Goal: Use online tool/utility: Use online tool/utility

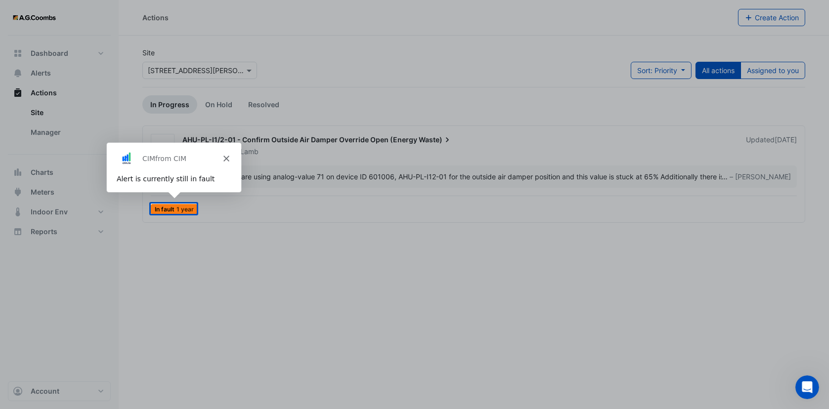
click at [226, 155] on polygon "Close" at bounding box center [225, 158] width 6 height 6
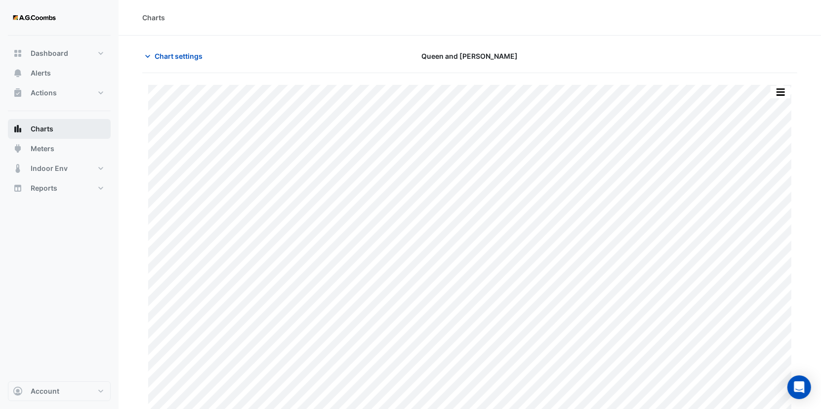
click at [47, 128] on span "Charts" at bounding box center [42, 129] width 23 height 10
click at [72, 123] on button "Charts" at bounding box center [59, 129] width 103 height 20
click at [188, 53] on span "Chart settings" at bounding box center [179, 56] width 48 height 10
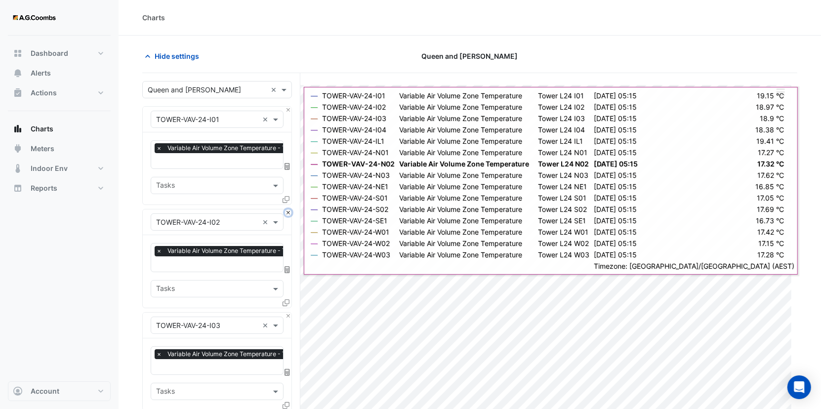
click at [287, 211] on button "Close" at bounding box center [288, 213] width 6 height 6
click at [287, 253] on button "Close" at bounding box center [288, 316] width 6 height 6
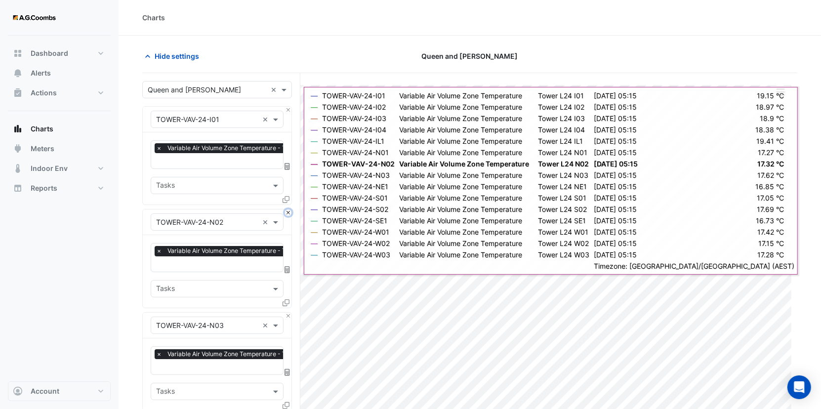
click at [287, 211] on button "Close" at bounding box center [288, 213] width 6 height 6
click at [287, 253] on button "Close" at bounding box center [288, 316] width 6 height 6
click at [287, 211] on button "Close" at bounding box center [288, 213] width 6 height 6
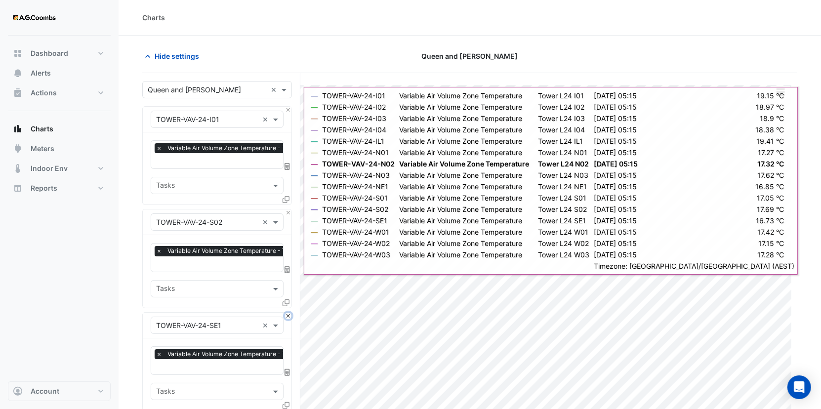
click at [287, 253] on button "Close" at bounding box center [288, 316] width 6 height 6
click at [287, 211] on button "Close" at bounding box center [288, 213] width 6 height 6
click at [287, 253] on button "Close" at bounding box center [288, 316] width 6 height 6
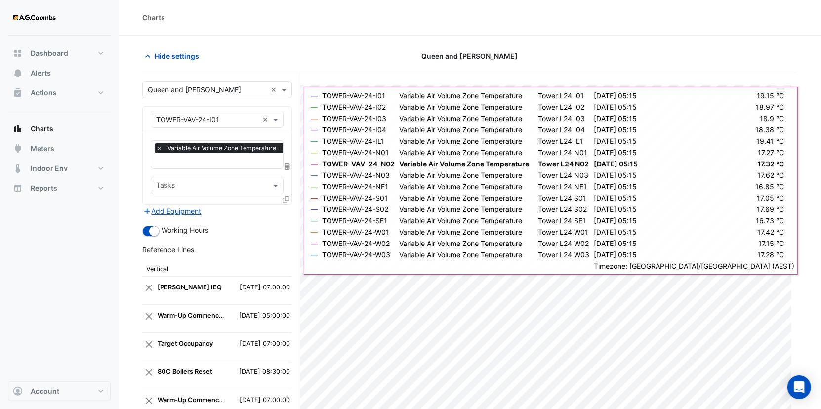
click at [287, 211] on div "Add Equipment" at bounding box center [217, 211] width 150 height 12
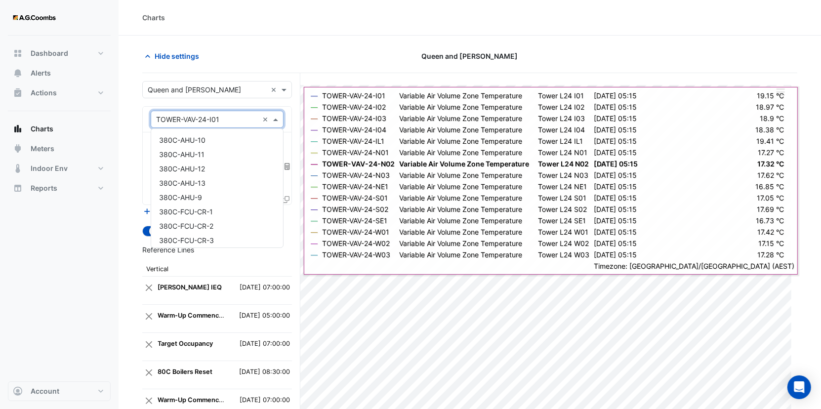
click at [239, 120] on input "text" at bounding box center [207, 120] width 102 height 10
type input "**********"
click at [227, 140] on div "TOWER-VAV-09-I01" at bounding box center [217, 140] width 132 height 14
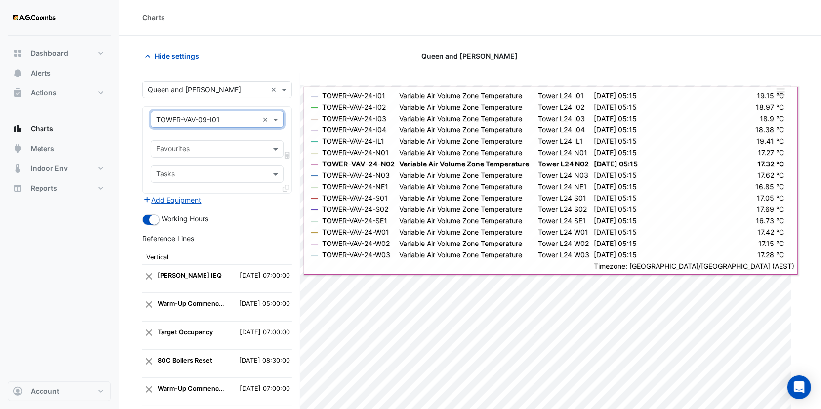
click at [232, 151] on input "text" at bounding box center [211, 150] width 111 height 10
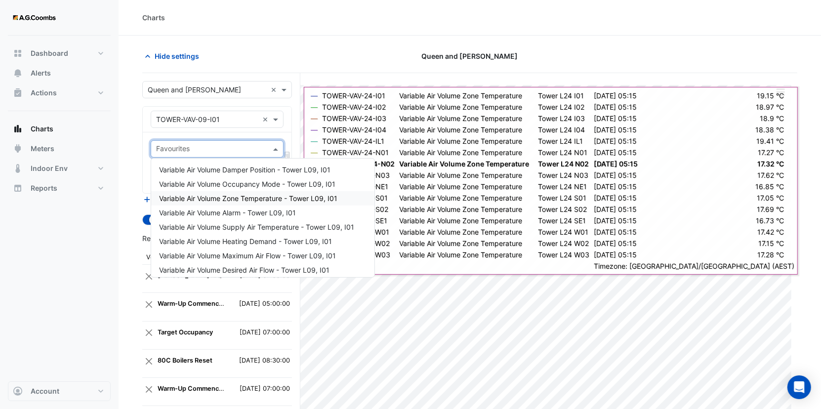
click at [266, 195] on span "Variable Air Volume Zone Temperature - Tower L09, I01" at bounding box center [248, 198] width 178 height 8
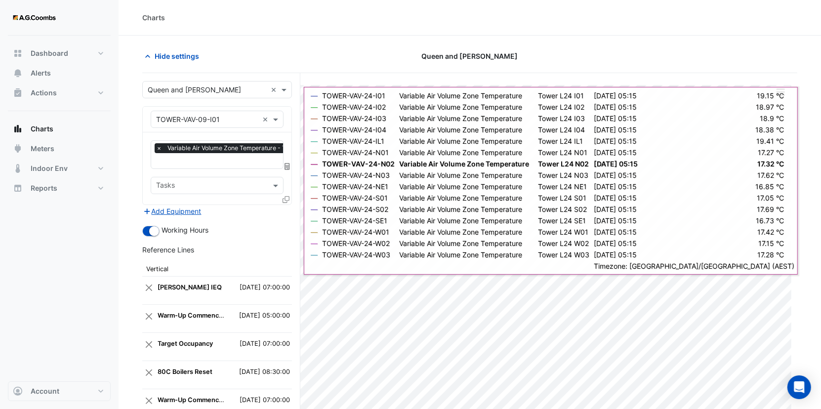
click at [284, 199] on icon at bounding box center [286, 199] width 7 height 7
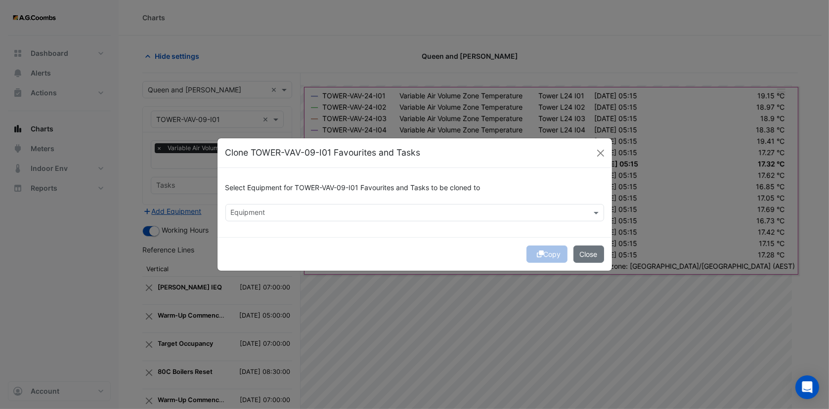
click at [282, 211] on input "text" at bounding box center [409, 214] width 356 height 10
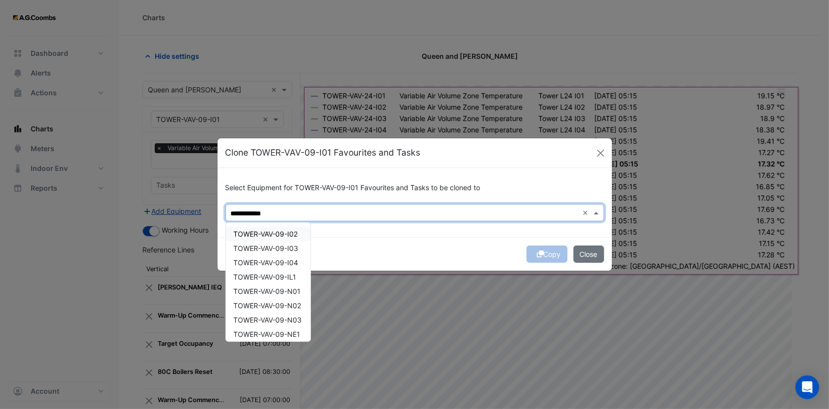
click at [287, 232] on span "TOWER-VAV-09-I02" at bounding box center [266, 234] width 64 height 8
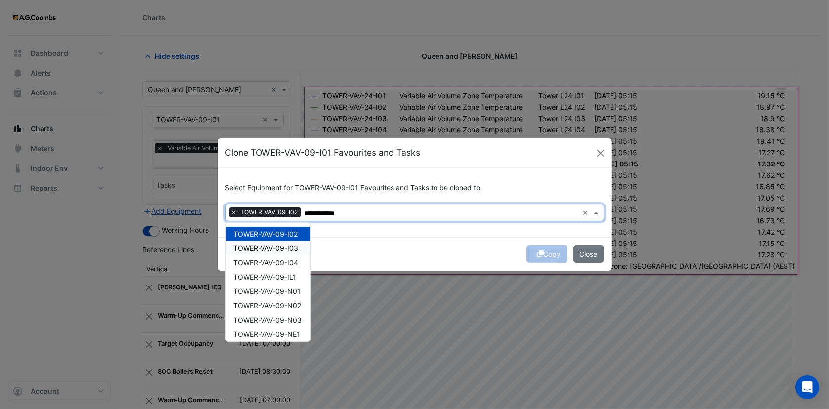
click at [293, 247] on span "TOWER-VAV-09-I03" at bounding box center [266, 248] width 65 height 8
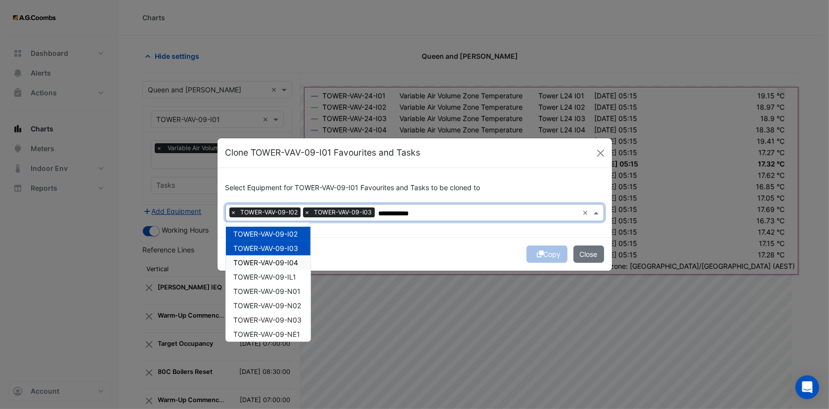
click at [291, 253] on span "TOWER-VAV-09-I04" at bounding box center [266, 262] width 65 height 8
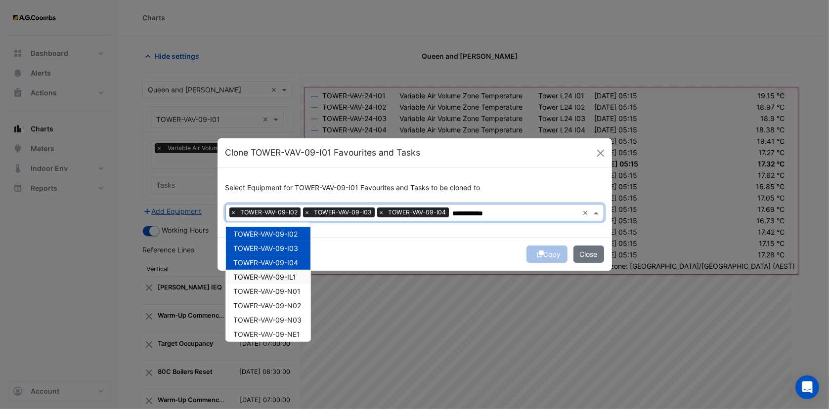
click at [292, 253] on span "TOWER-VAV-09-IL1" at bounding box center [265, 277] width 63 height 8
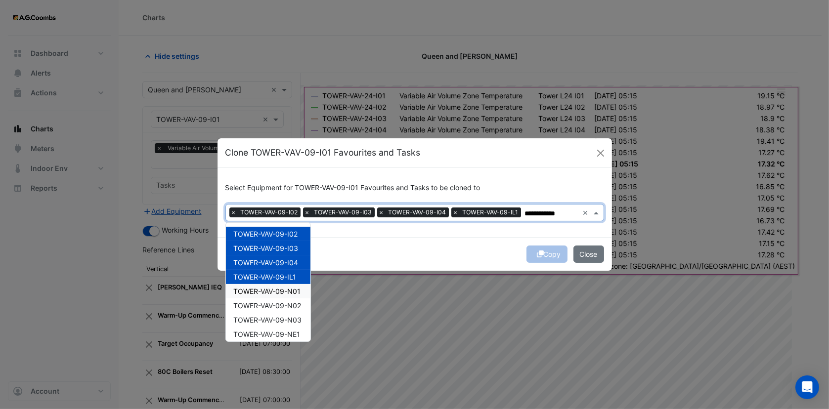
click at [293, 253] on span "TOWER-VAV-09-N01" at bounding box center [267, 291] width 67 height 8
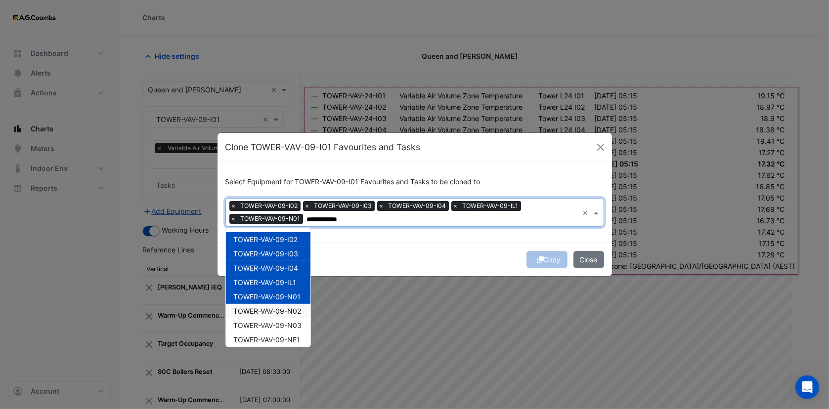
click at [293, 253] on span "TOWER-VAV-09-N02" at bounding box center [268, 311] width 68 height 8
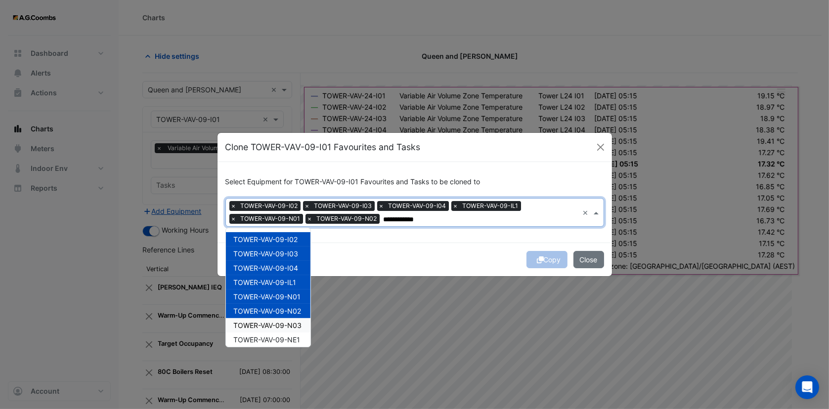
click at [293, 253] on span "TOWER-VAV-09-N03" at bounding box center [268, 325] width 68 height 8
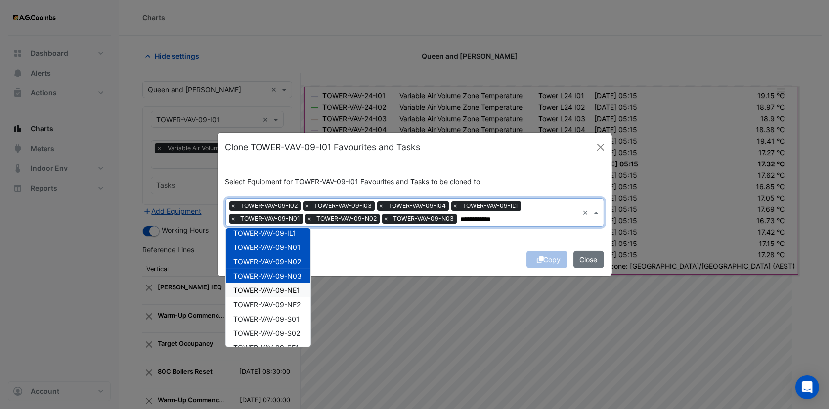
click at [300, 253] on span "TOWER-VAV-09-NE1" at bounding box center [267, 290] width 67 height 8
click at [293, 253] on span "TOWER-VAV-09-NE2" at bounding box center [267, 304] width 67 height 8
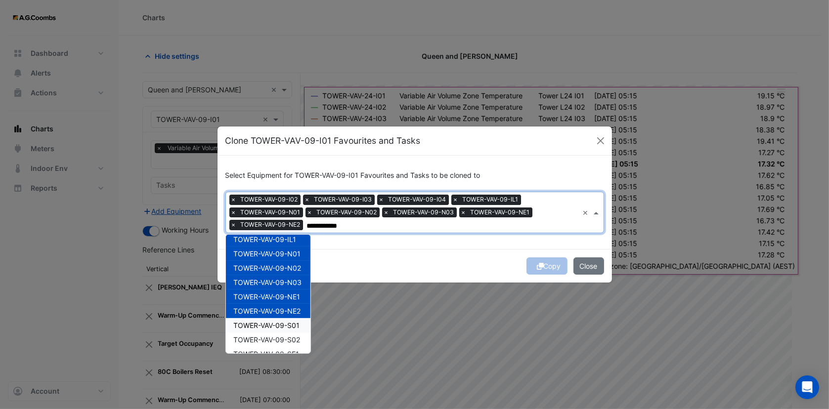
click at [294, 253] on div "TOWER-VAV-09-S01" at bounding box center [268, 325] width 84 height 14
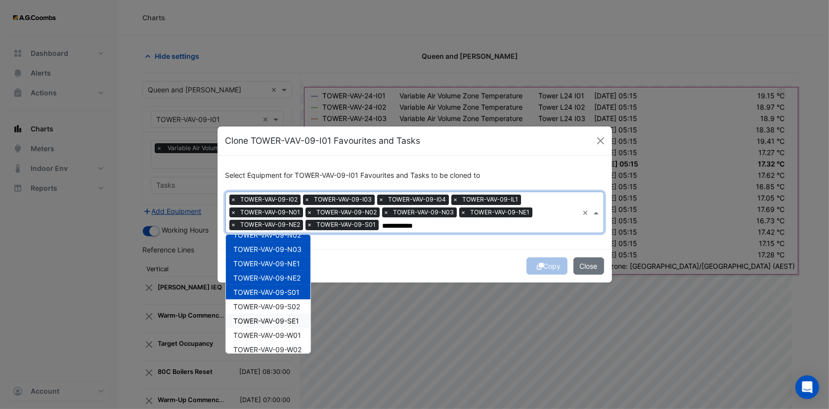
scroll to position [99, 0]
click at [293, 253] on span "TOWER-VAV-09-S02" at bounding box center [267, 290] width 67 height 8
click at [289, 253] on span "TOWER-VAV-09-SE1" at bounding box center [267, 304] width 66 height 8
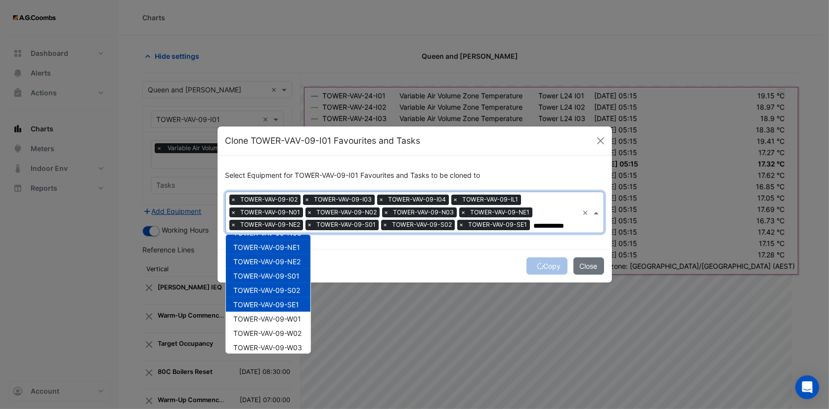
click at [288, 253] on span "TOWER-VAV-09-W01" at bounding box center [268, 319] width 68 height 8
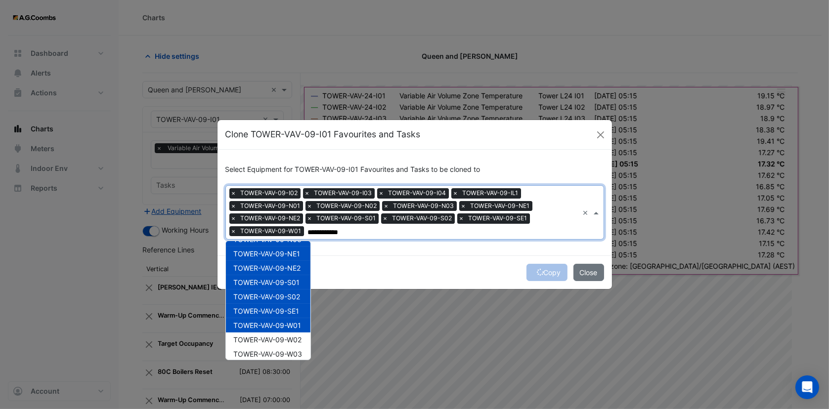
click at [288, 253] on span "TOWER-VAV-09-W01" at bounding box center [268, 325] width 68 height 8
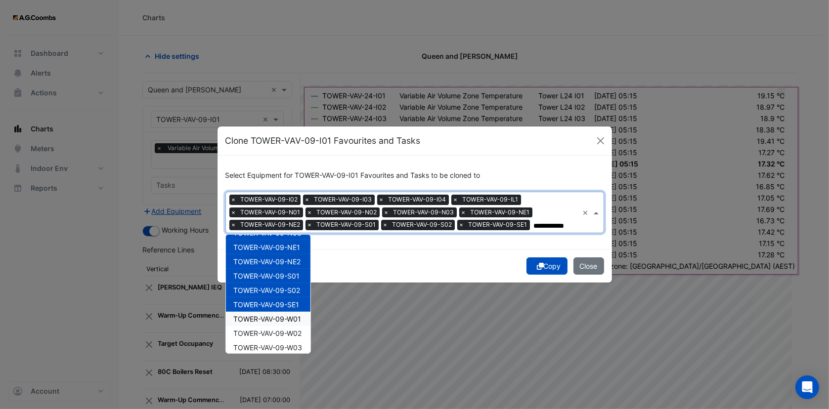
click at [291, 253] on span "TOWER-VAV-09-W01" at bounding box center [268, 319] width 68 height 8
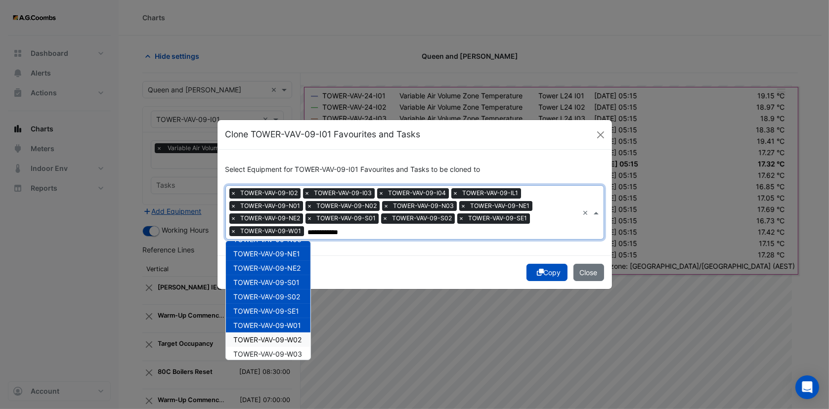
click at [291, 253] on span "TOWER-VAV-09-W02" at bounding box center [268, 340] width 68 height 8
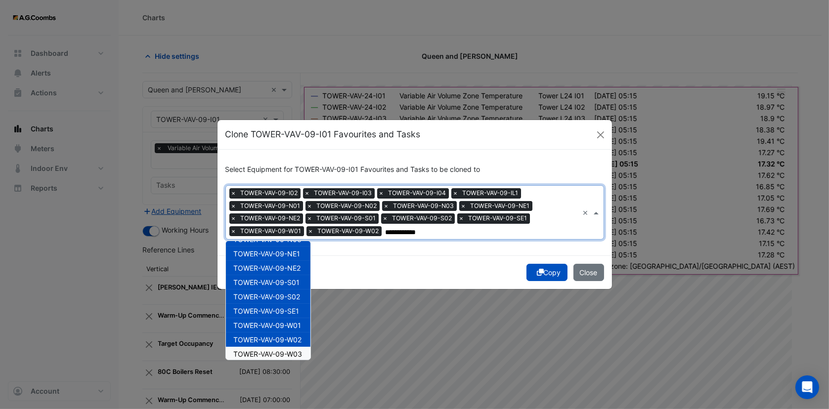
click at [292, 253] on span "TOWER-VAV-09-W03" at bounding box center [268, 354] width 69 height 8
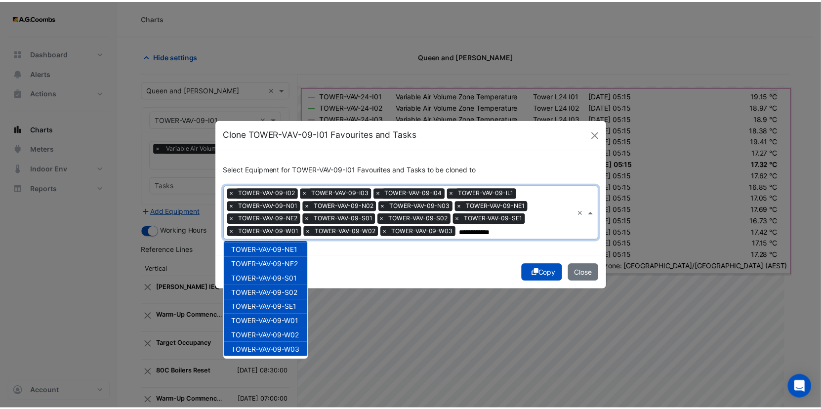
scroll to position [103, 0]
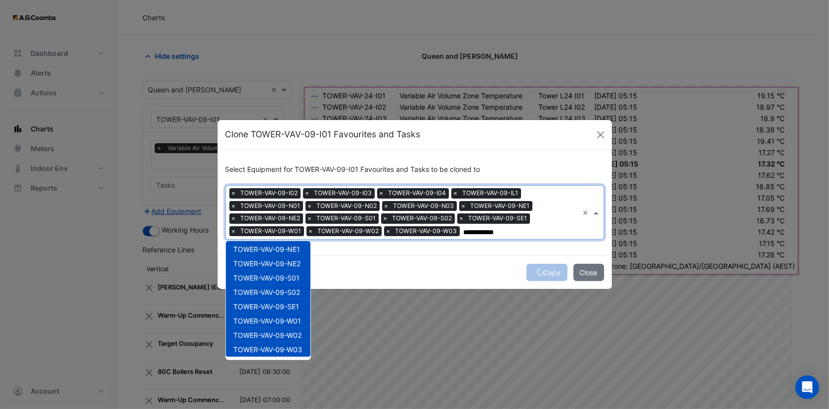
type input "**********"
click at [548, 253] on div "Copy Close" at bounding box center [414, 272] width 394 height 34
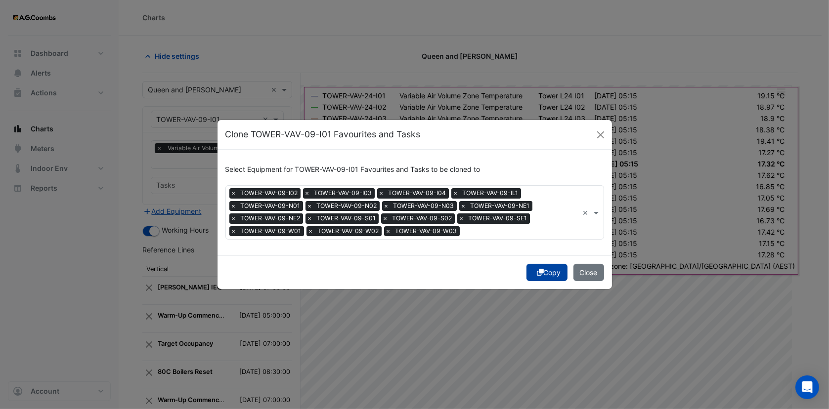
click at [542, 253] on button "Copy" at bounding box center [546, 272] width 41 height 17
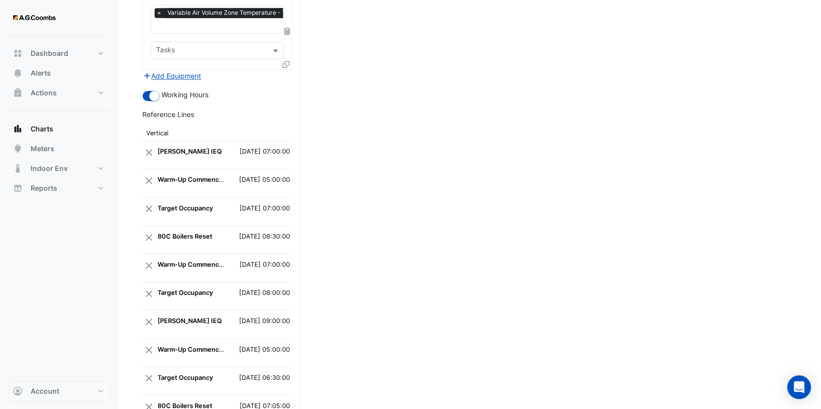
scroll to position [1867, 0]
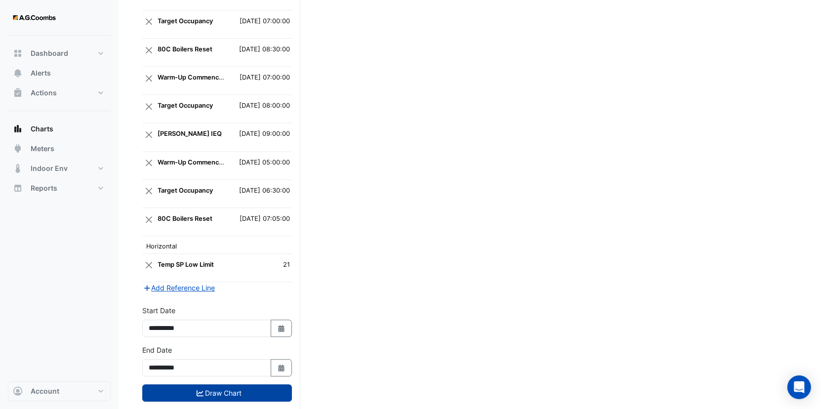
click at [239, 253] on button "Draw Chart" at bounding box center [217, 392] width 150 height 17
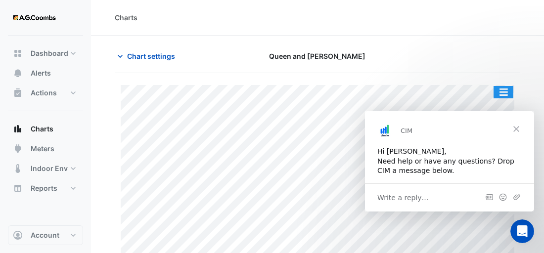
click at [507, 90] on button "button" at bounding box center [503, 92] width 20 height 12
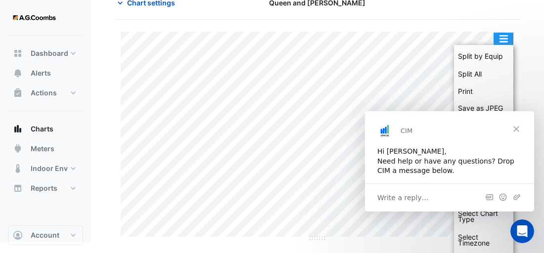
scroll to position [53, 0]
click at [486, 102] on div "Save as JPEG" at bounding box center [483, 108] width 59 height 17
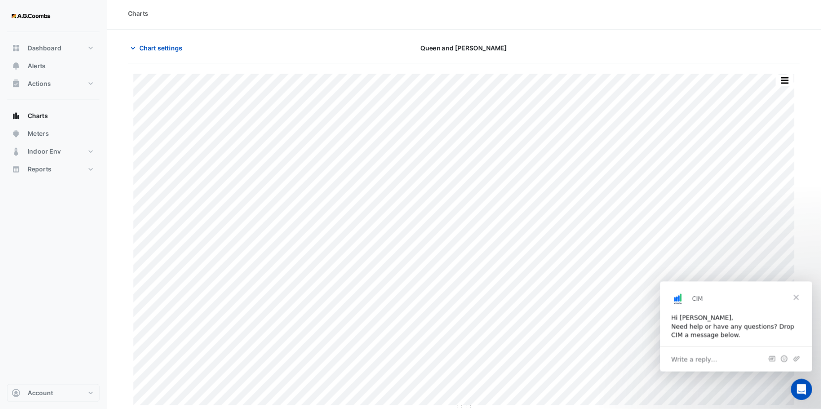
scroll to position [3, 0]
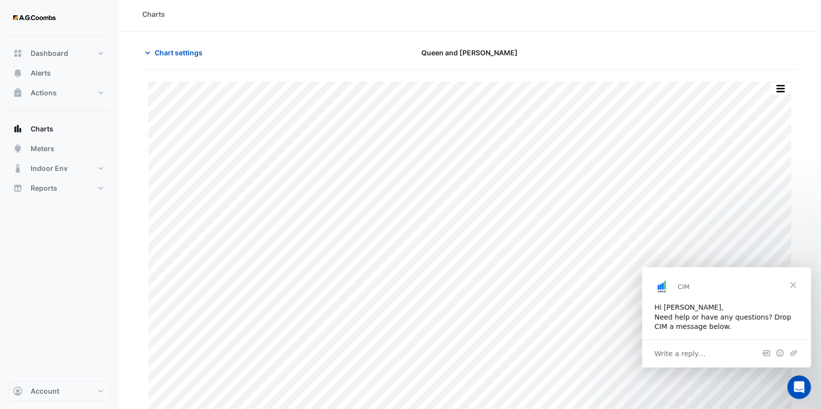
click at [550, 86] on button "button" at bounding box center [781, 89] width 20 height 12
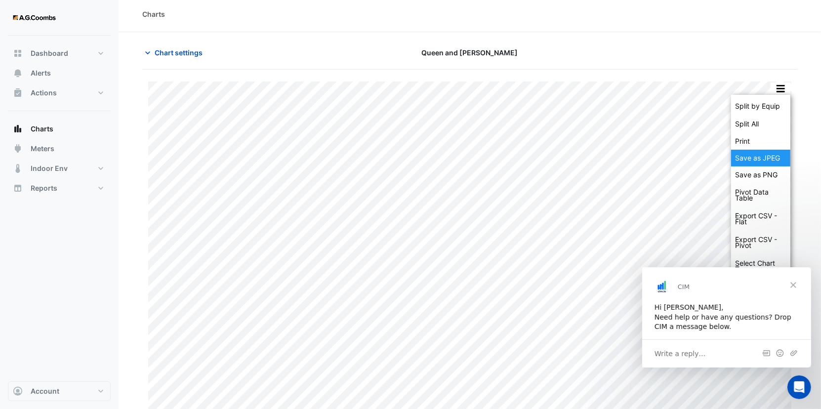
click at [550, 158] on div "Save as JPEG" at bounding box center [760, 158] width 59 height 17
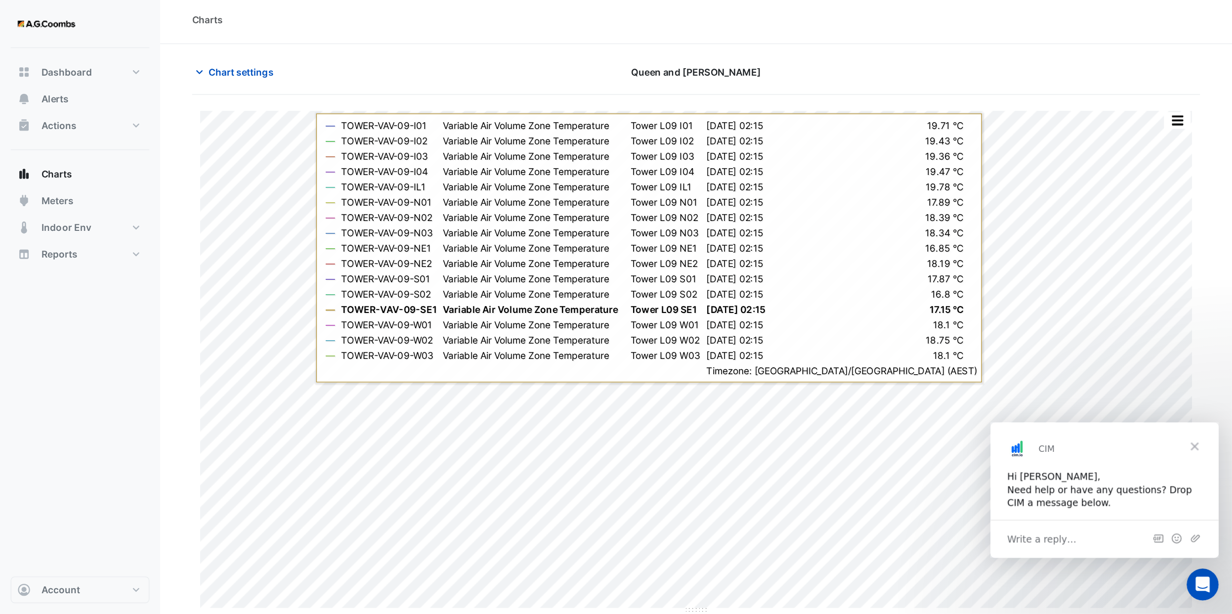
scroll to position [0, 0]
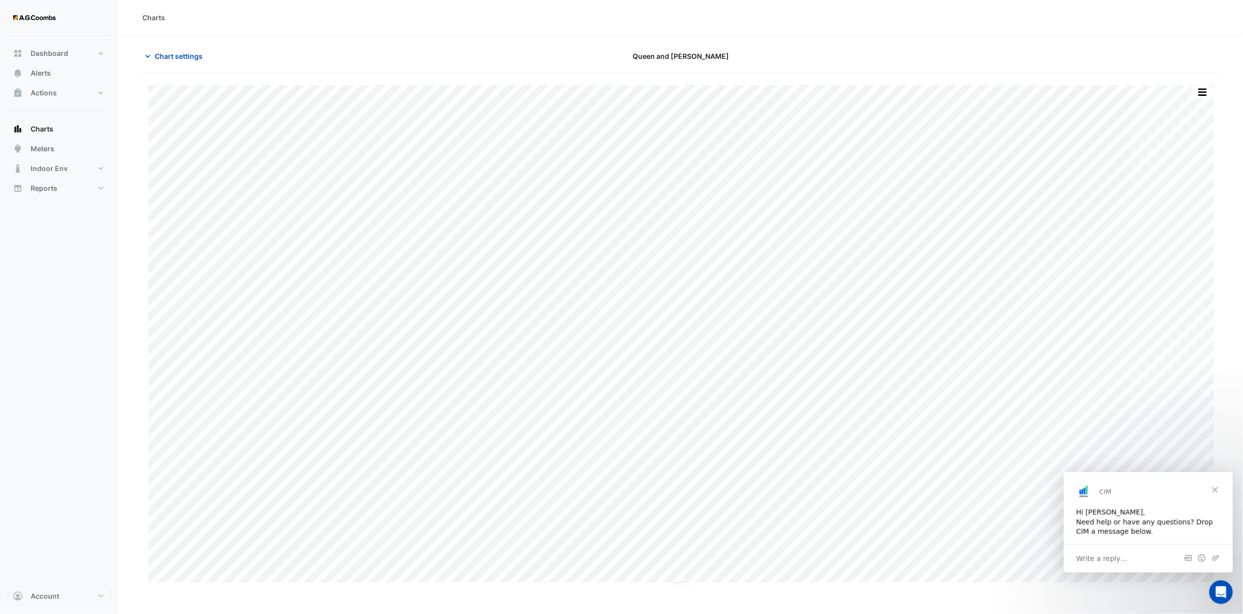
click at [550, 22] on div "Charts" at bounding box center [680, 17] width 1077 height 10
click at [550, 94] on button "button" at bounding box center [1202, 92] width 20 height 12
click at [550, 164] on div "Save as JPEG" at bounding box center [1182, 161] width 59 height 17
click at [55, 131] on button "Charts" at bounding box center [59, 129] width 103 height 20
click at [181, 62] on button "Chart settings" at bounding box center [175, 55] width 67 height 17
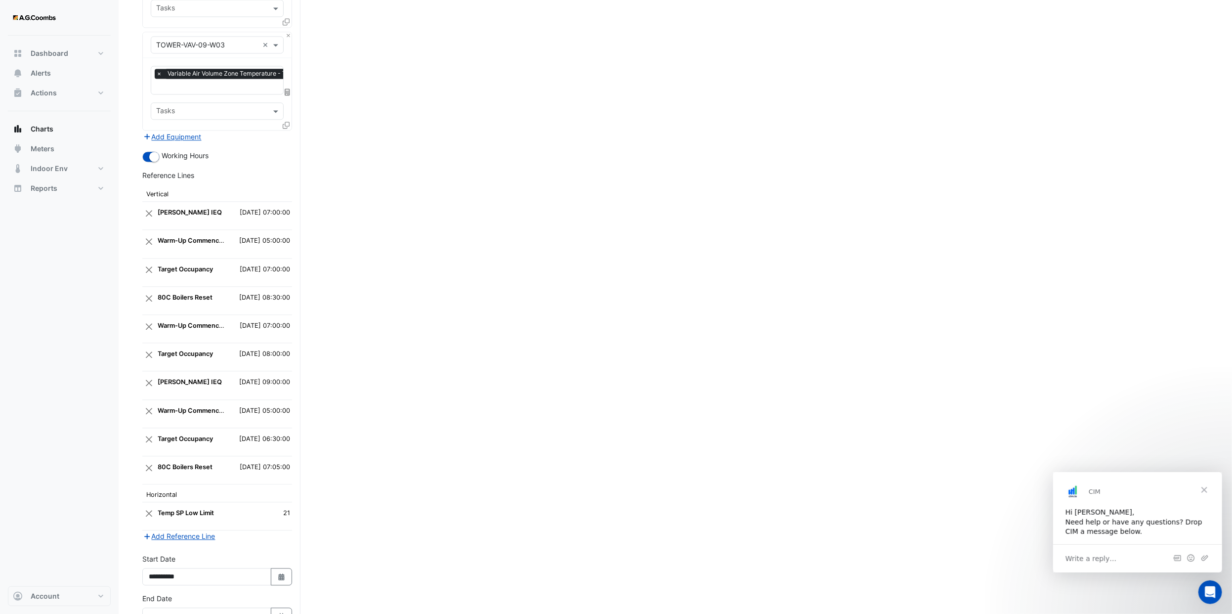
scroll to position [1686, 0]
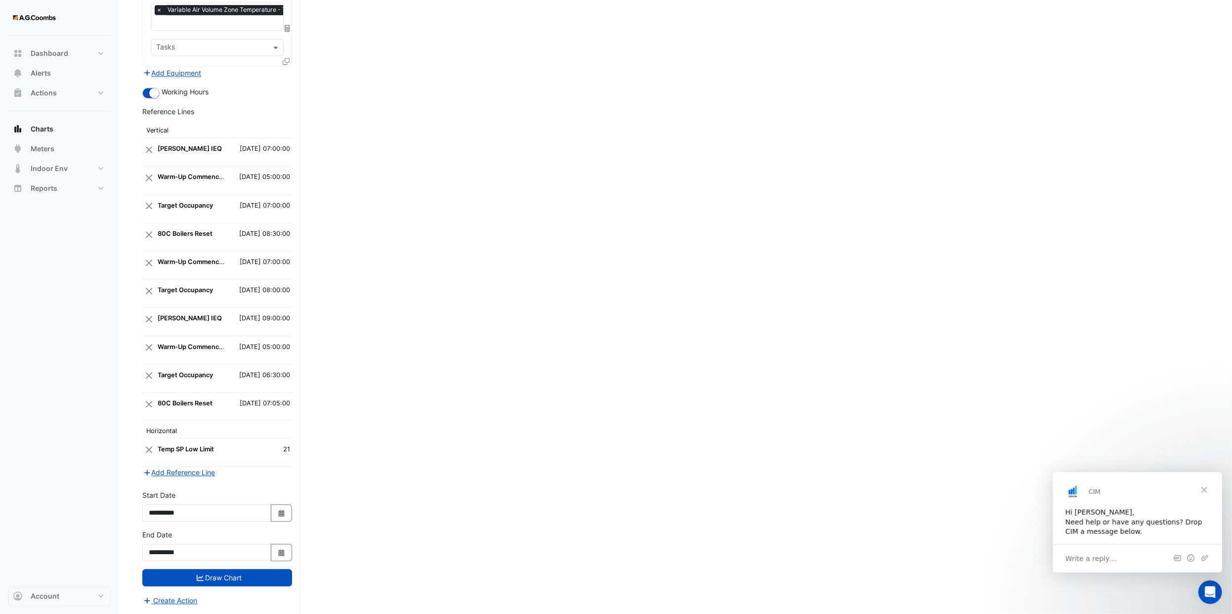
click at [267, 143] on td "2025-08-11 07:00:00" at bounding box center [259, 152] width 66 height 28
click at [243, 253] on button "Draw Chart" at bounding box center [217, 577] width 150 height 17
click at [287, 253] on button "Select Date" at bounding box center [282, 512] width 22 height 17
select select "*"
select select "****"
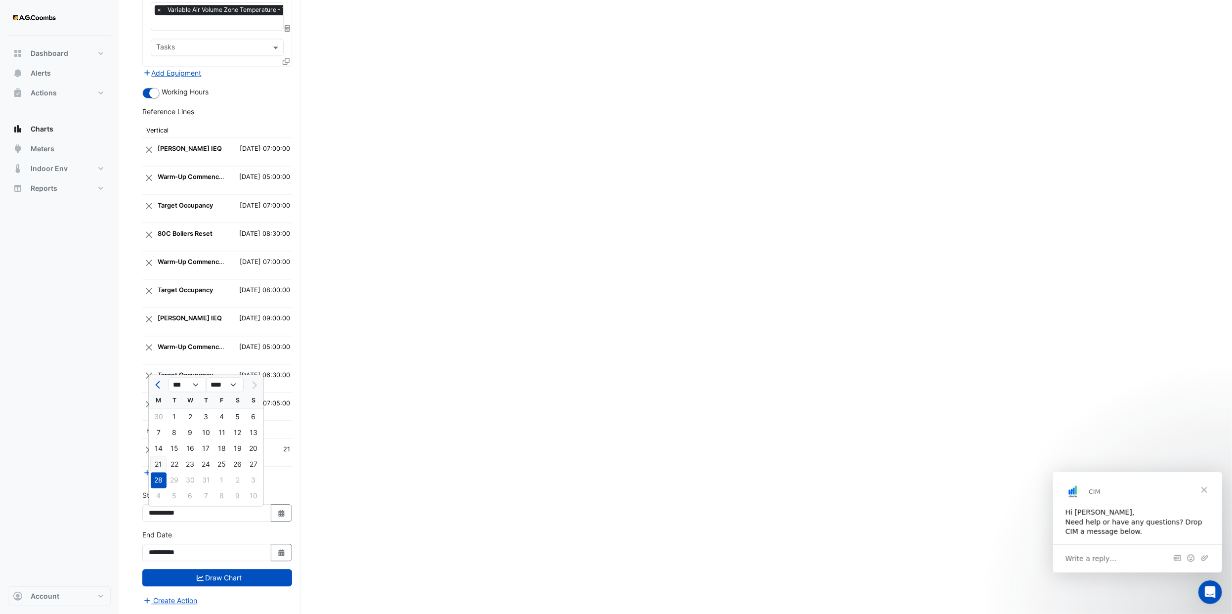
click at [161, 253] on div "21" at bounding box center [159, 464] width 16 height 16
type input "**********"
click at [278, 253] on icon "Select Date" at bounding box center [281, 552] width 9 height 7
click at [161, 253] on div "21" at bounding box center [159, 504] width 16 height 16
type input "**********"
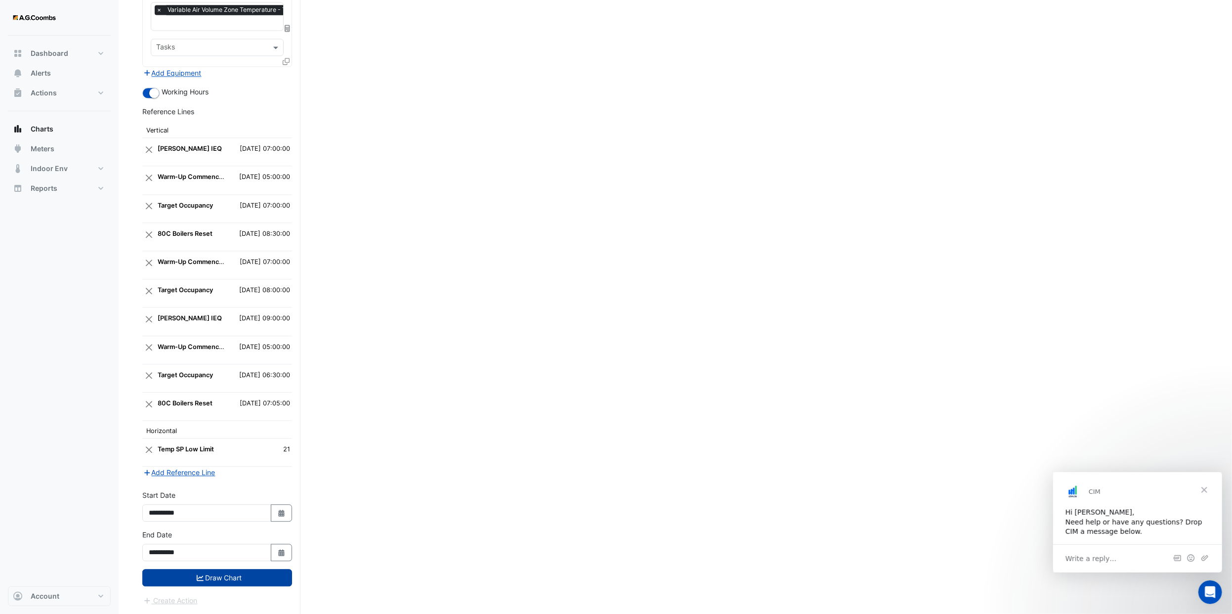
click at [224, 253] on button "Draw Chart" at bounding box center [217, 577] width 150 height 17
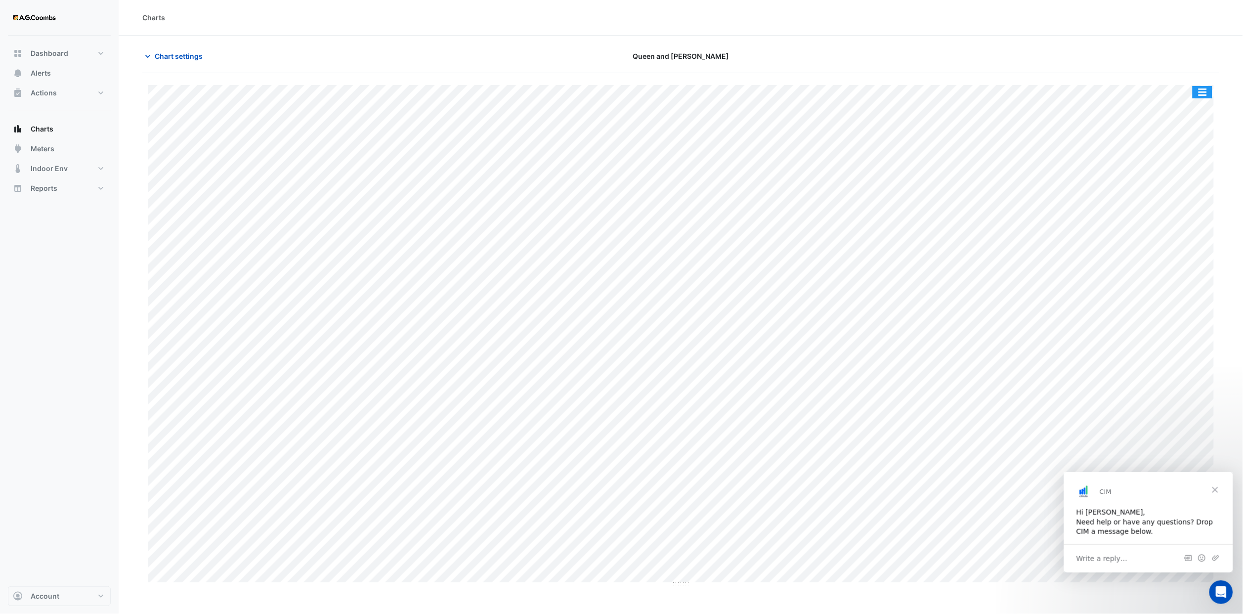
click at [550, 92] on button "button" at bounding box center [1202, 92] width 20 height 12
click at [550, 90] on button "button" at bounding box center [1202, 92] width 20 height 12
click at [550, 162] on div "Save as JPEG" at bounding box center [1182, 161] width 59 height 17
click at [550, 51] on div at bounding box center [1043, 55] width 363 height 17
click at [550, 253] on span "Close" at bounding box center [1215, 489] width 36 height 36
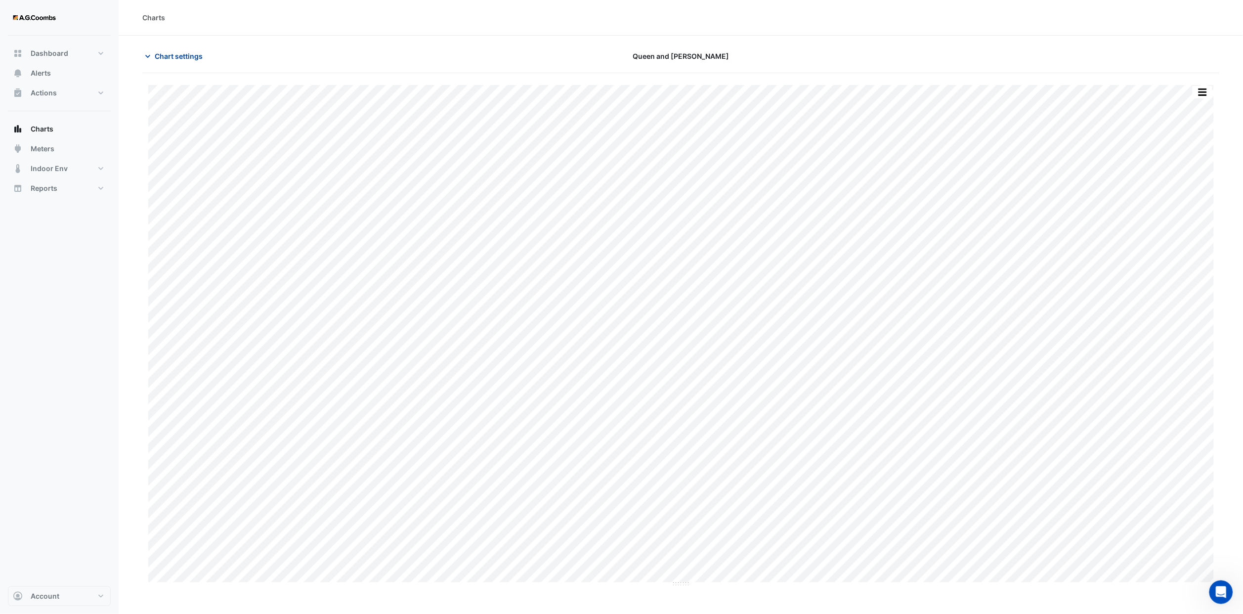
click at [187, 61] on span "Chart settings" at bounding box center [179, 56] width 48 height 10
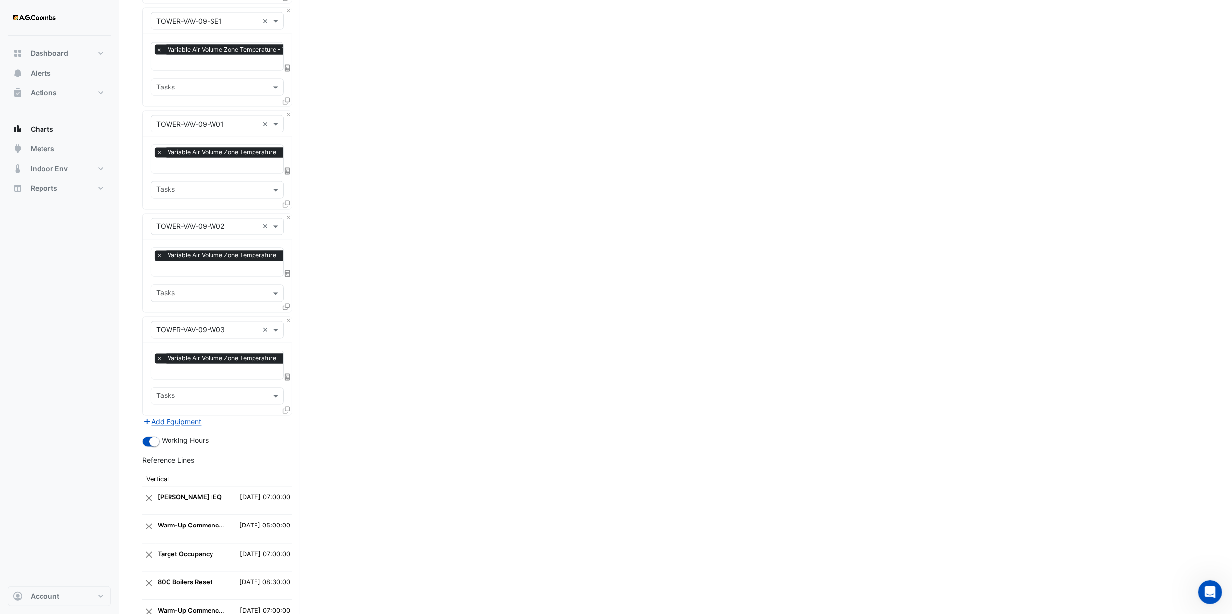
scroll to position [1686, 0]
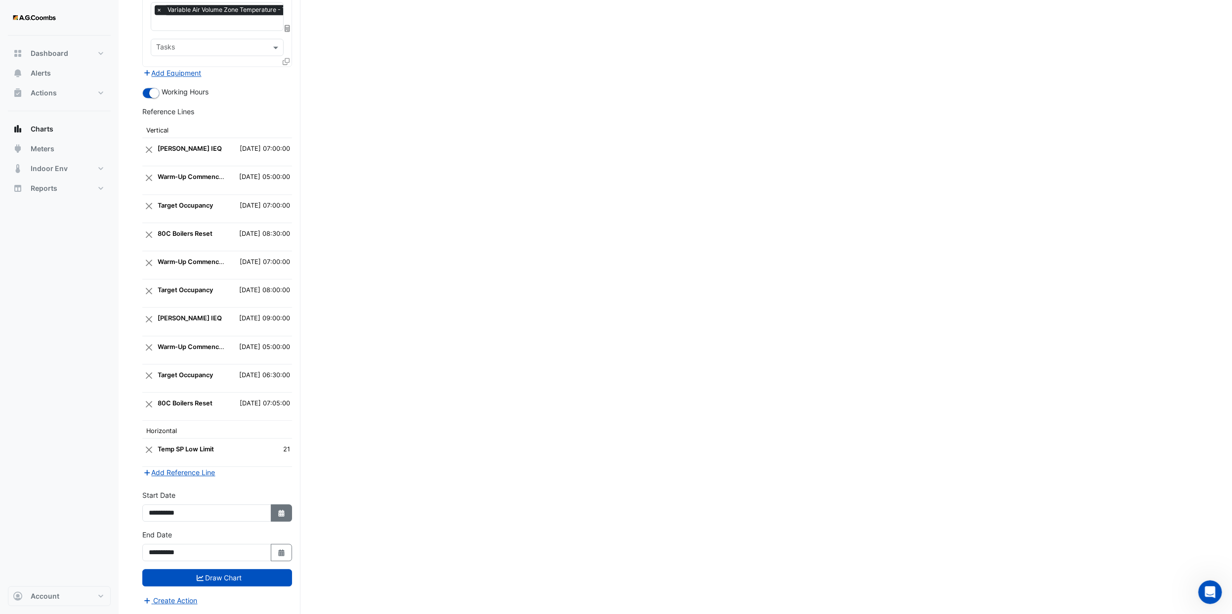
click at [283, 253] on fa-icon "Select Date" at bounding box center [281, 512] width 9 height 8
select select "*"
select select "****"
click at [283, 253] on fa-icon "Select Date" at bounding box center [281, 512] width 9 height 8
click at [285, 253] on div "**********" at bounding box center [217, 549] width 162 height 40
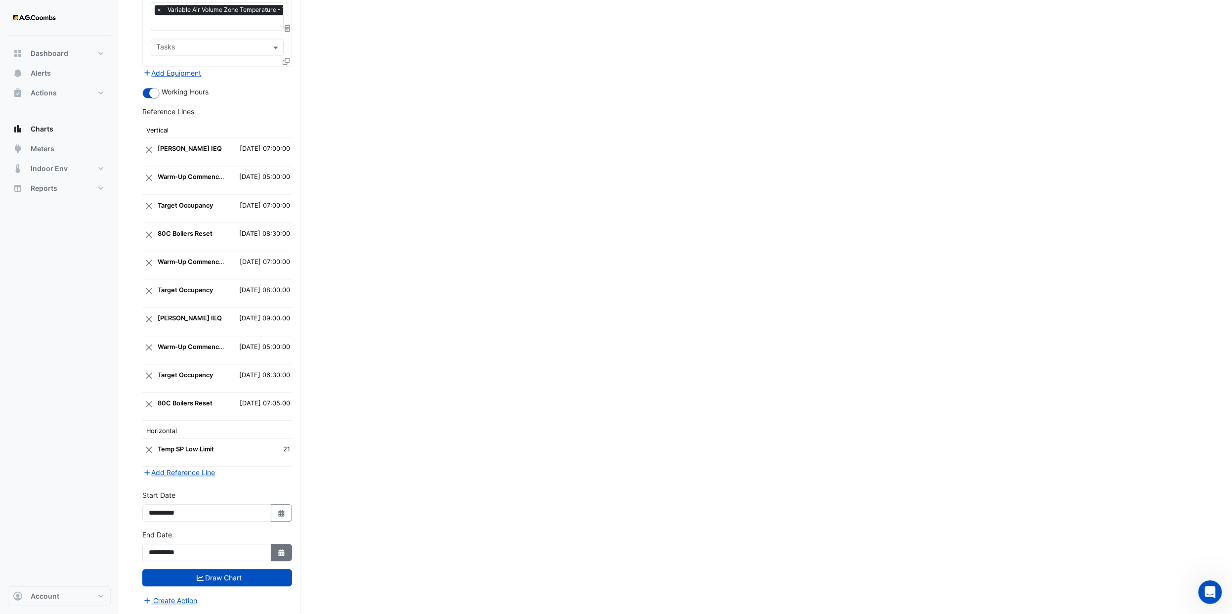
click at [285, 253] on icon "Select Date" at bounding box center [281, 552] width 9 height 7
click at [163, 253] on div "28" at bounding box center [159, 519] width 16 height 16
type input "**********"
click at [288, 253] on button "Select Date" at bounding box center [282, 512] width 22 height 17
select select "*"
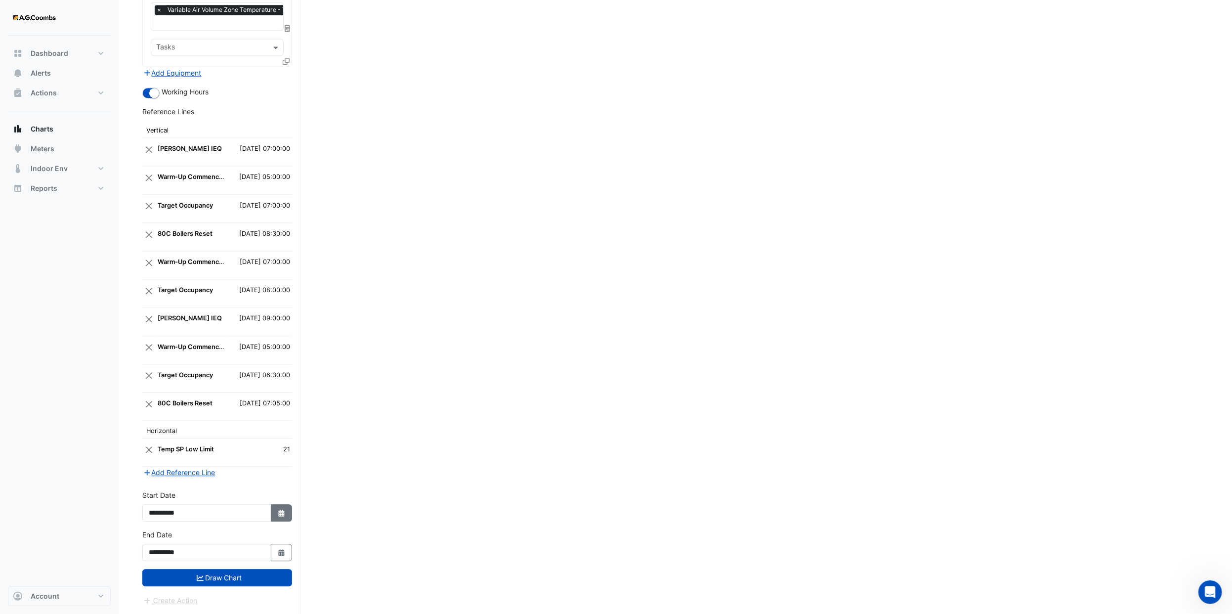
select select "****"
click at [156, 253] on div "28" at bounding box center [159, 480] width 16 height 16
type input "**********"
click at [240, 253] on button "Draw Chart" at bounding box center [217, 577] width 150 height 17
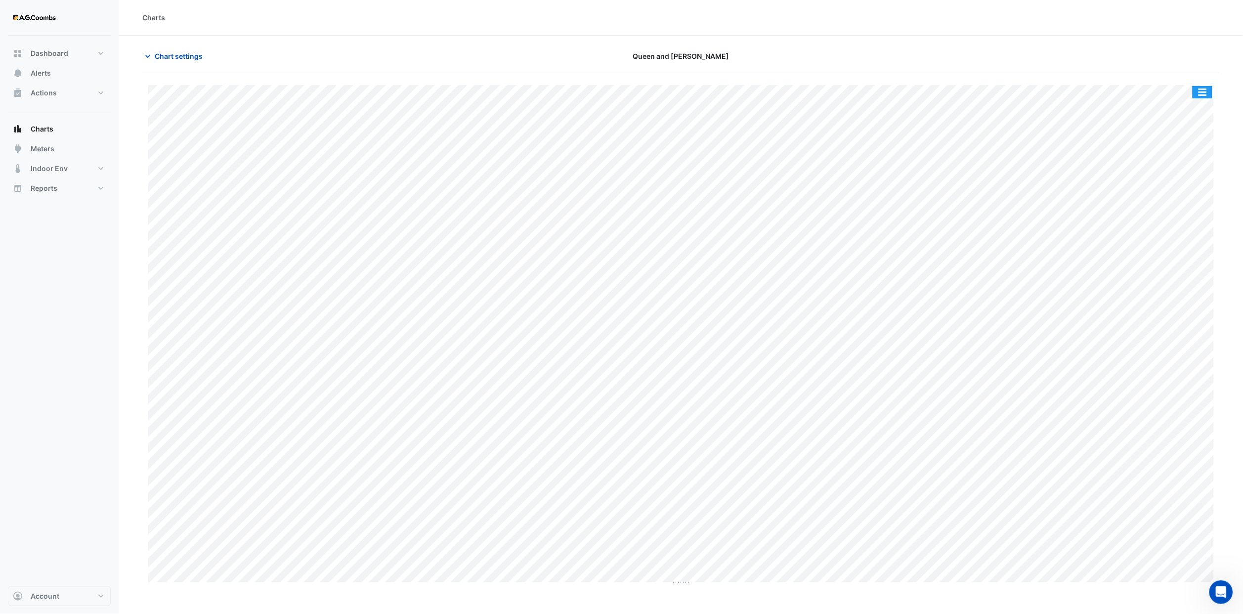
click at [550, 96] on button "button" at bounding box center [1202, 92] width 20 height 12
click at [550, 160] on div "Save as JPEG" at bounding box center [1182, 161] width 59 height 17
click at [198, 56] on span "Chart settings" at bounding box center [179, 56] width 48 height 10
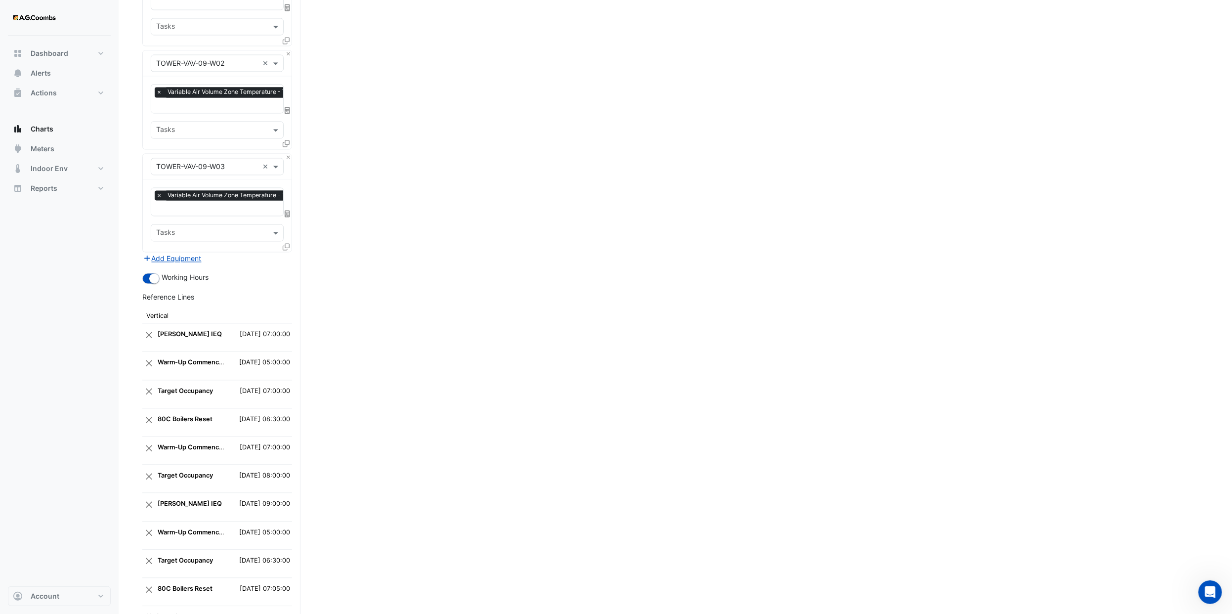
scroll to position [1686, 0]
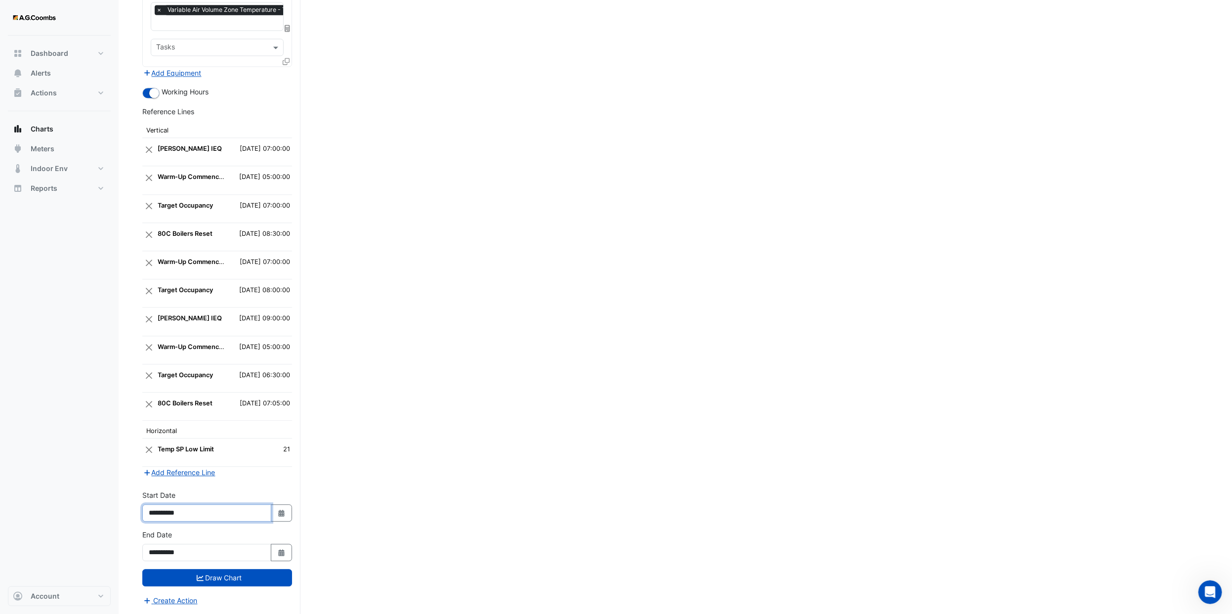
click at [211, 253] on input "**********" at bounding box center [206, 512] width 129 height 17
click at [291, 253] on button "Select Date" at bounding box center [282, 512] width 22 height 17
select select "*"
select select "****"
click at [288, 253] on div "**********" at bounding box center [217, 545] width 150 height 32
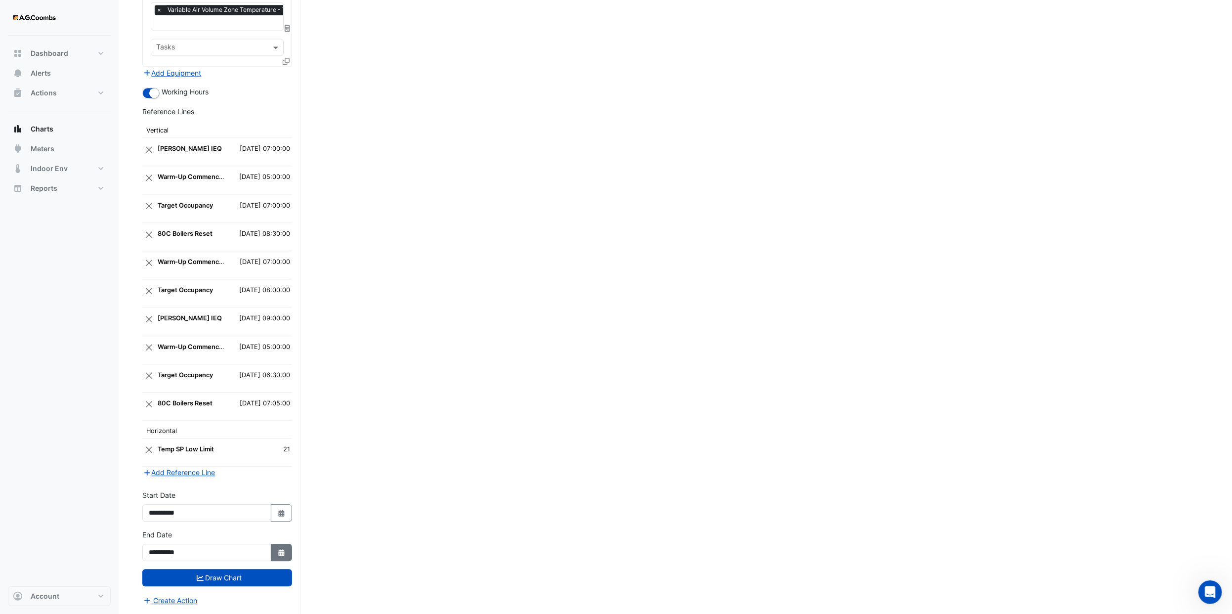
click at [287, 253] on button "Select Date" at bounding box center [282, 552] width 22 height 17
click at [196, 253] on select "*** *** *** *** *** ***" at bounding box center [187, 424] width 38 height 15
select select "*"
click at [168, 253] on select "*** *** *** *** *** ***" at bounding box center [187, 424] width 38 height 15
click at [156, 253] on div "4" at bounding box center [159, 472] width 16 height 16
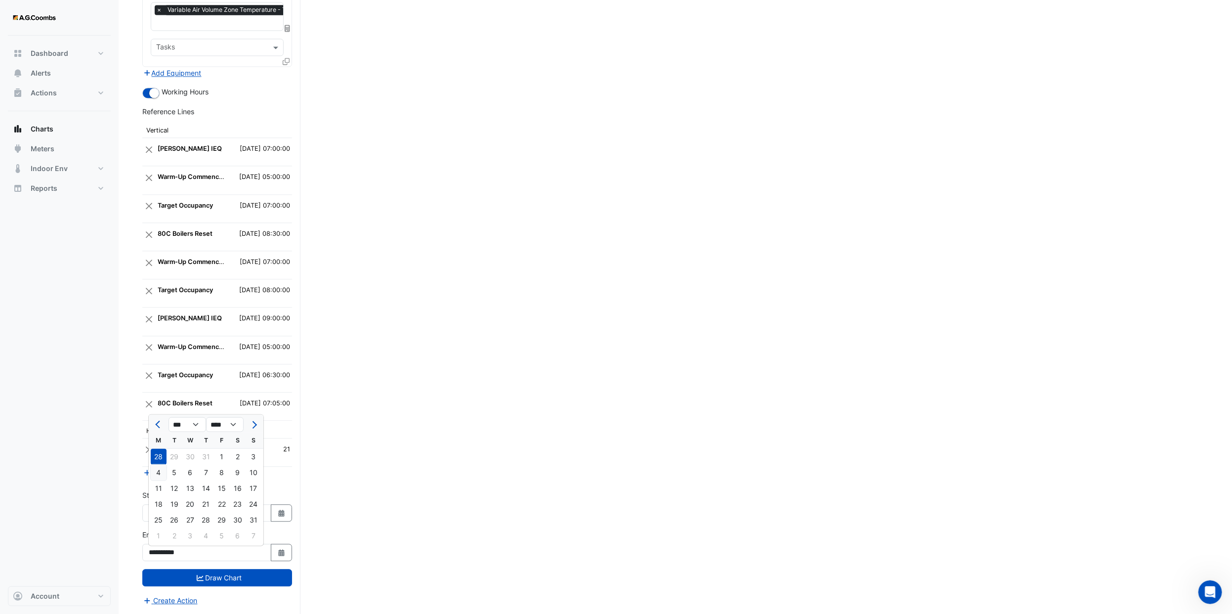
type input "**********"
click at [277, 253] on icon "Select Date" at bounding box center [281, 512] width 9 height 7
select select "*"
select select "****"
click at [201, 253] on select "*** *** *** *** *** *** *** ***" at bounding box center [187, 384] width 38 height 15
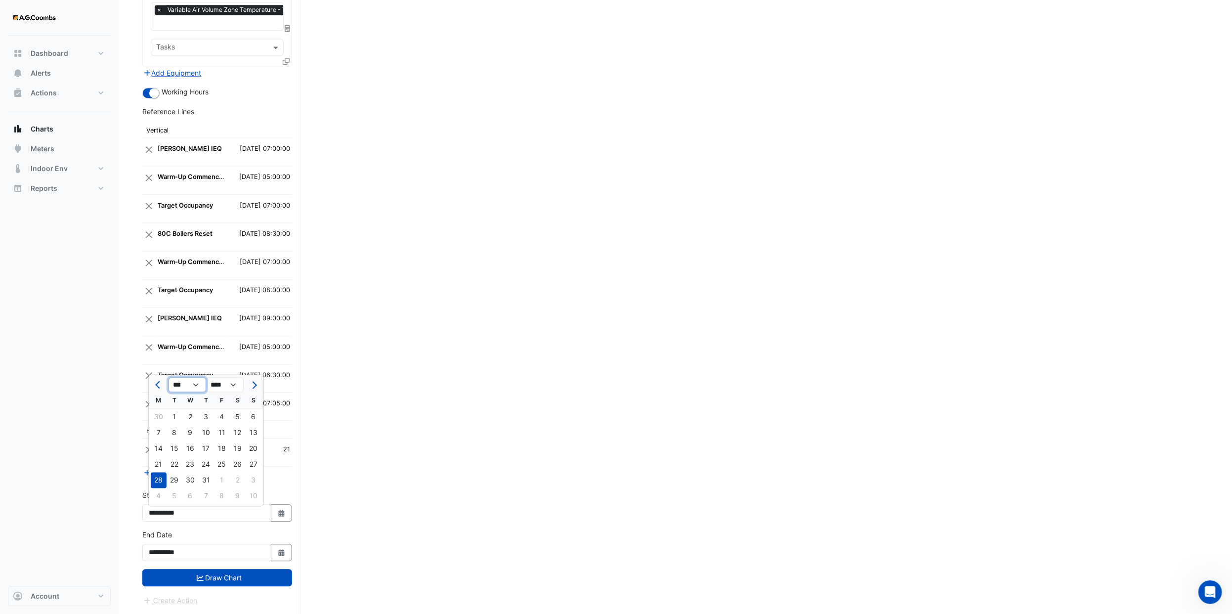
select select "*"
click at [168, 253] on select "*** *** *** *** *** *** *** ***" at bounding box center [187, 384] width 38 height 15
click at [161, 253] on div "4" at bounding box center [159, 432] width 16 height 16
type input "**********"
click at [225, 253] on button "Draw Chart" at bounding box center [217, 577] width 150 height 17
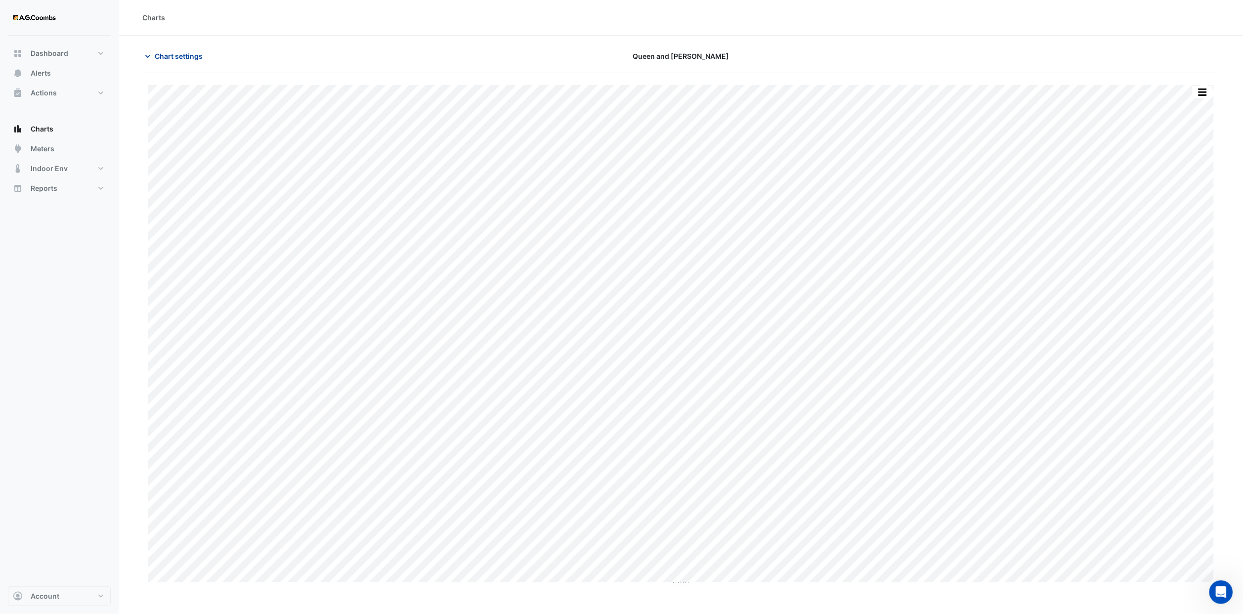
click at [185, 59] on span "Chart settings" at bounding box center [179, 56] width 48 height 10
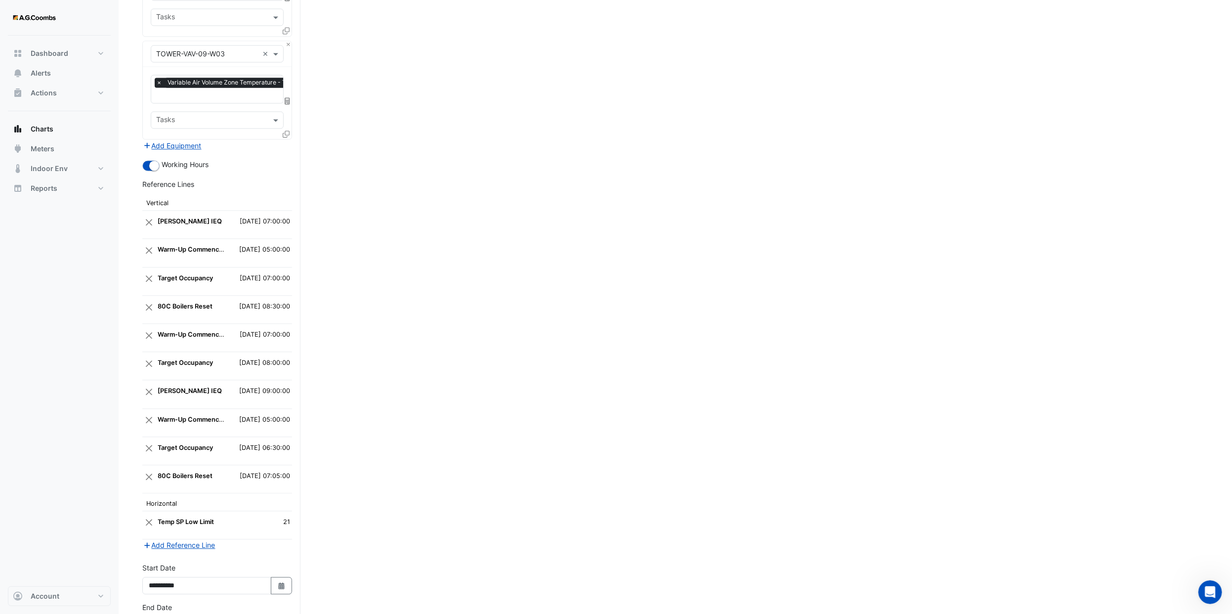
scroll to position [1686, 0]
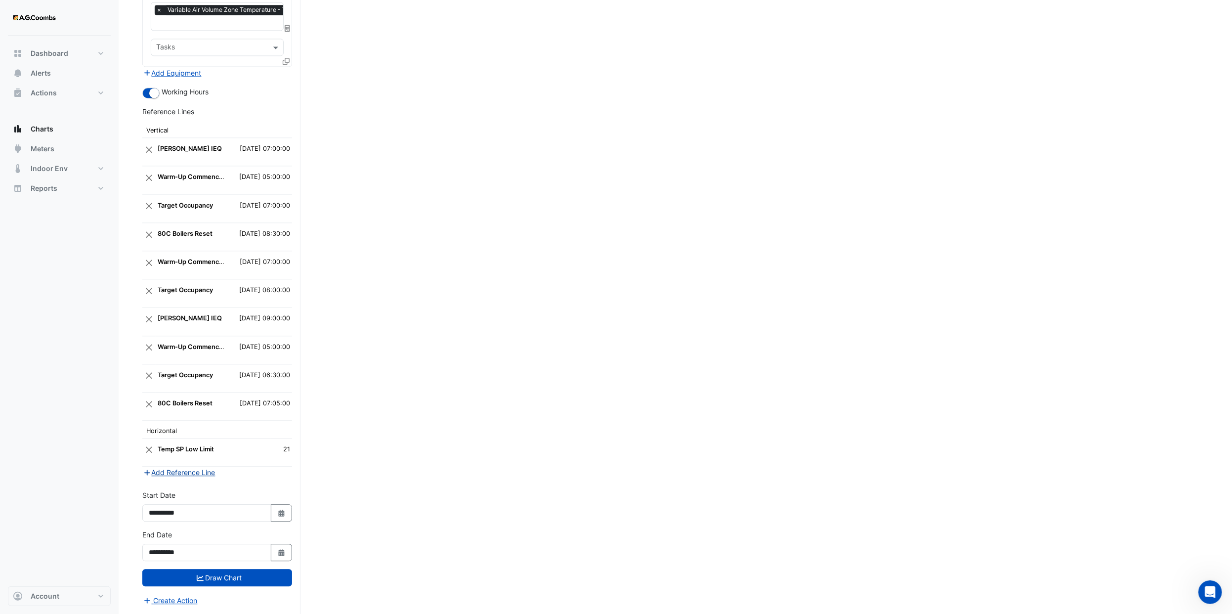
click at [206, 253] on button "Add Reference Line" at bounding box center [179, 471] width 74 height 11
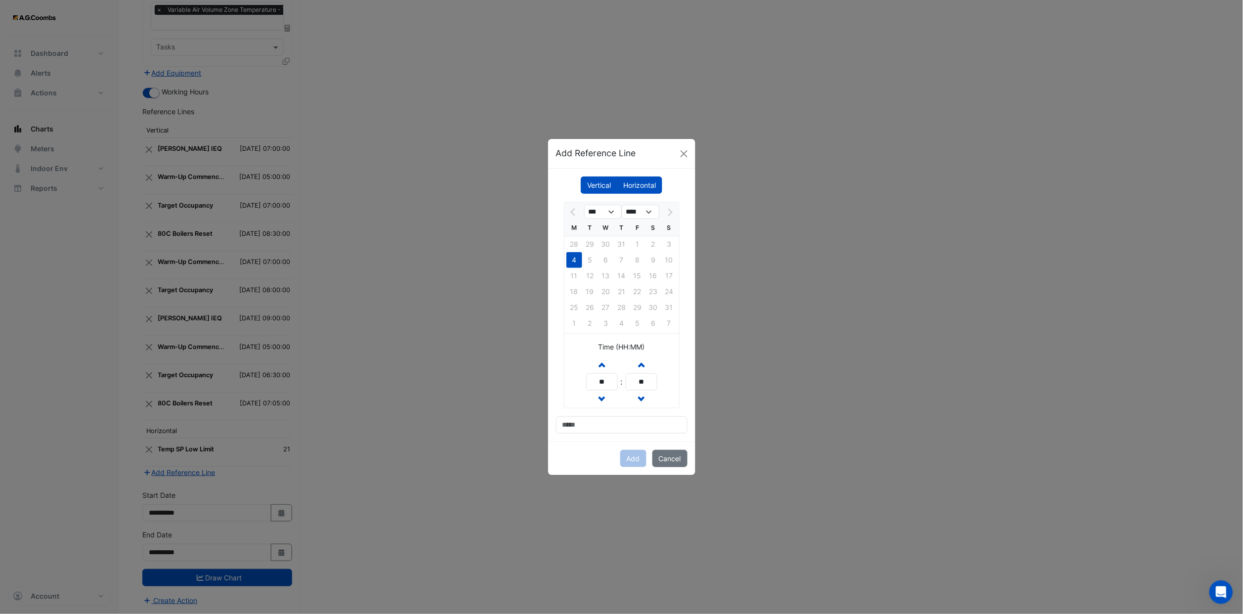
click at [550, 182] on label "Vertical" at bounding box center [599, 184] width 37 height 17
drag, startPoint x: 661, startPoint y: 181, endPoint x: 635, endPoint y: 183, distance: 25.8
click at [550, 181] on label "Horizontal" at bounding box center [639, 184] width 45 height 17
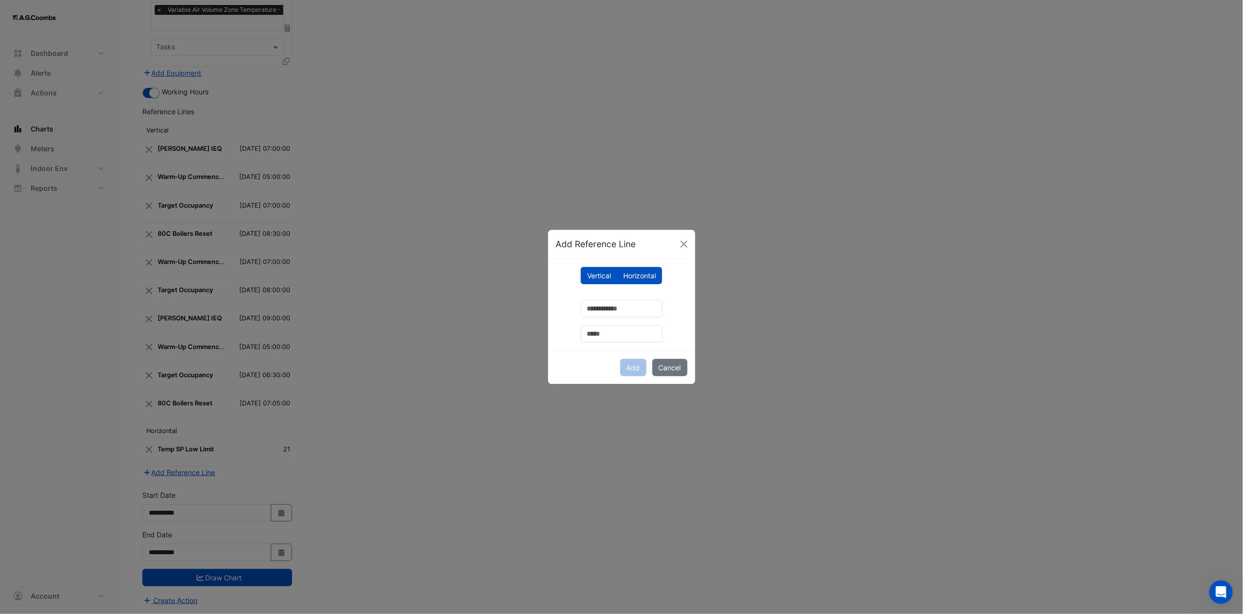
click at [550, 253] on label "Vertical" at bounding box center [599, 275] width 37 height 17
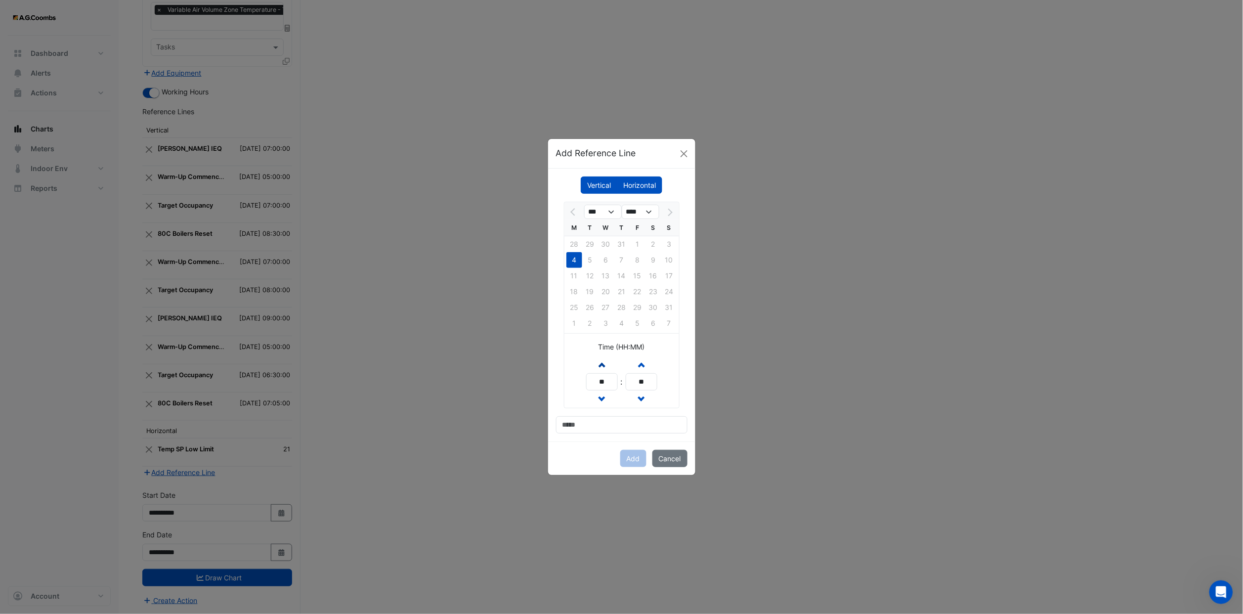
click at [550, 253] on button "Increment hours" at bounding box center [602, 364] width 18 height 17
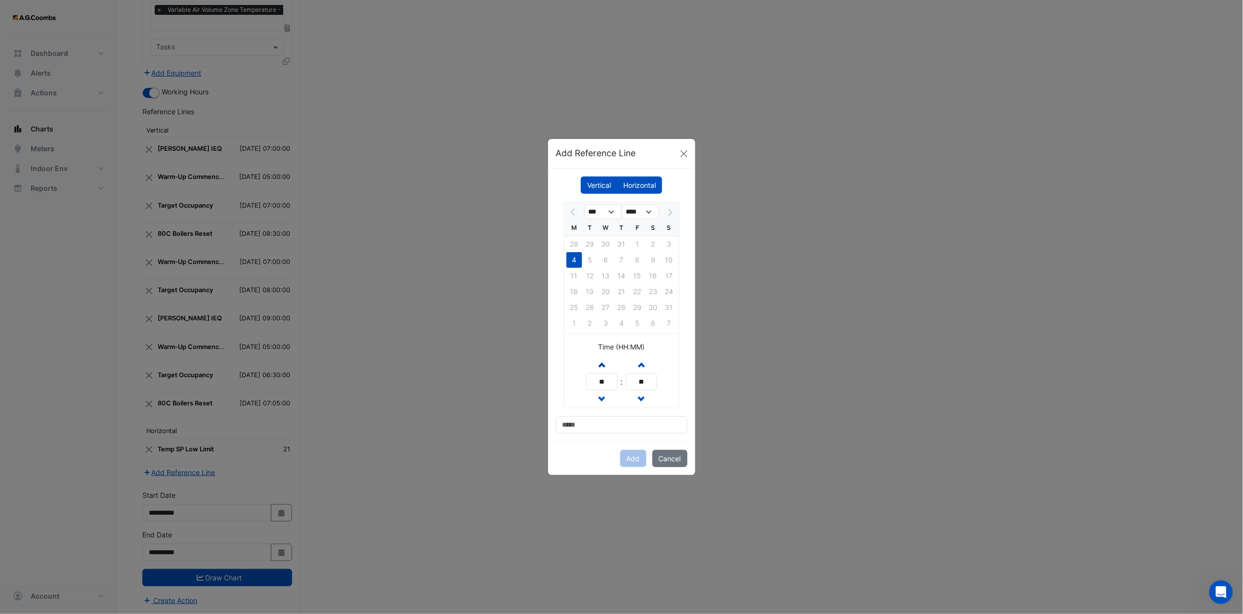
type input "**"
click at [550, 253] on input at bounding box center [621, 424] width 131 height 17
type input "**********"
click at [550, 253] on button "Add" at bounding box center [633, 458] width 26 height 17
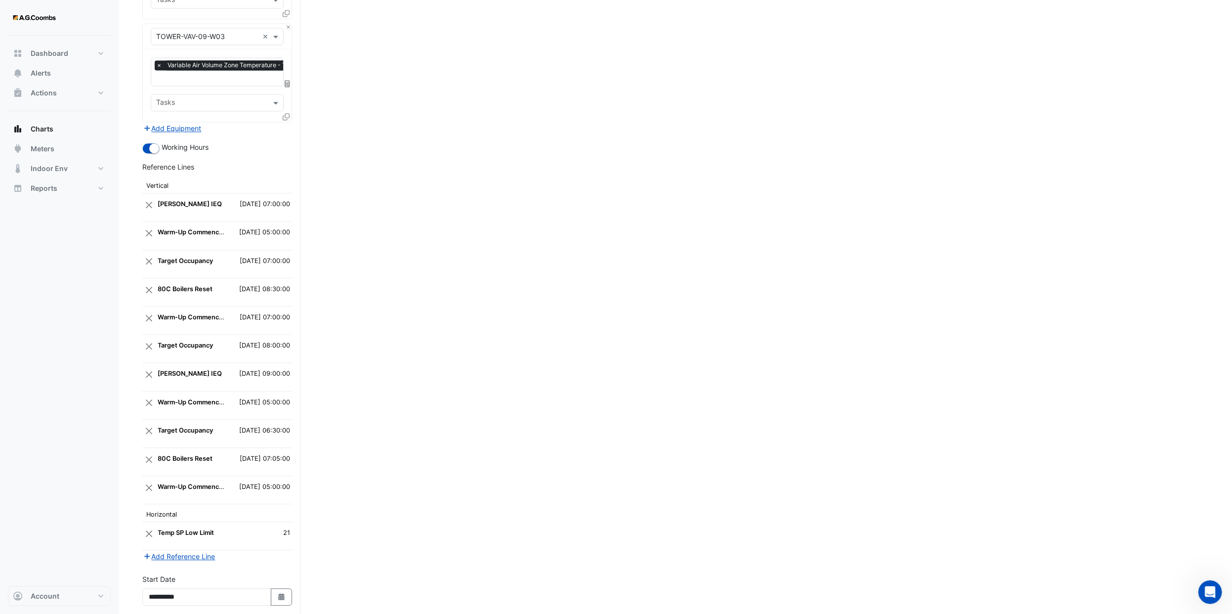
scroll to position [1716, 0]
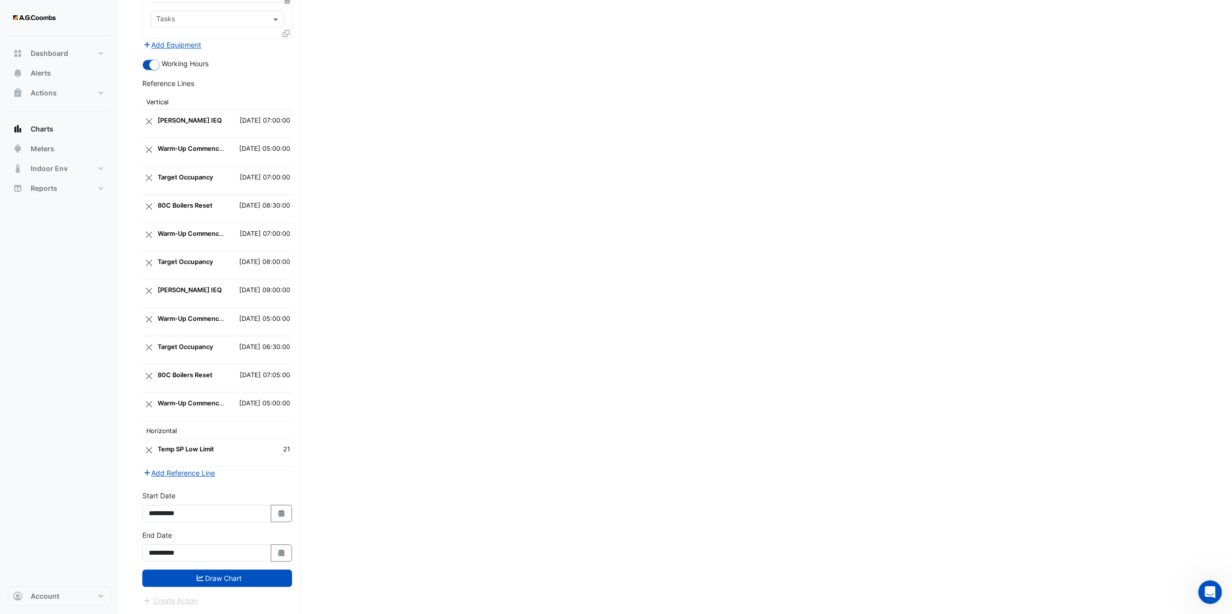
click at [272, 253] on td "2025-08-04 05:00:00" at bounding box center [259, 406] width 66 height 28
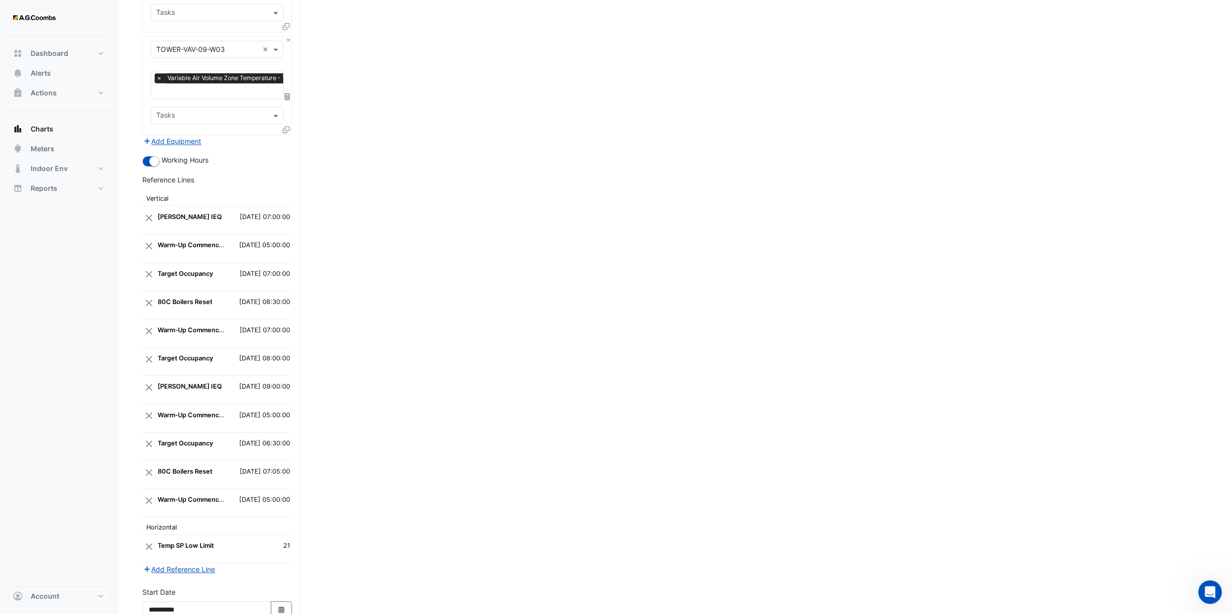
scroll to position [1705, 0]
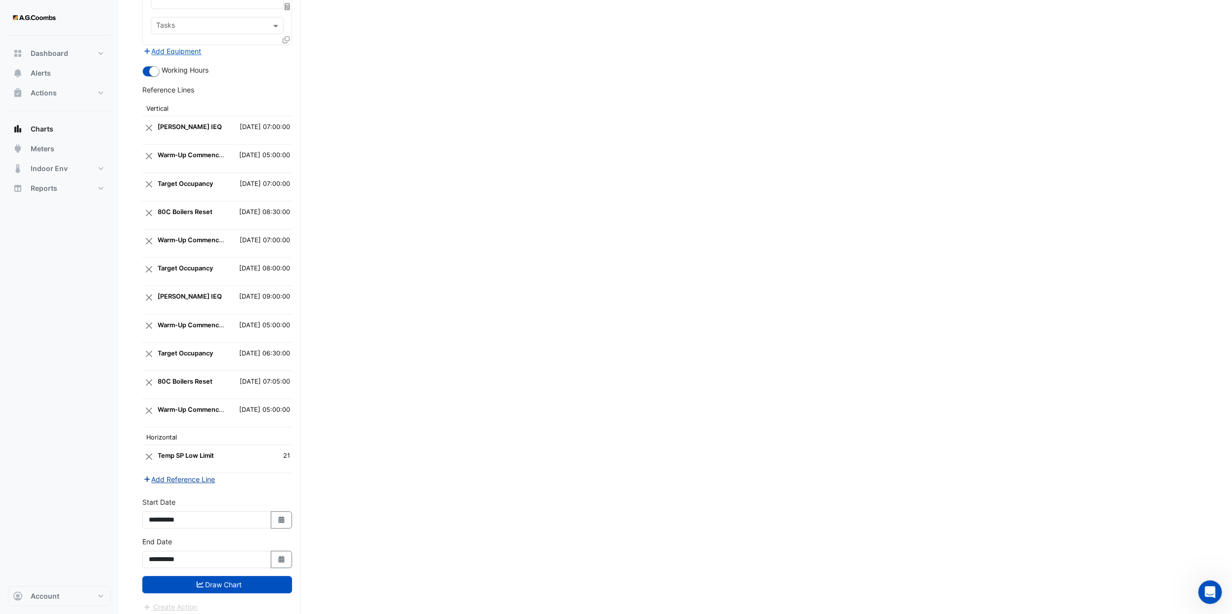
click at [200, 253] on button "Add Reference Line" at bounding box center [179, 478] width 74 height 11
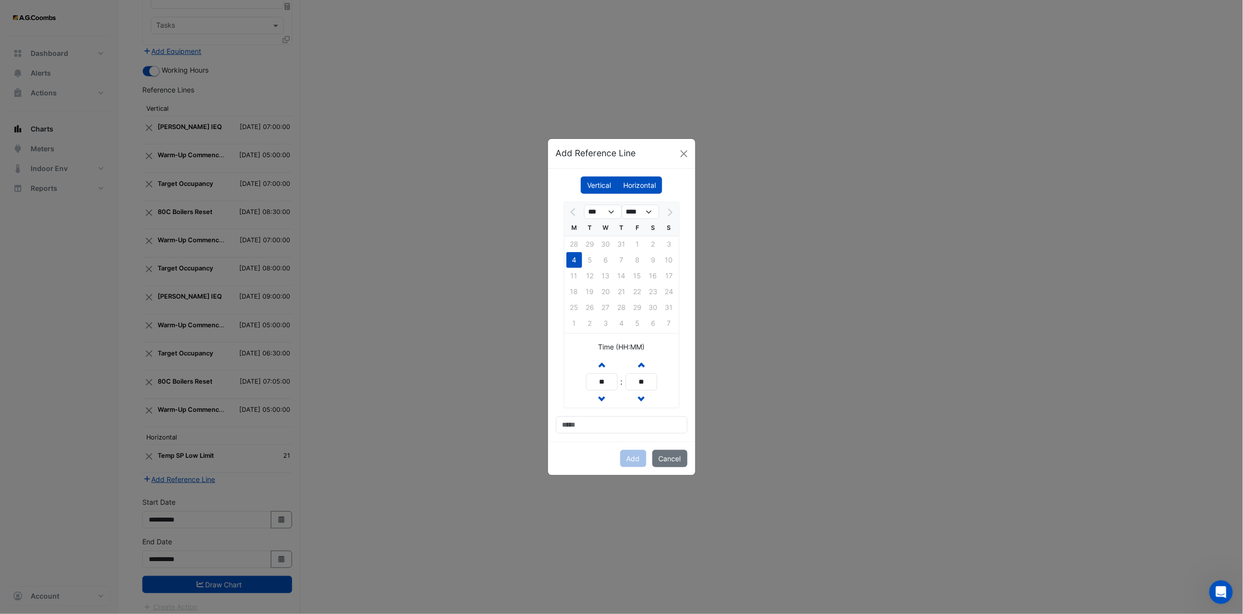
click at [550, 182] on label "Vertical" at bounding box center [599, 184] width 37 height 17
click at [550, 253] on button "Increment hours" at bounding box center [602, 364] width 18 height 17
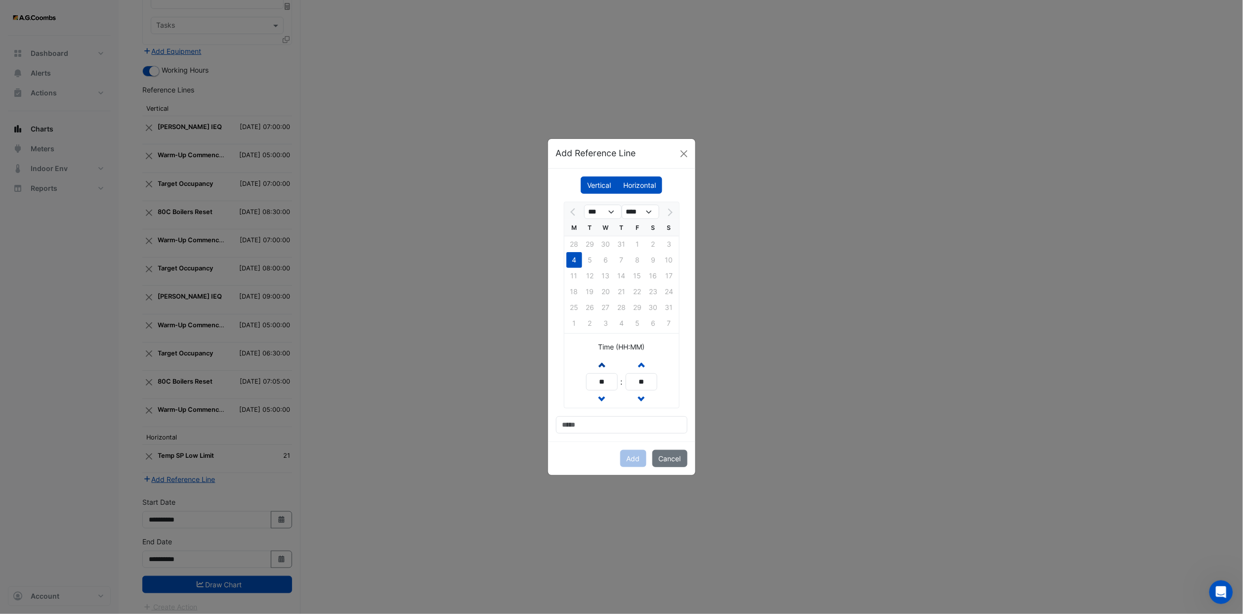
click at [550, 253] on button "Increment hours" at bounding box center [602, 364] width 18 height 17
type input "**"
click at [550, 253] on input at bounding box center [621, 424] width 131 height 17
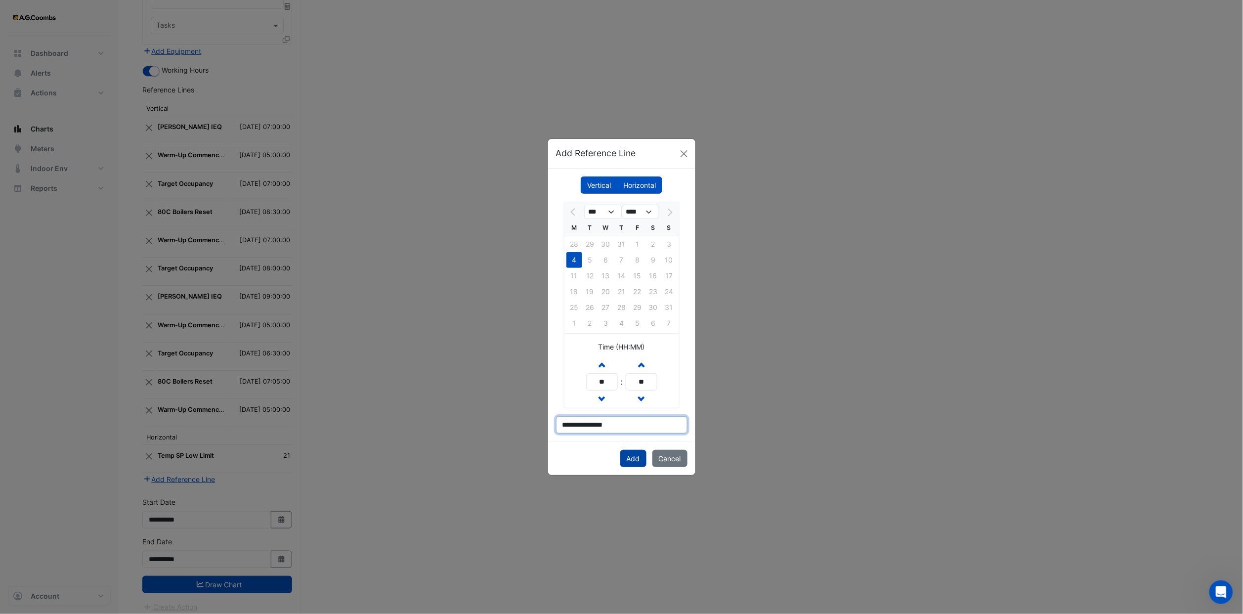
type input "**********"
click at [550, 253] on button "Add" at bounding box center [633, 458] width 26 height 17
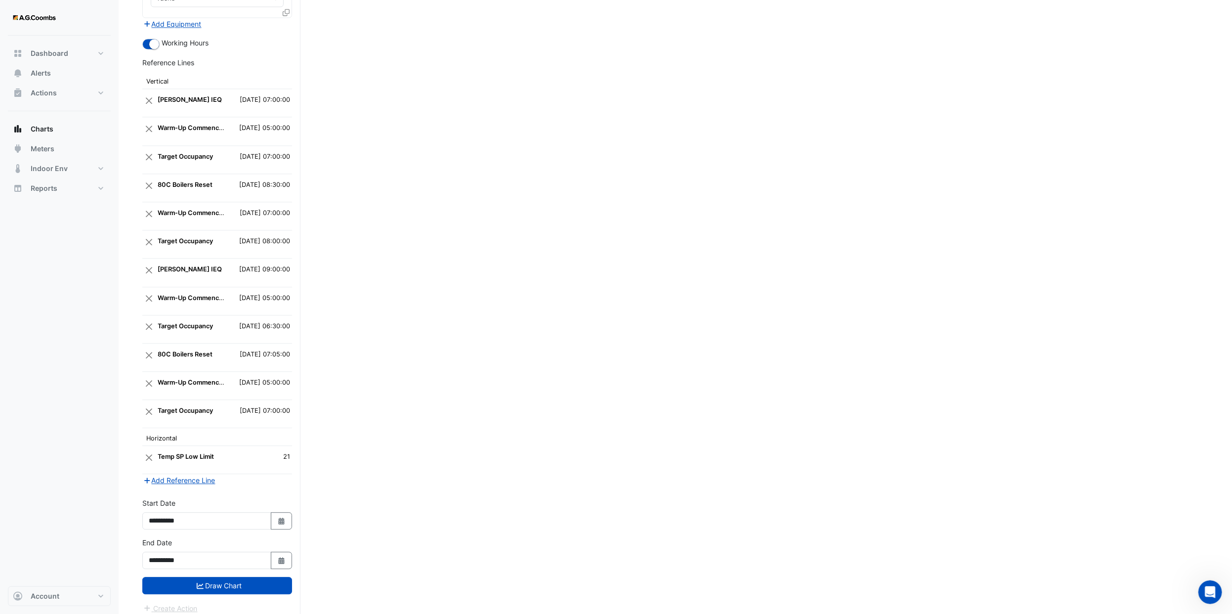
scroll to position [1744, 0]
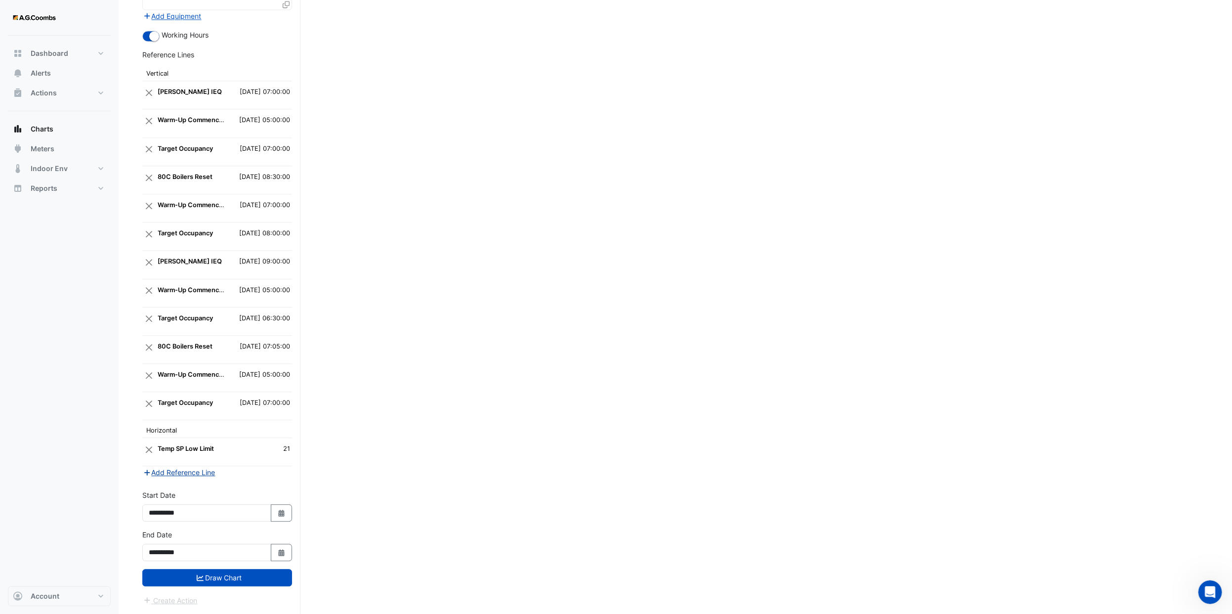
click at [190, 253] on button "Add Reference Line" at bounding box center [179, 471] width 74 height 11
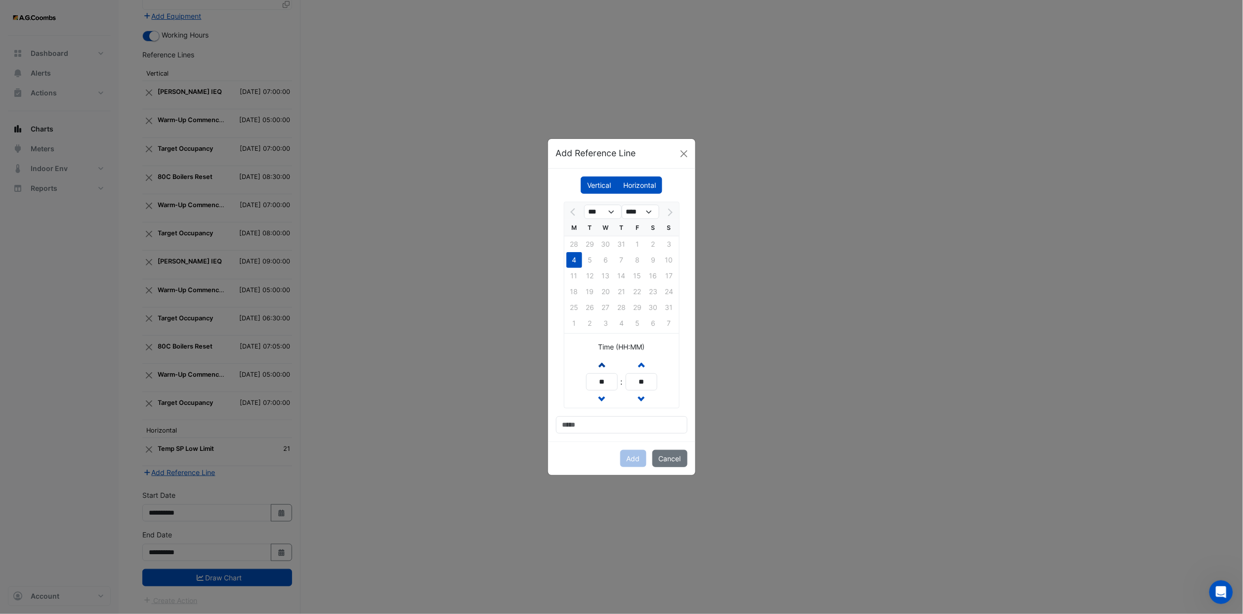
click at [550, 253] on span "button" at bounding box center [601, 364] width 5 height 8
click at [550, 253] on button "Increment hours" at bounding box center [602, 364] width 18 height 17
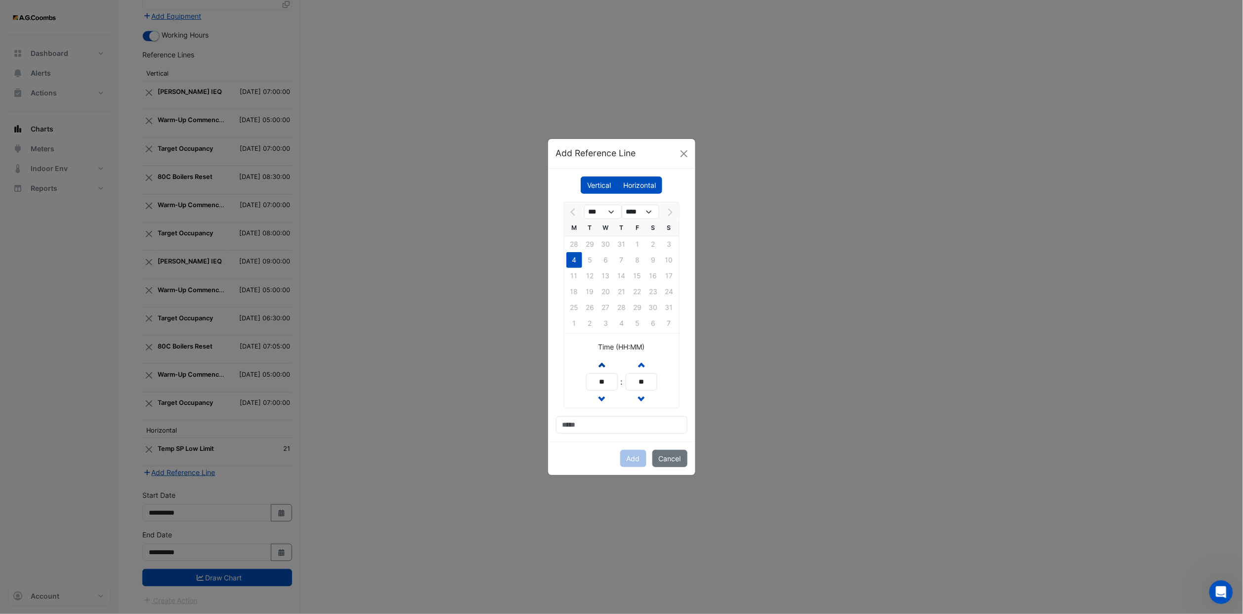
click at [550, 253] on button "Increment hours" at bounding box center [602, 364] width 18 height 17
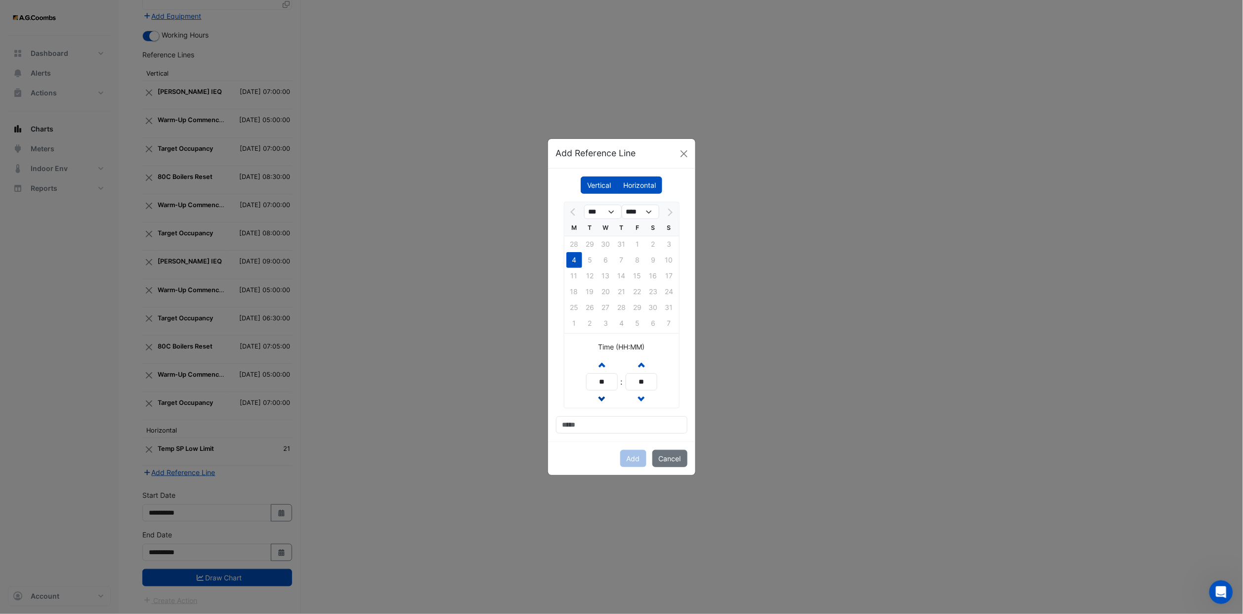
click at [550, 253] on button "Decrement hours" at bounding box center [602, 398] width 18 height 17
type input "**"
click at [550, 253] on button "Increment minutes" at bounding box center [641, 364] width 18 height 17
click at [550, 253] on span "button" at bounding box center [641, 364] width 5 height 8
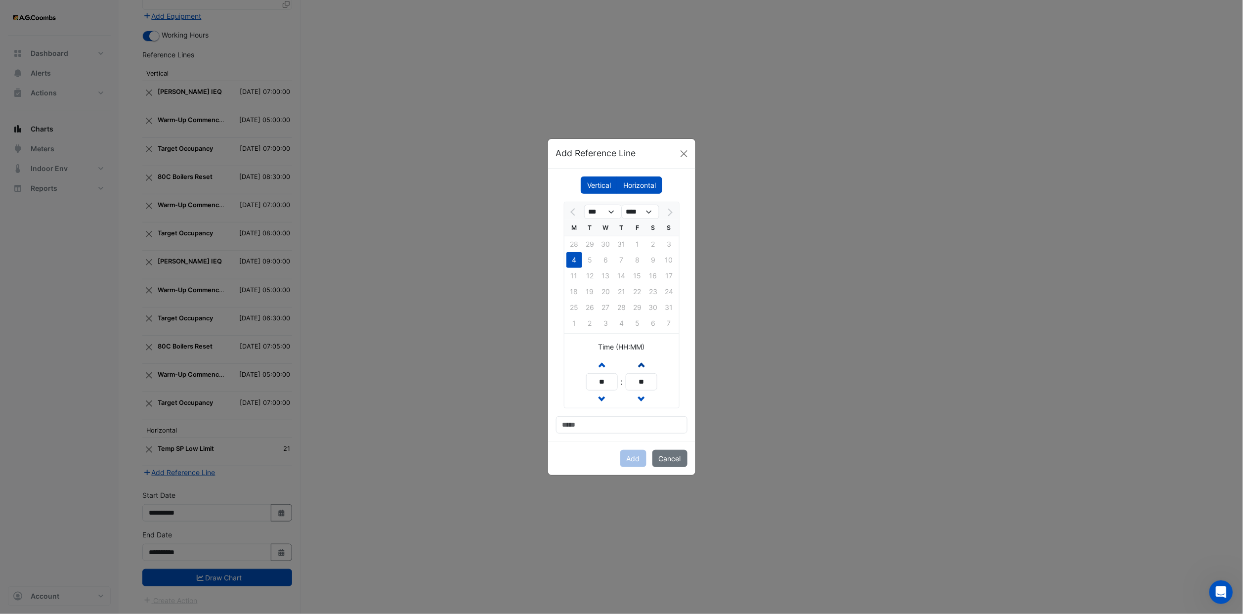
click at [550, 253] on span "button" at bounding box center [641, 364] width 5 height 8
click at [550, 253] on input "**" at bounding box center [642, 381] width 32 height 17
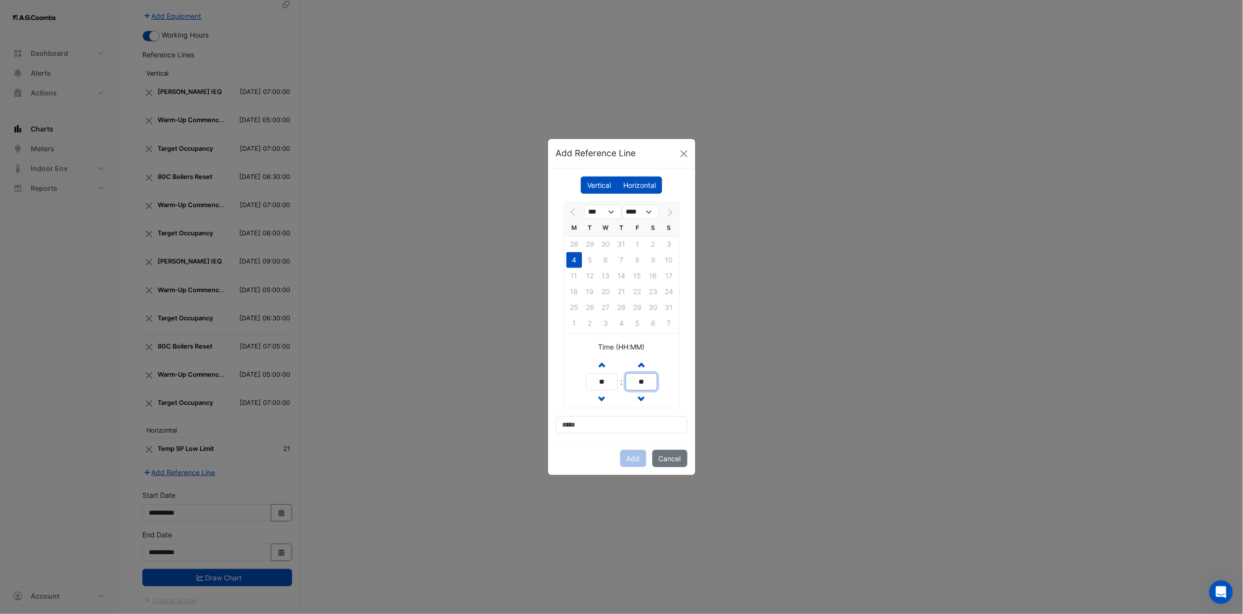
type input "**"
click at [550, 253] on div "*** **** M T W T F S S 28 29 30 31 1 2 3 4 5 6 7 8 9 10 11 12 13 14 15 16 17 18…" at bounding box center [621, 318] width 131 height 232
click at [550, 253] on input at bounding box center [621, 424] width 131 height 17
type input "**********"
click at [550, 253] on button "Add" at bounding box center [633, 458] width 26 height 17
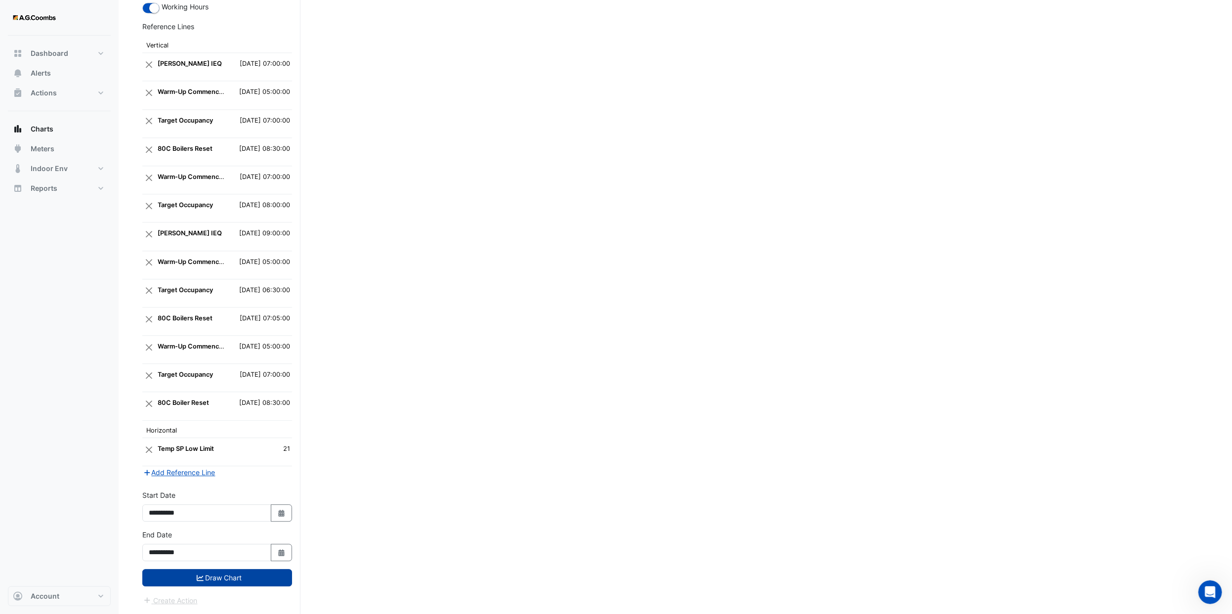
click at [249, 253] on button "Draw Chart" at bounding box center [217, 577] width 150 height 17
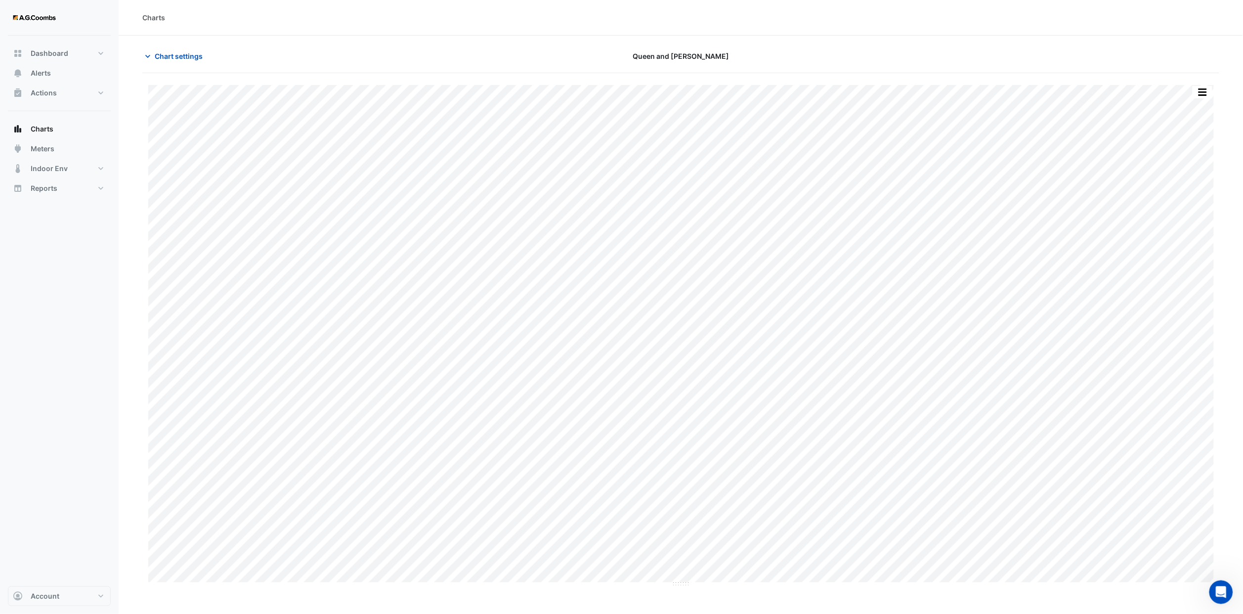
click at [550, 92] on div "Split by Equip Split All Print Save as JPEG Save as PNG Pivot Data Table Export…" at bounding box center [680, 336] width 1077 height 502
click at [550, 92] on button "button" at bounding box center [1202, 92] width 20 height 12
click at [550, 163] on div "Save as JPEG" at bounding box center [1182, 161] width 59 height 17
click at [51, 253] on div "Dashboard Portfolio Ratings Performance Alerts Actions Site Manager Charts" at bounding box center [59, 311] width 103 height 550
click at [181, 54] on span "Chart settings" at bounding box center [179, 56] width 48 height 10
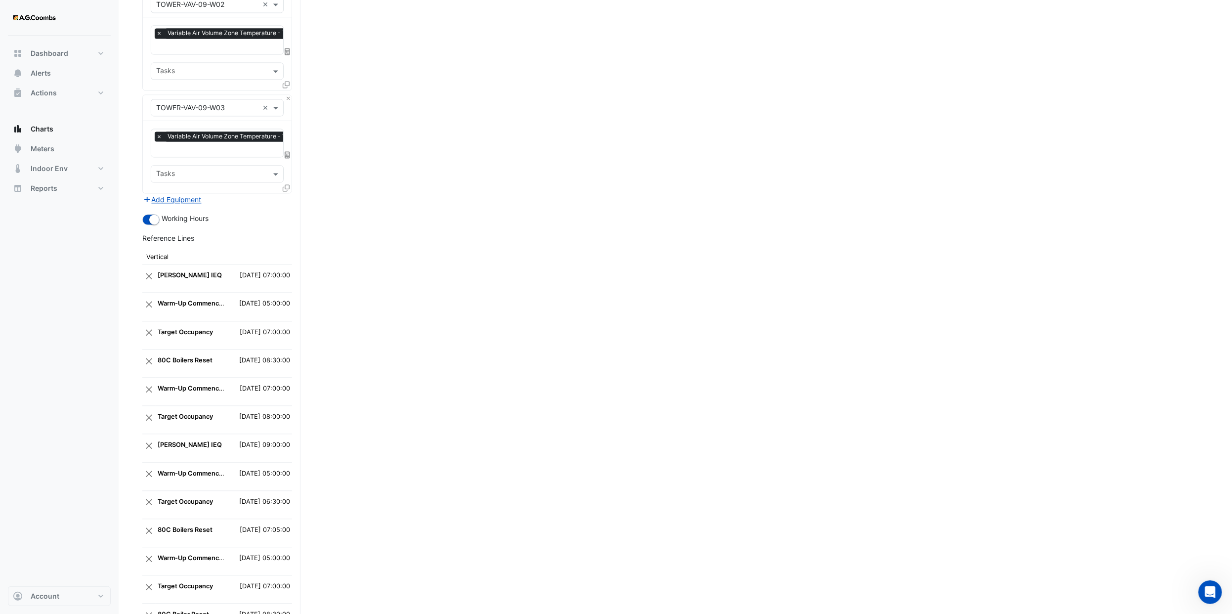
scroll to position [1773, 0]
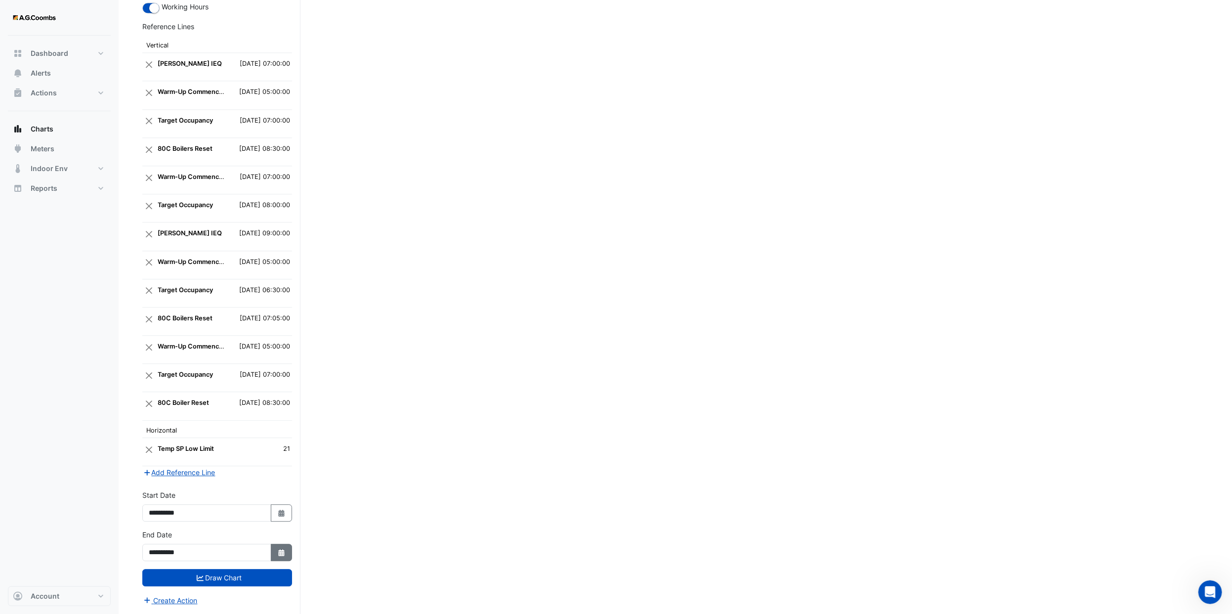
click at [285, 253] on button "Select Date" at bounding box center [282, 552] width 22 height 17
click at [159, 253] on div "11" at bounding box center [159, 490] width 16 height 16
type input "**********"
click at [295, 253] on div "**********" at bounding box center [217, 510] width 162 height 40
click at [278, 253] on fa-icon "Select Date" at bounding box center [281, 512] width 9 height 8
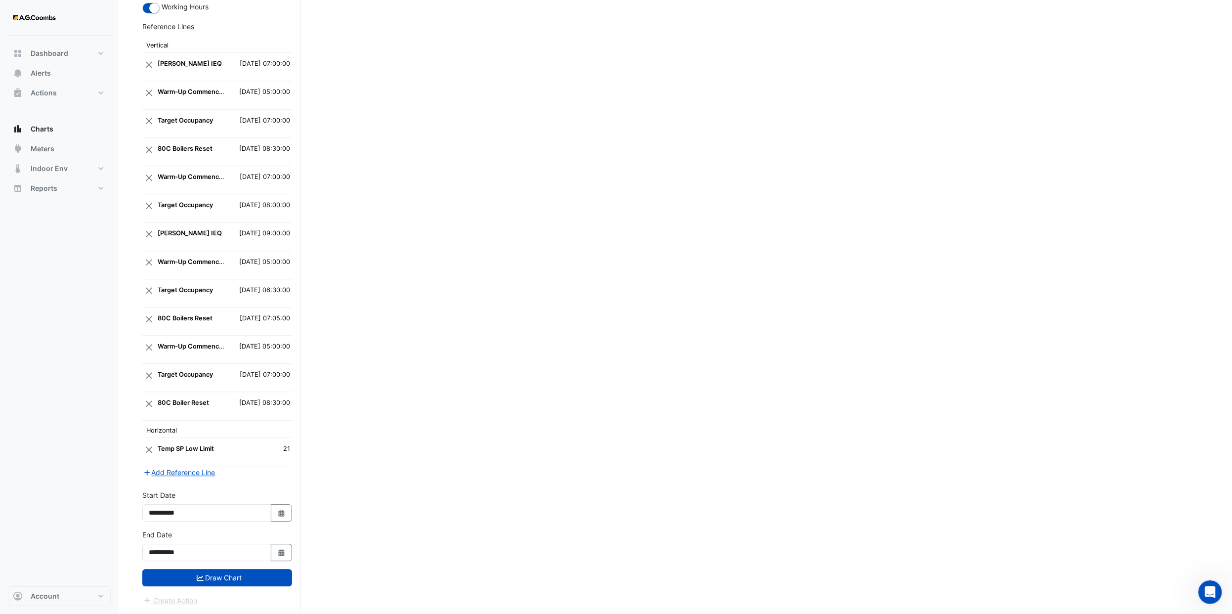
select select "*"
select select "****"
click at [156, 253] on div "11" at bounding box center [159, 450] width 16 height 16
type input "**********"
click at [255, 253] on button "Draw Chart" at bounding box center [217, 577] width 150 height 17
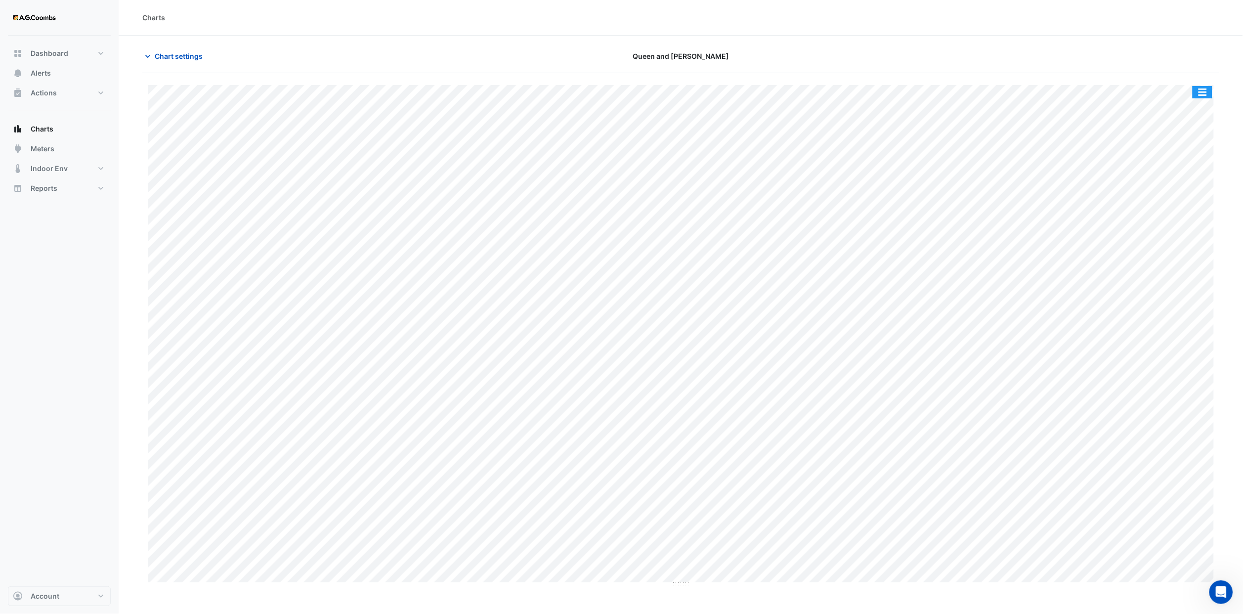
click at [550, 88] on button "button" at bounding box center [1202, 92] width 20 height 12
click at [550, 164] on div "Save as JPEG" at bounding box center [1182, 161] width 59 height 17
click at [211, 25] on div "Charts" at bounding box center [681, 18] width 1124 height 36
click at [167, 46] on section "Chart settings Queen and Collins Split by Equip Split All Print Save as JPEG Sa…" at bounding box center [681, 311] width 1124 height 551
click at [179, 57] on span "Chart settings" at bounding box center [179, 56] width 48 height 10
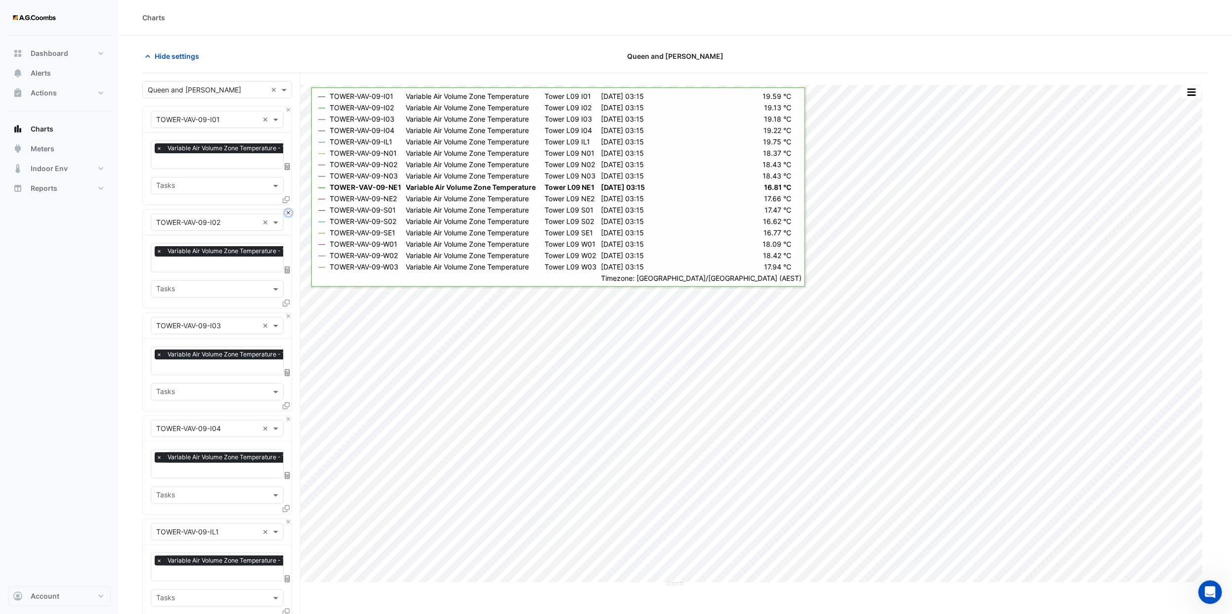
click at [290, 212] on button "Close" at bounding box center [288, 213] width 6 height 6
click at [288, 212] on button "Close" at bounding box center [288, 213] width 6 height 6
click at [288, 253] on button "Close" at bounding box center [288, 316] width 6 height 6
click at [288, 212] on button "Close" at bounding box center [288, 213] width 6 height 6
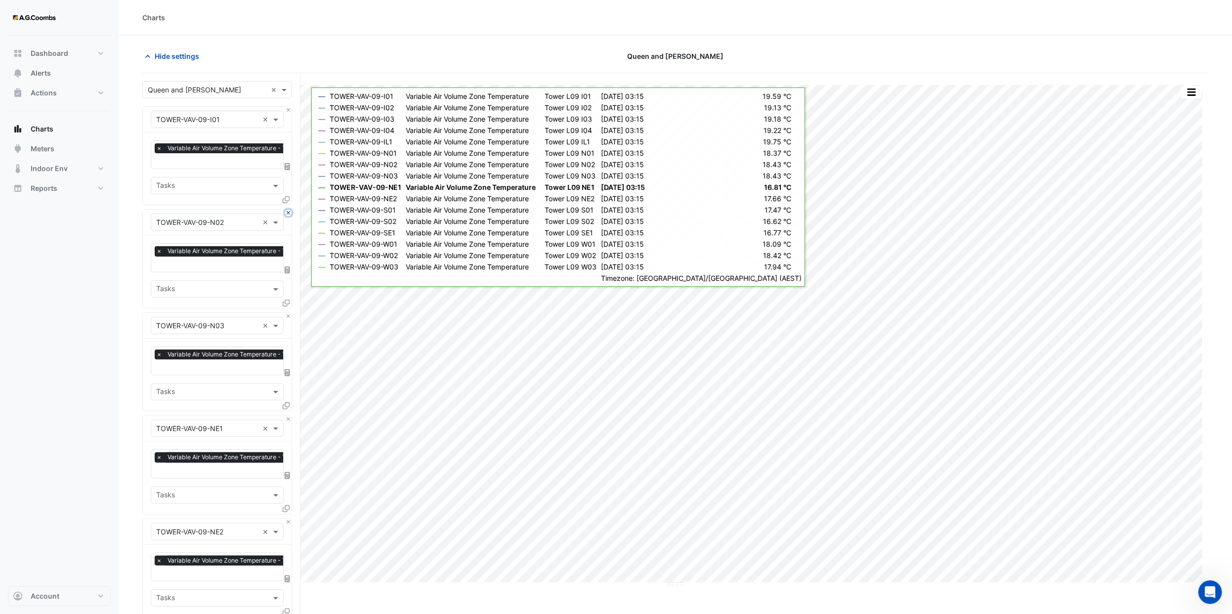
click at [288, 212] on button "Close" at bounding box center [288, 213] width 6 height 6
click at [288, 253] on button "Close" at bounding box center [288, 316] width 6 height 6
click at [288, 212] on button "Close" at bounding box center [288, 213] width 6 height 6
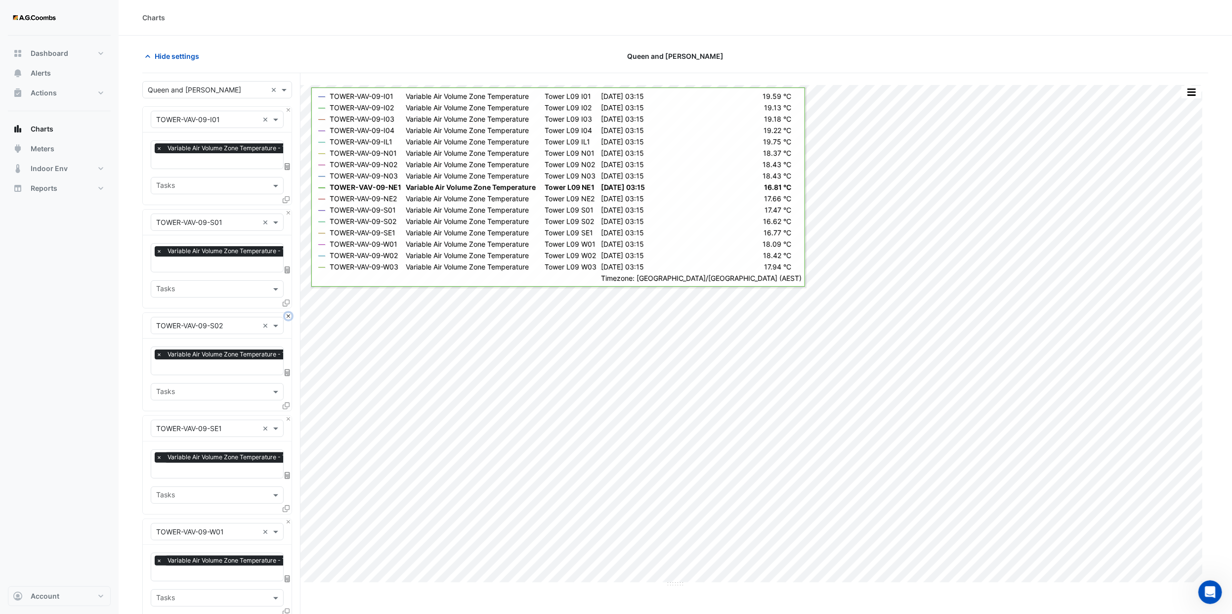
click at [288, 253] on button "Close" at bounding box center [288, 316] width 6 height 6
click at [288, 212] on button "Close" at bounding box center [288, 213] width 6 height 6
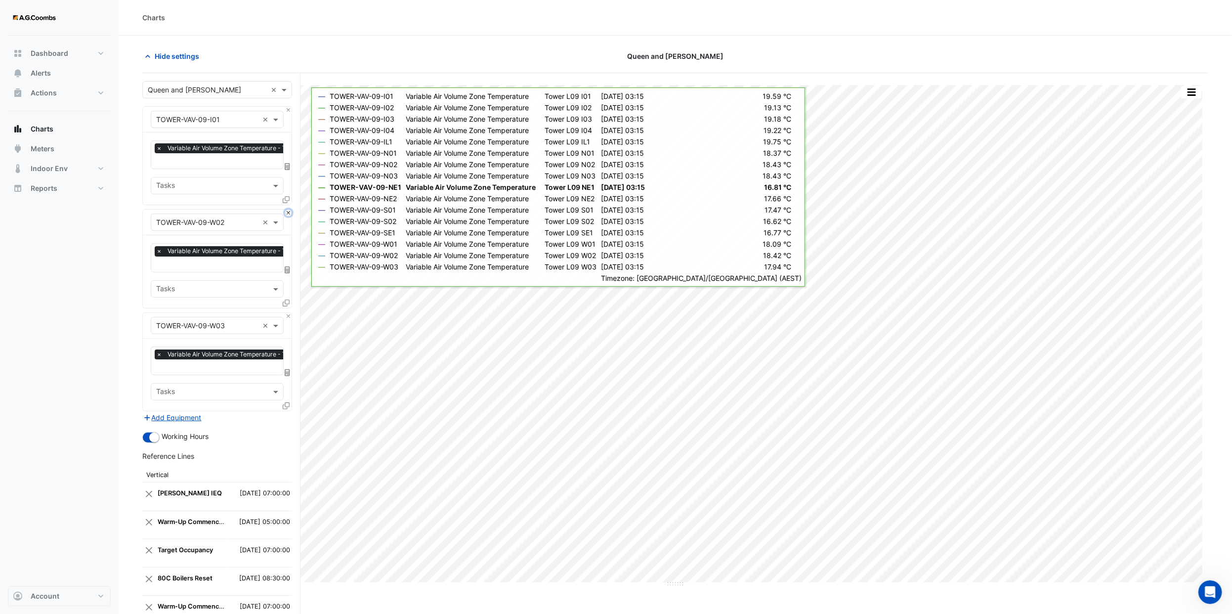
click at [288, 212] on button "Close" at bounding box center [288, 213] width 6 height 6
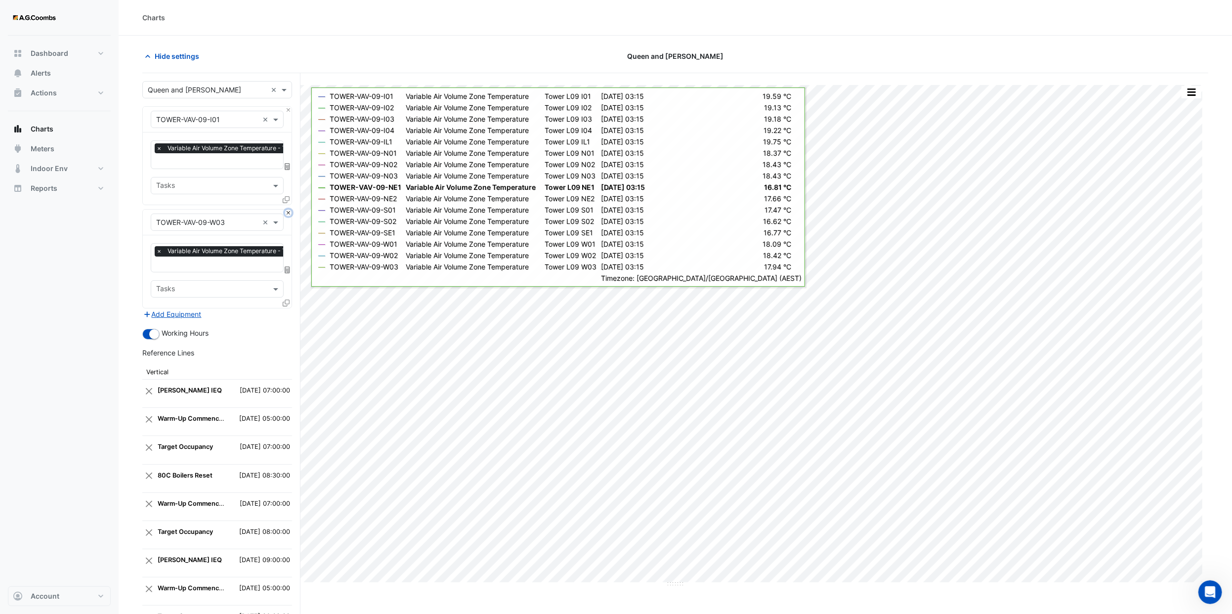
click at [288, 212] on button "Close" at bounding box center [288, 213] width 6 height 6
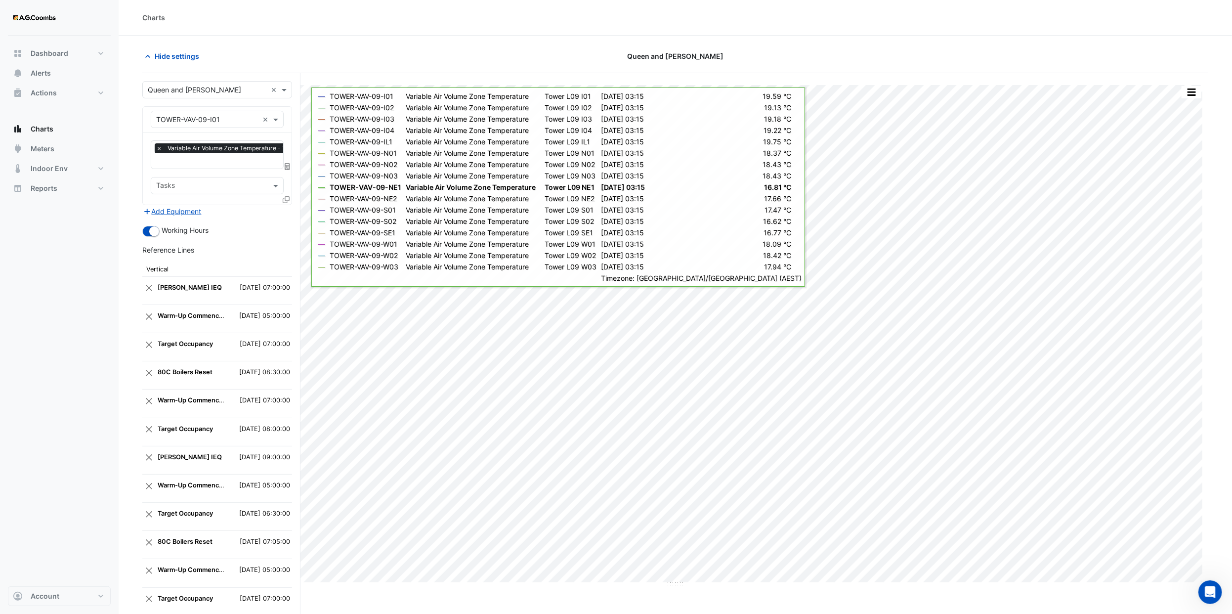
click at [235, 120] on input "text" at bounding box center [207, 120] width 102 height 10
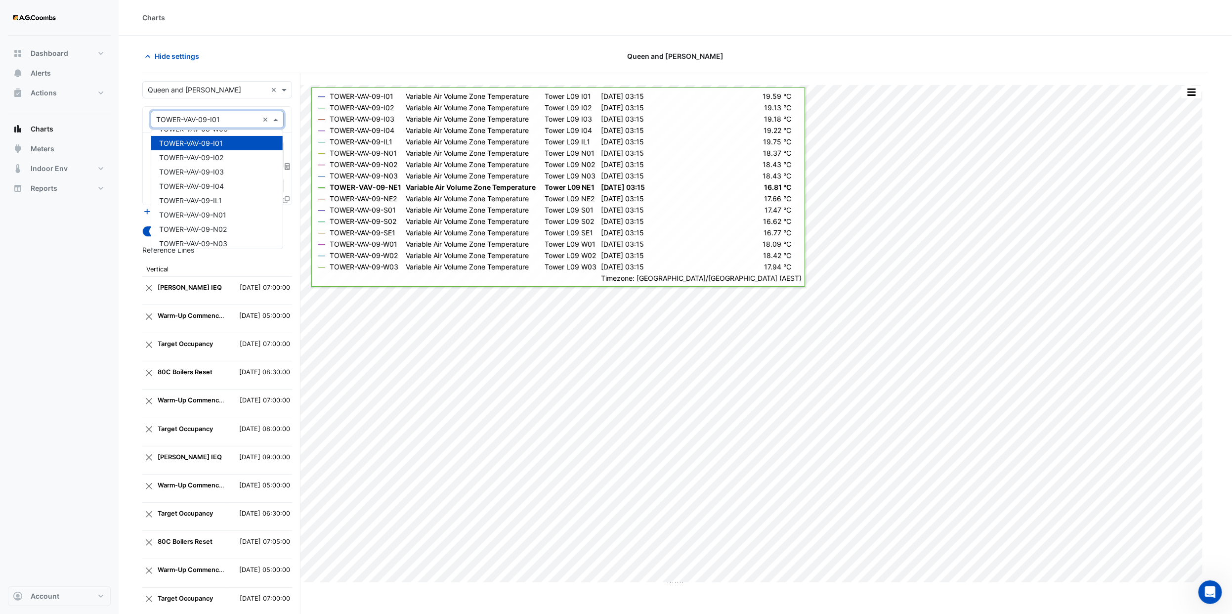
click at [230, 119] on input "text" at bounding box center [207, 120] width 102 height 10
type input "**********"
click at [222, 138] on span "TOWER-VAV-24-I01" at bounding box center [190, 141] width 63 height 8
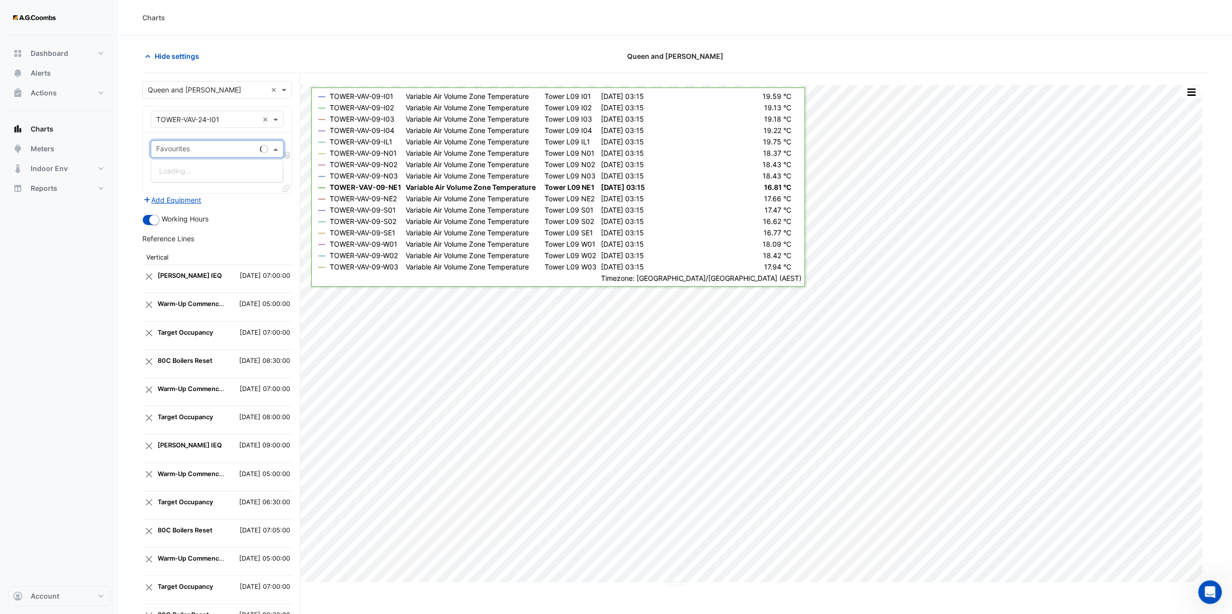
click at [218, 150] on input "text" at bounding box center [206, 150] width 100 height 10
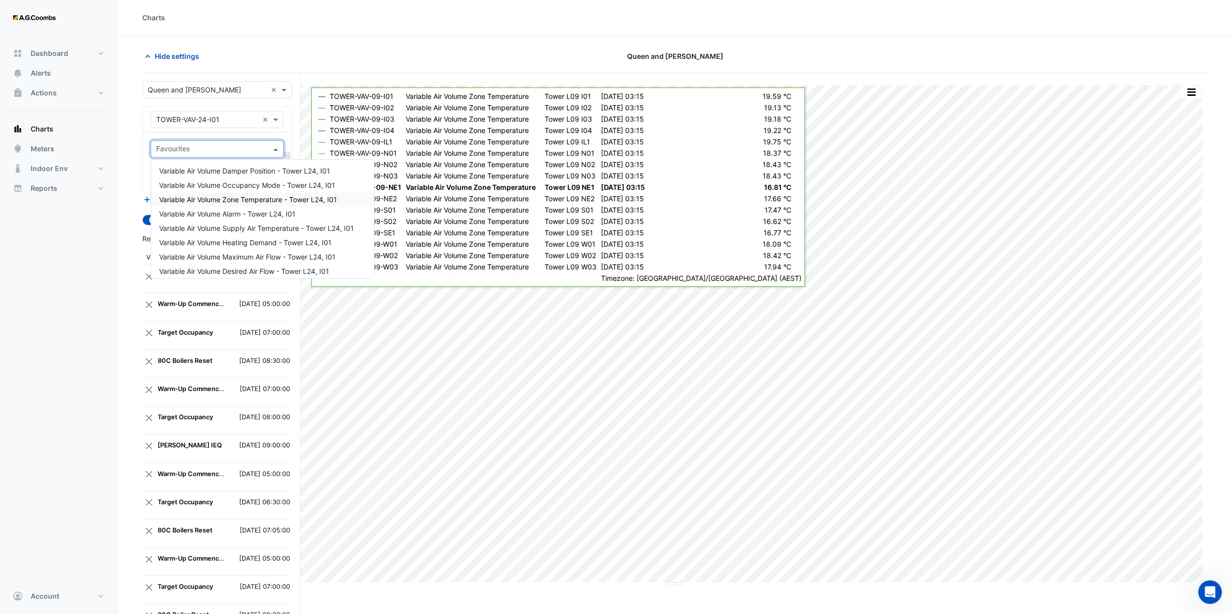
click at [270, 202] on span "Variable Air Volume Zone Temperature - Tower L24, I01" at bounding box center [248, 199] width 178 height 8
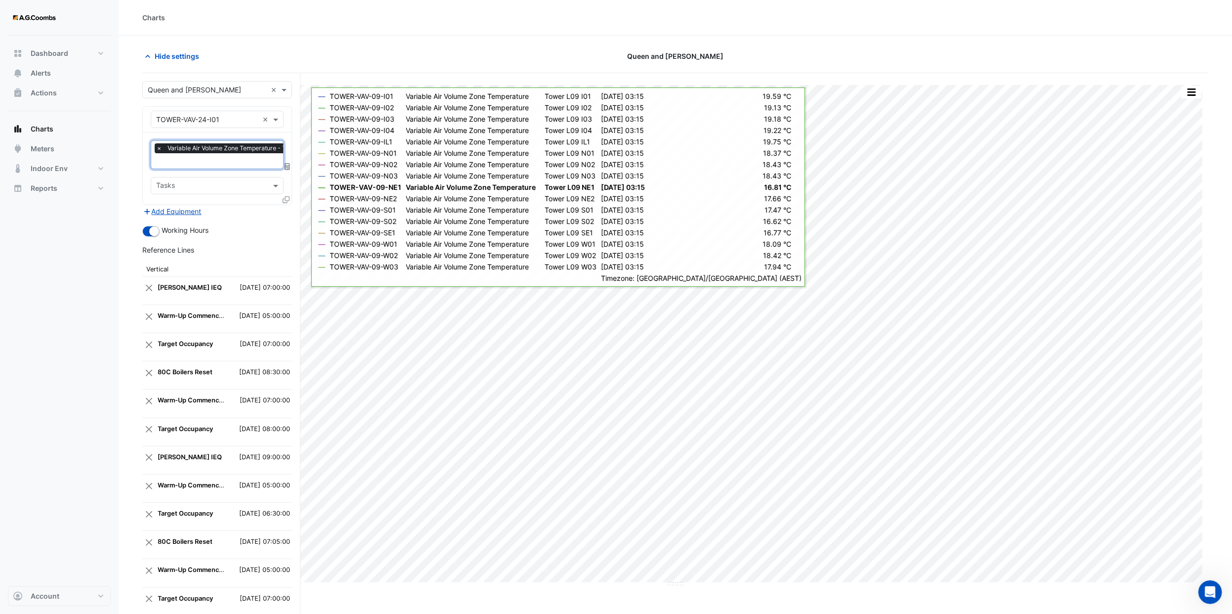
click at [278, 219] on form "Select a Site × Queen and Collins × Equipment × TOWER-VAV-24-I01 × Favourites ×…" at bounding box center [217, 455] width 150 height 748
click at [284, 201] on icon at bounding box center [286, 199] width 7 height 7
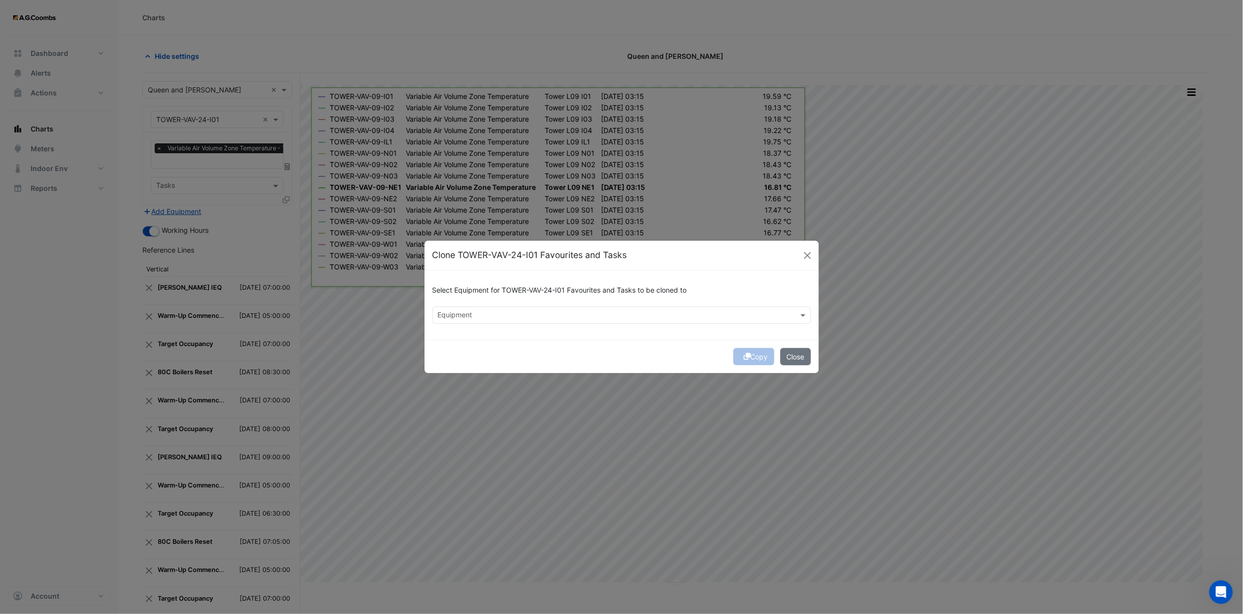
click at [535, 253] on input "text" at bounding box center [616, 316] width 356 height 10
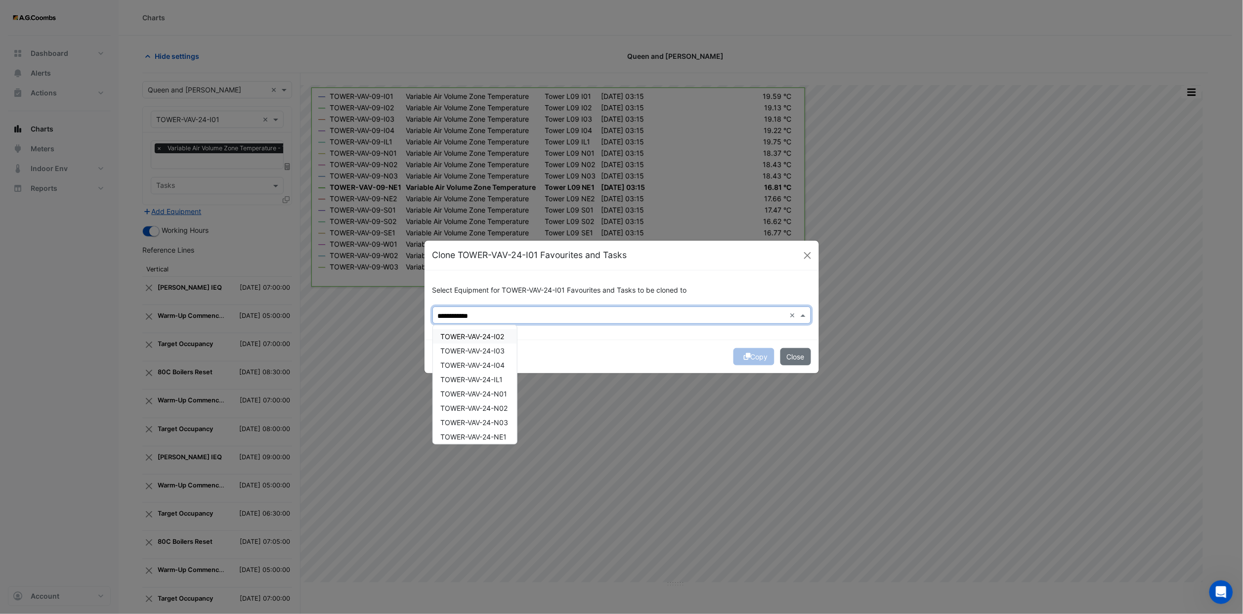
click at [499, 253] on span "TOWER-VAV-24-I02" at bounding box center [473, 336] width 64 height 8
click at [499, 253] on span "TOWER-VAV-24-I03" at bounding box center [473, 350] width 64 height 8
click at [496, 253] on div "TOWER-VAV-24-I04" at bounding box center [475, 365] width 84 height 14
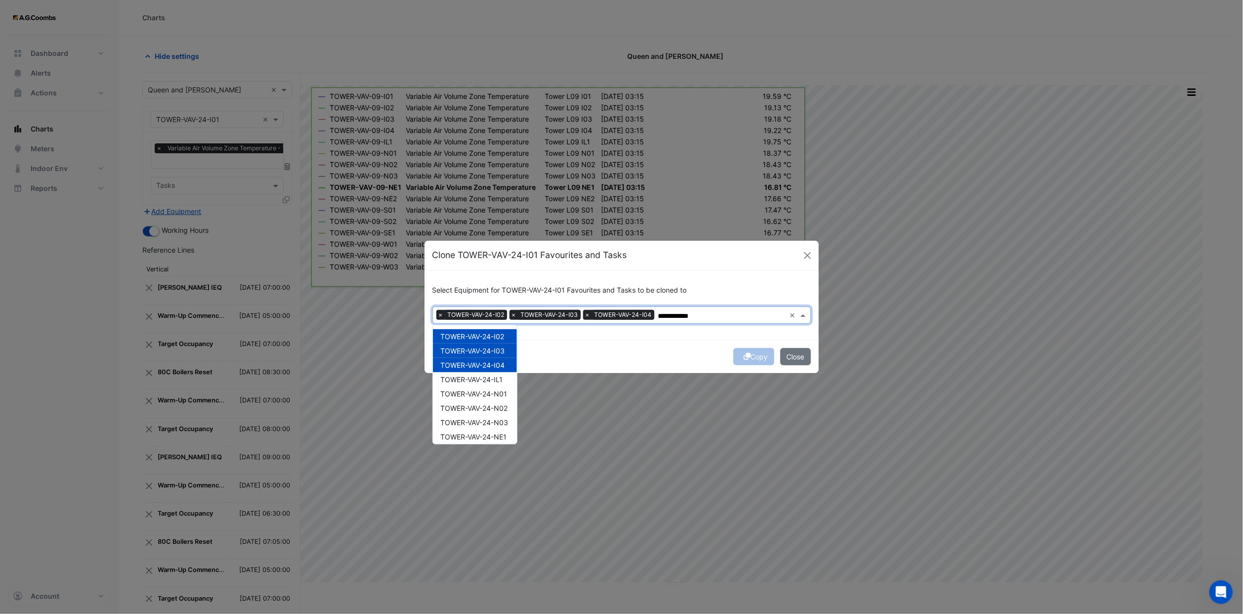
click at [496, 253] on div "TOWER-VAV-24-IL1" at bounding box center [475, 379] width 84 height 14
click at [497, 253] on div "TOWER-VAV-24-IL1" at bounding box center [475, 379] width 84 height 14
click at [496, 253] on span "TOWER-VAV-24-N01" at bounding box center [474, 393] width 67 height 8
click at [494, 253] on span "TOWER-VAV-24-IL1" at bounding box center [472, 379] width 62 height 8
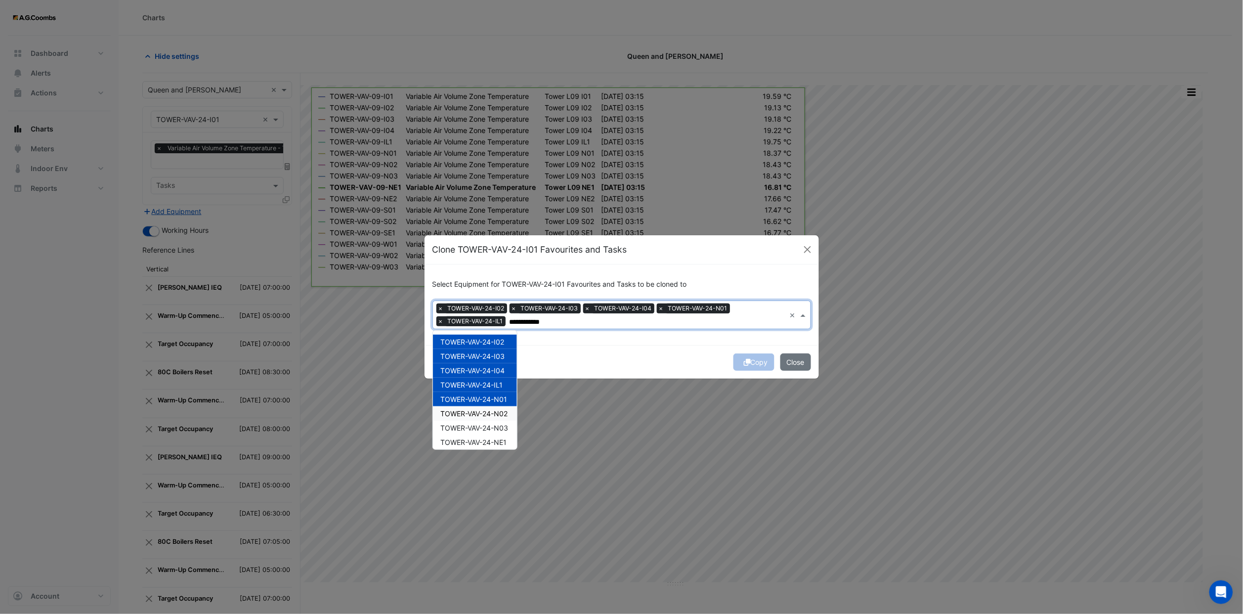
click at [496, 253] on div "TOWER-VAV-24-N02" at bounding box center [475, 413] width 84 height 14
click at [499, 253] on span "TOWER-VAV-24-NE1" at bounding box center [474, 442] width 66 height 8
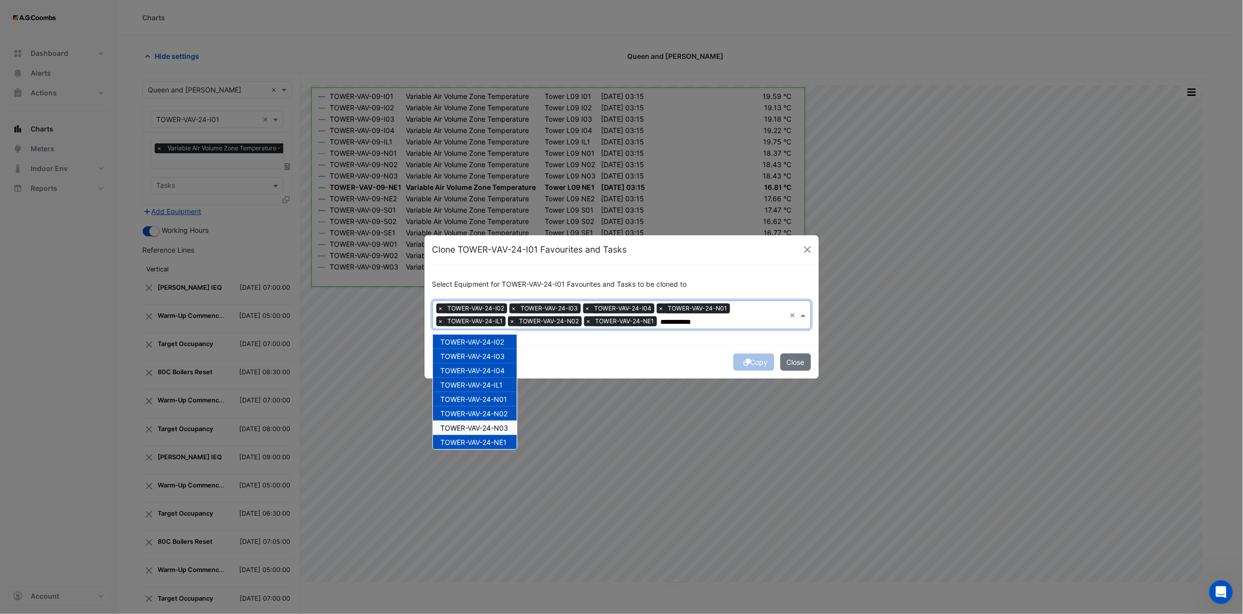
click at [494, 253] on span "TOWER-VAV-24-N03" at bounding box center [475, 427] width 68 height 8
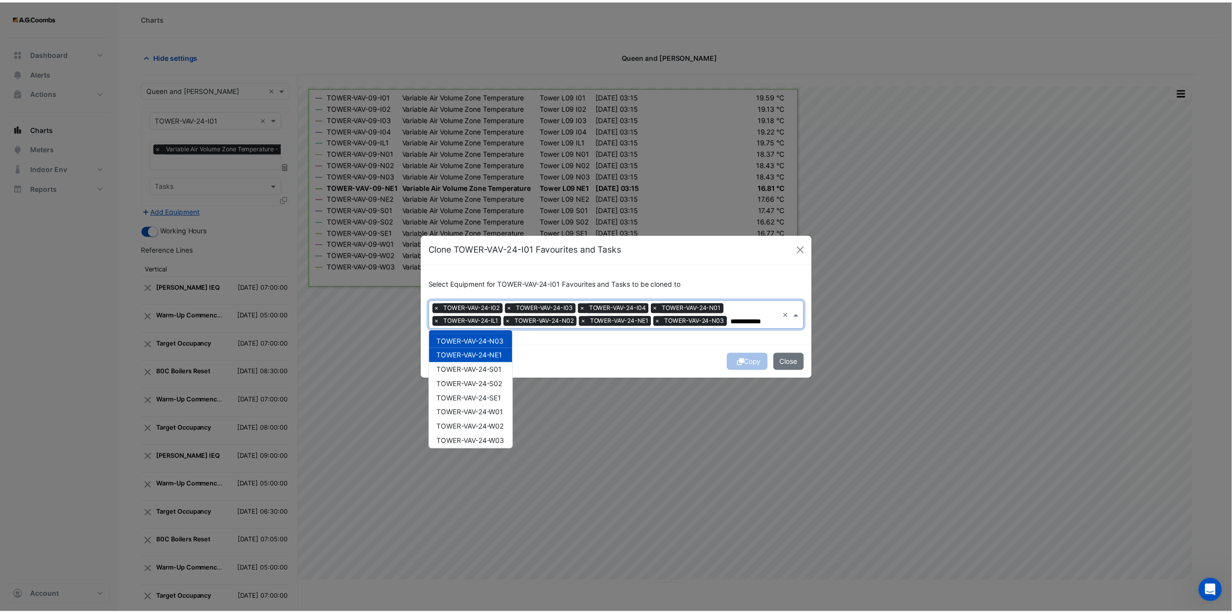
scroll to position [89, 0]
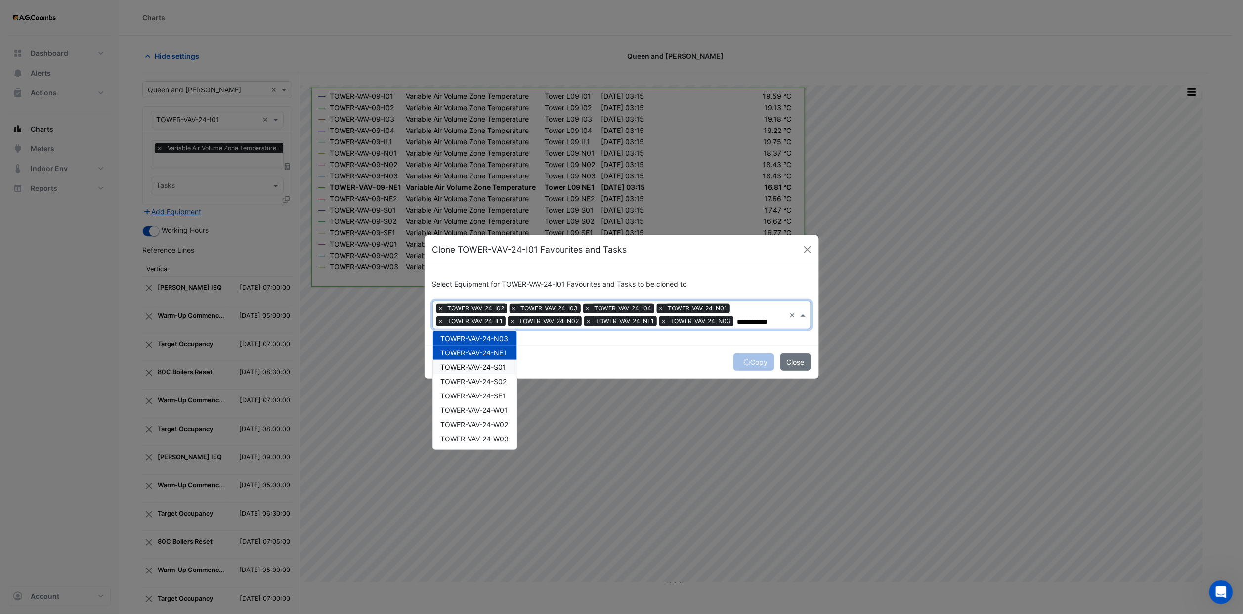
click at [494, 253] on span "TOWER-VAV-24-S01" at bounding box center [474, 367] width 66 height 8
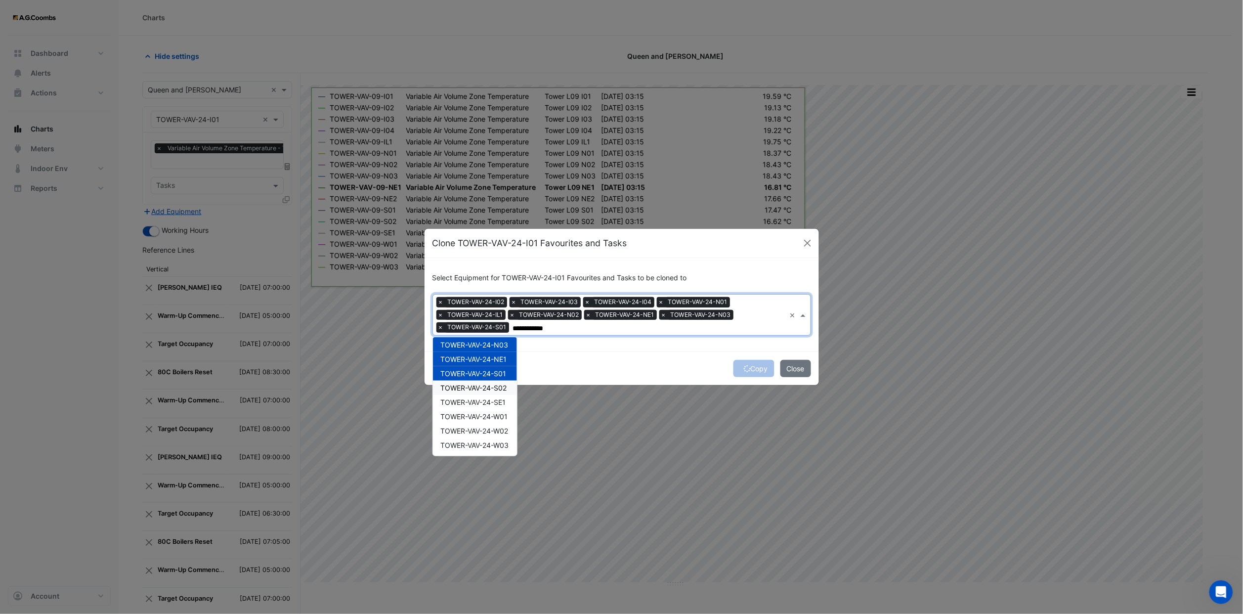
click at [489, 253] on span "TOWER-VAV-24-S02" at bounding box center [474, 387] width 66 height 8
click at [492, 253] on span "TOWER-VAV-24-SE1" at bounding box center [473, 402] width 65 height 8
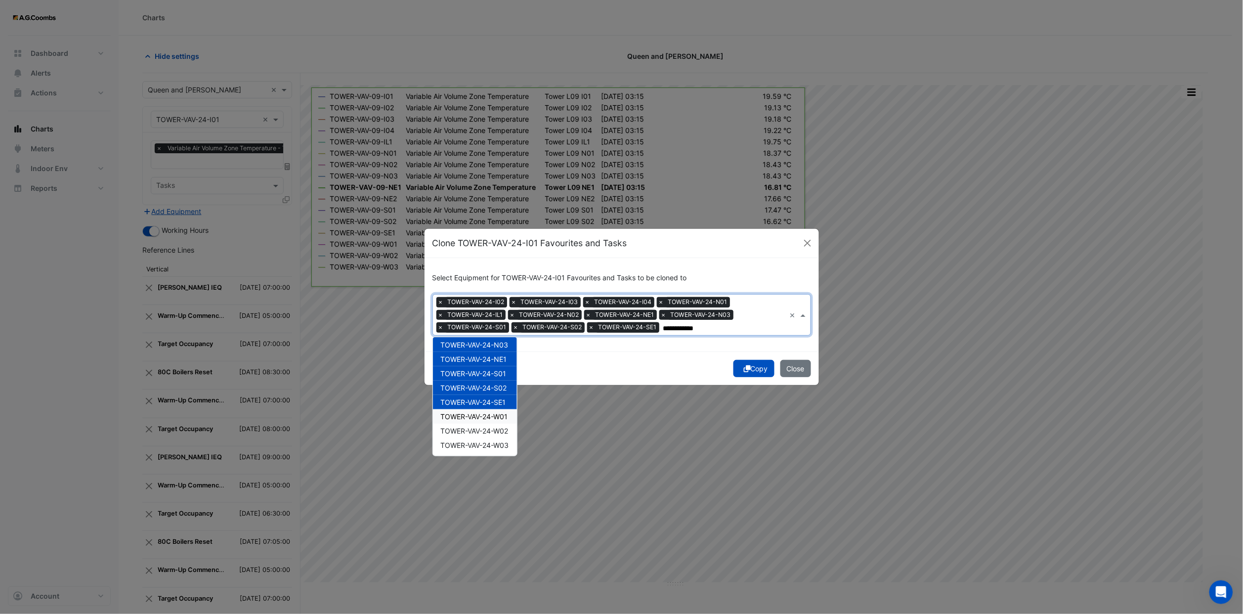
click at [492, 253] on span "TOWER-VAV-24-W01" at bounding box center [474, 416] width 67 height 8
drag, startPoint x: 492, startPoint y: 430, endPoint x: 494, endPoint y: 440, distance: 9.5
click at [492, 253] on span "TOWER-VAV-24-W02" at bounding box center [475, 430] width 68 height 8
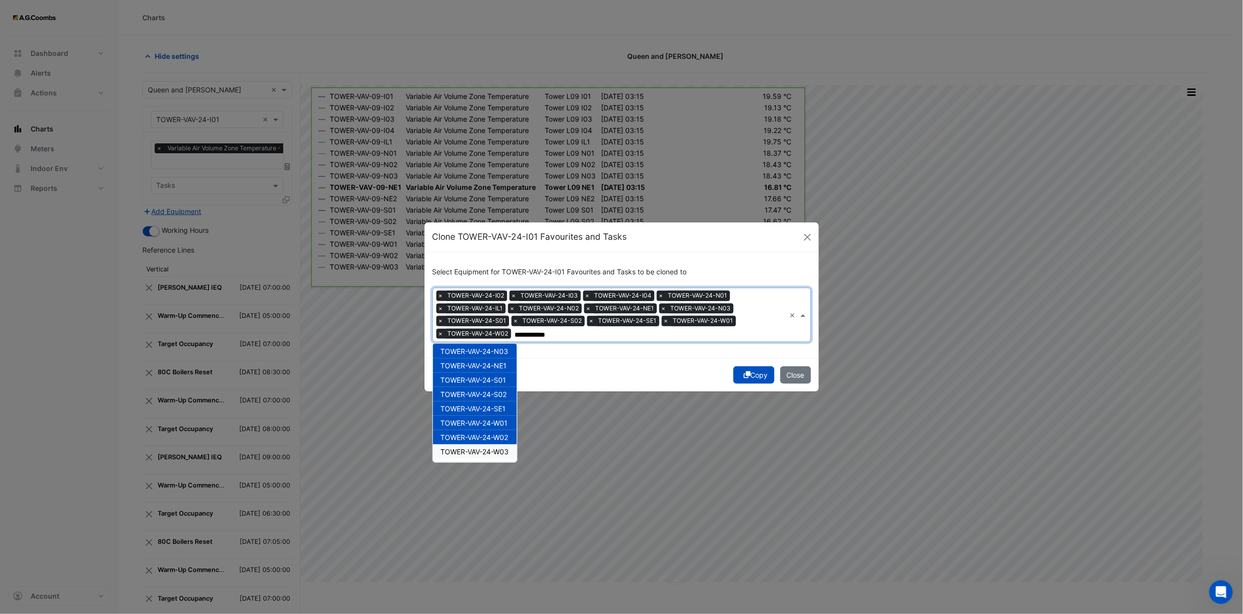
click at [494, 253] on span "TOWER-VAV-24-W03" at bounding box center [475, 451] width 68 height 8
type input "**********"
click at [550, 253] on button "Copy" at bounding box center [753, 374] width 41 height 17
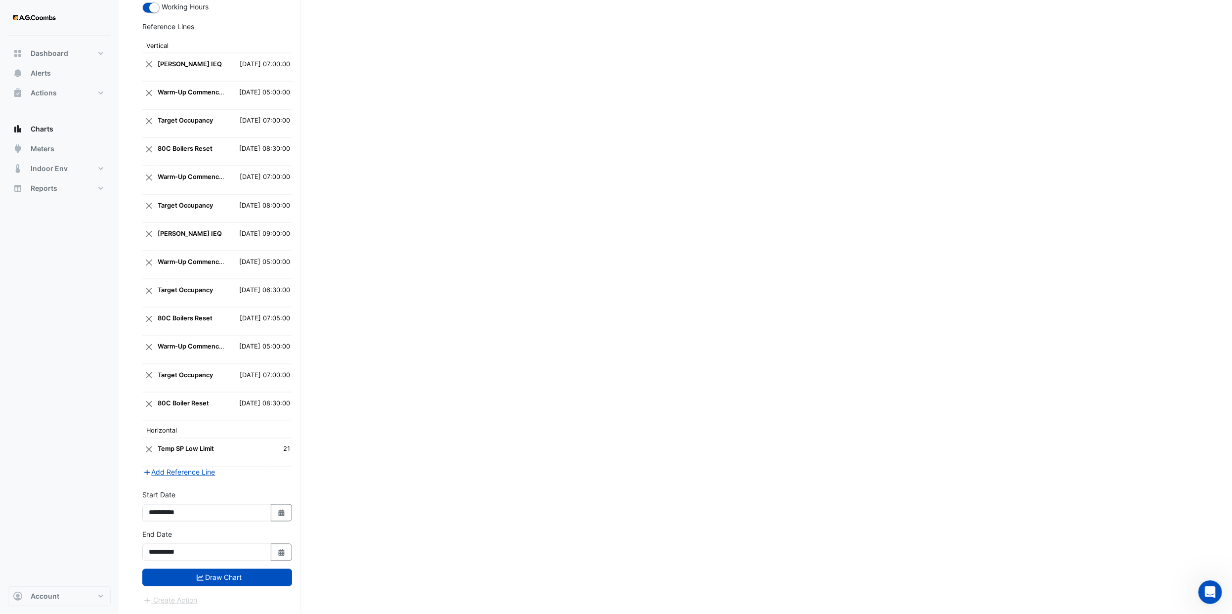
scroll to position [1054, 0]
click at [283, 253] on button "Select Date" at bounding box center [282, 512] width 22 height 17
select select "*"
select select "****"
click at [193, 253] on select "*** *** *** *** *** *** *** ***" at bounding box center [187, 388] width 38 height 15
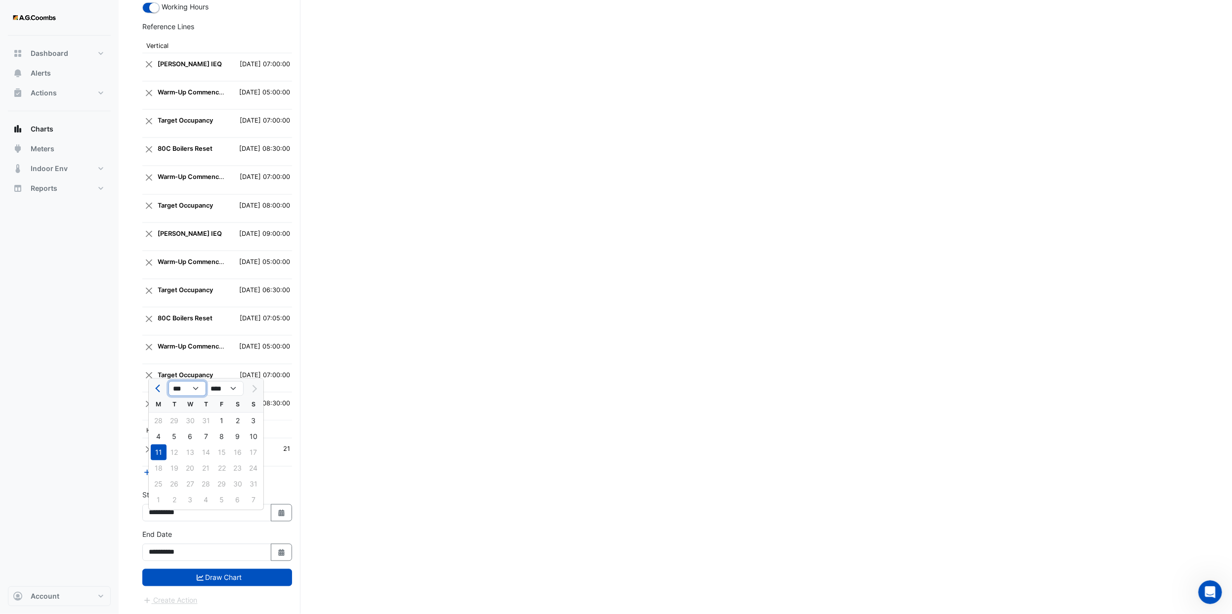
click at [193, 253] on select "*** *** *** *** *** *** *** ***" at bounding box center [187, 388] width 38 height 15
drag, startPoint x: 193, startPoint y: 384, endPoint x: 193, endPoint y: 390, distance: 5.9
click at [193, 253] on select "*** *** *** *** *** *** *** ***" at bounding box center [187, 388] width 38 height 15
select select "*"
click at [168, 253] on select "*** *** *** *** *** *** *** ***" at bounding box center [187, 388] width 38 height 15
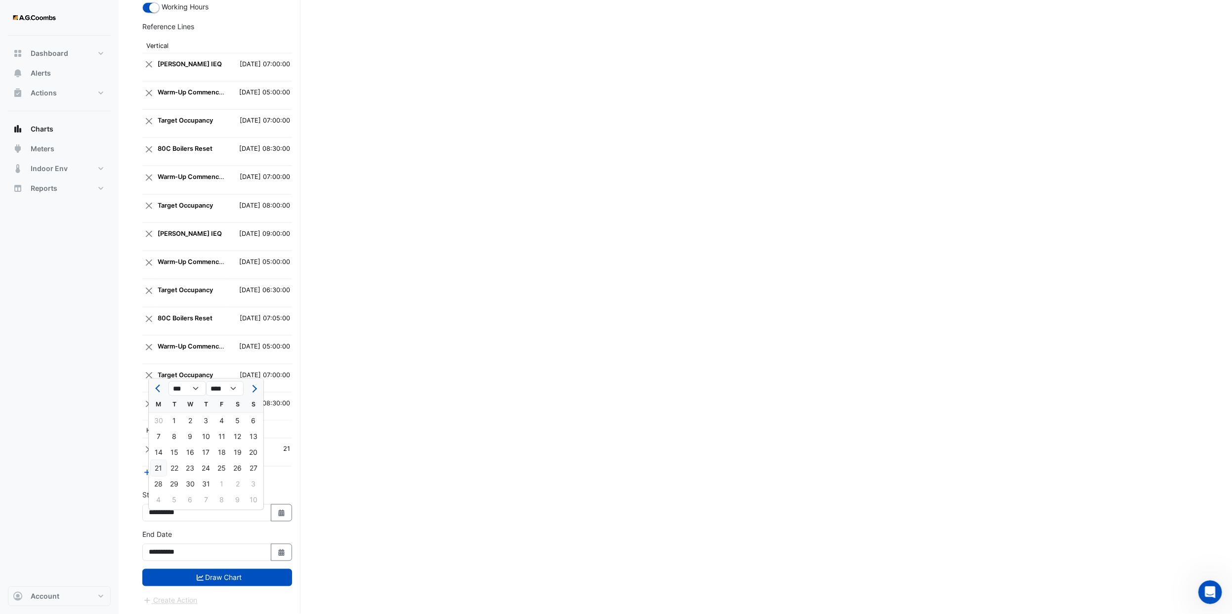
click at [161, 253] on div "21" at bounding box center [159, 468] width 16 height 16
type input "**********"
click at [280, 253] on icon "button" at bounding box center [281, 552] width 6 height 7
click at [190, 253] on select "*** *** *** *** *** ***" at bounding box center [187, 428] width 38 height 15
select select "*"
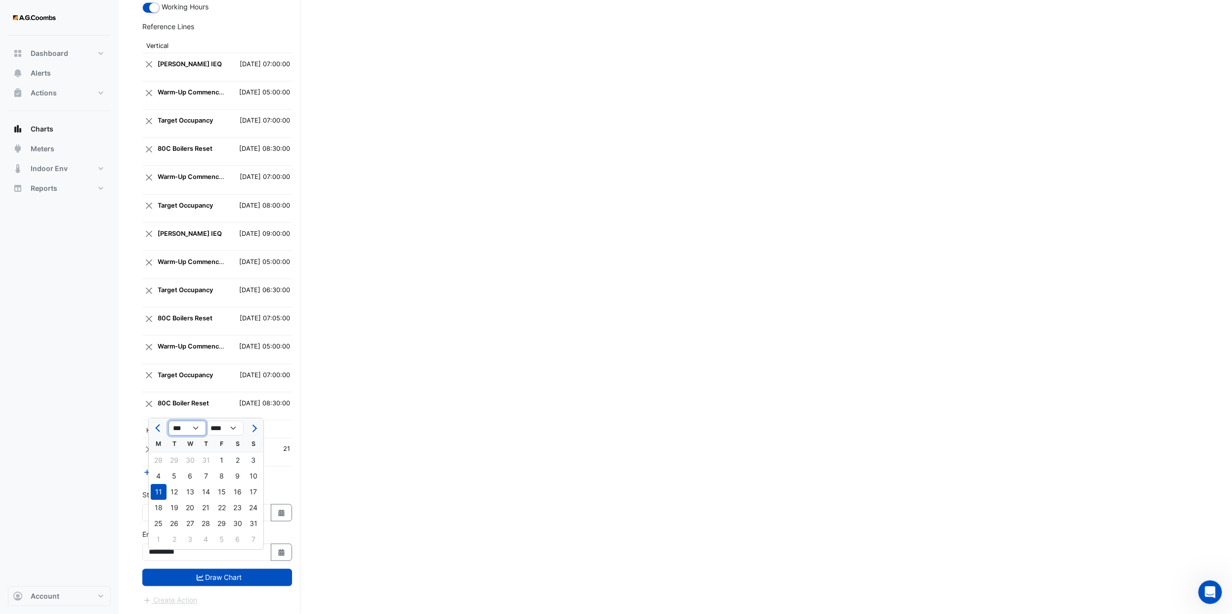
click at [168, 253] on select "*** *** *** *** *** ***" at bounding box center [187, 428] width 38 height 15
click at [158, 253] on div "21" at bounding box center [159, 508] width 16 height 16
type input "**********"
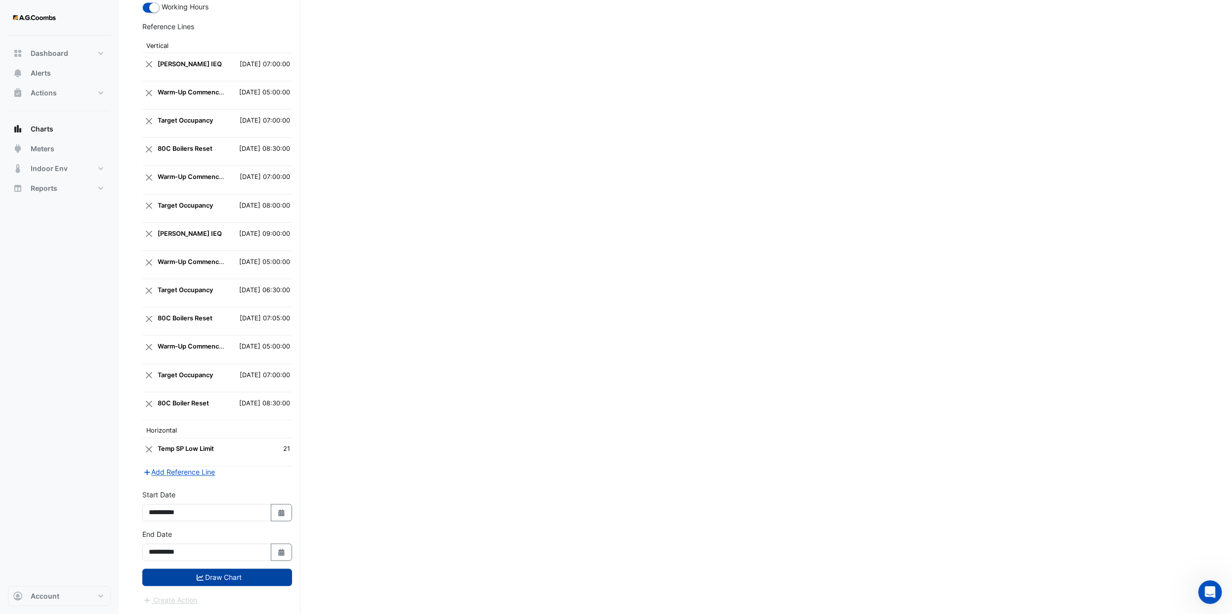
click at [204, 253] on button "Draw Chart" at bounding box center [217, 577] width 150 height 17
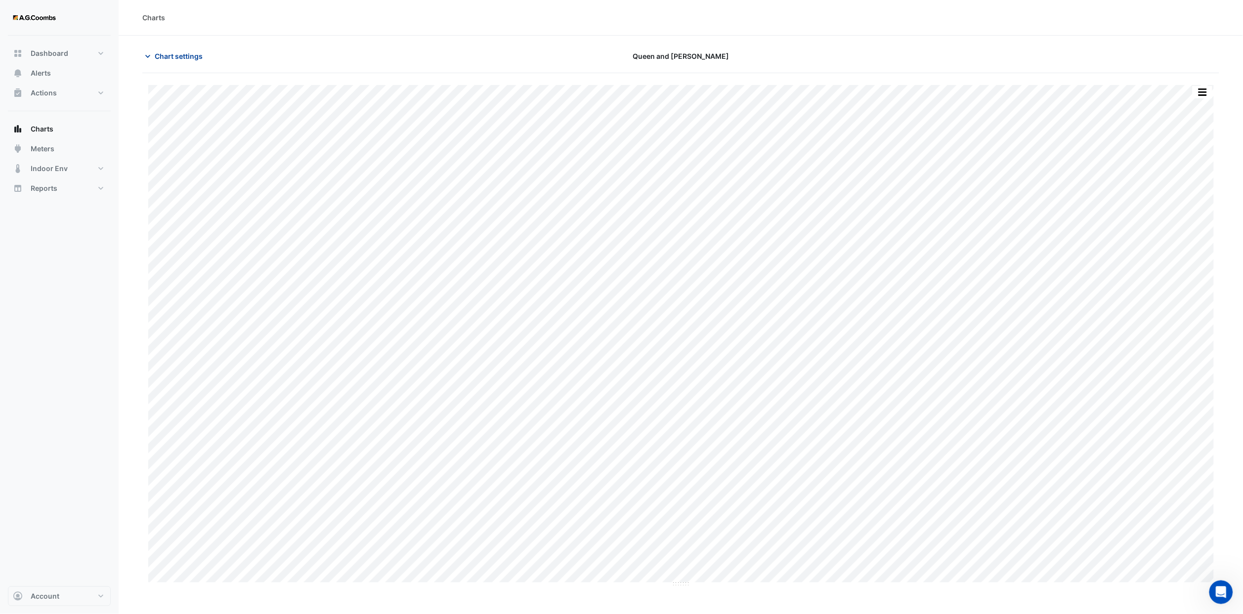
click at [195, 51] on span "Chart settings" at bounding box center [179, 56] width 48 height 10
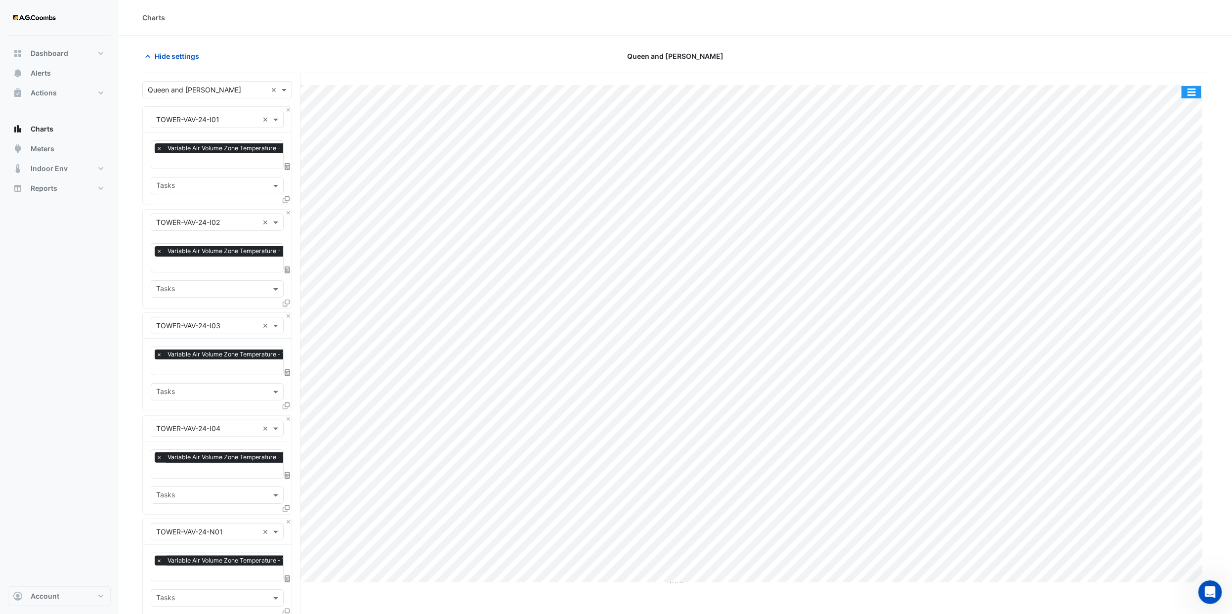
click at [550, 92] on button "button" at bounding box center [1191, 92] width 20 height 12
click at [179, 57] on span "Hide settings" at bounding box center [177, 56] width 44 height 10
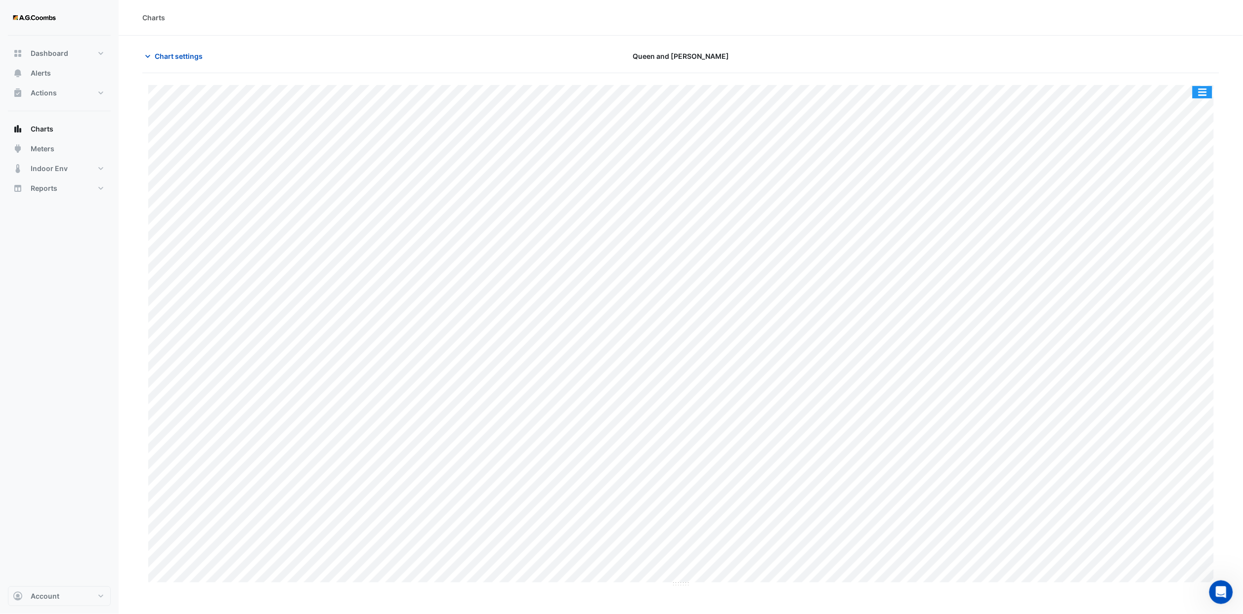
click at [550, 92] on button "button" at bounding box center [1202, 92] width 20 height 12
click at [550, 158] on div "Save as JPEG" at bounding box center [1182, 161] width 59 height 17
click at [185, 53] on span "Chart settings" at bounding box center [179, 56] width 48 height 10
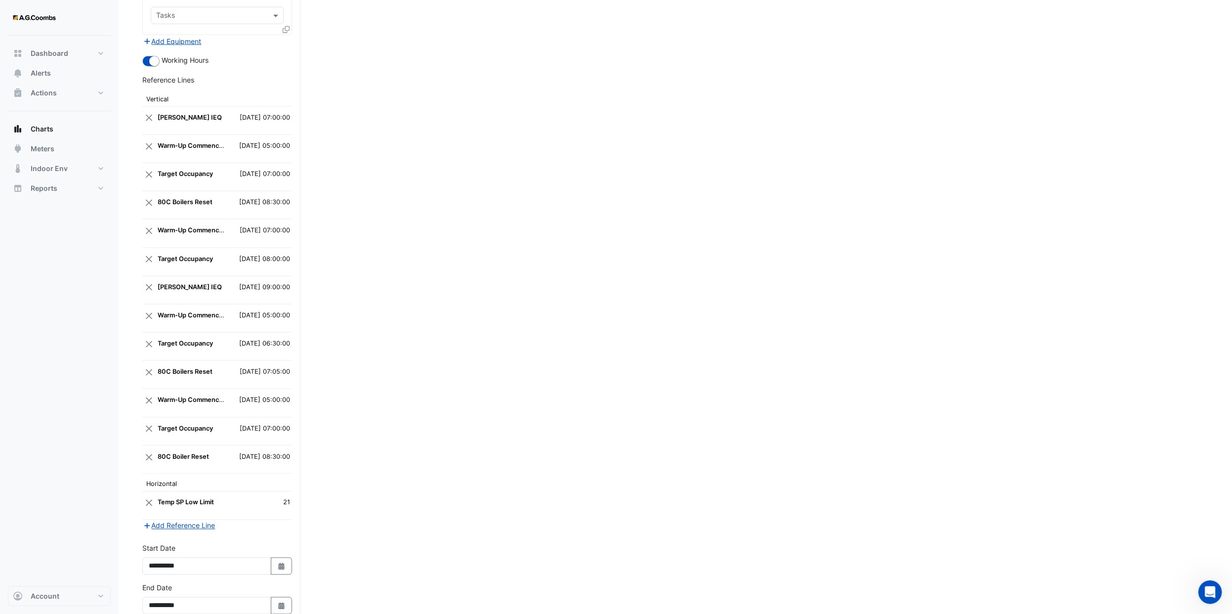
scroll to position [1054, 0]
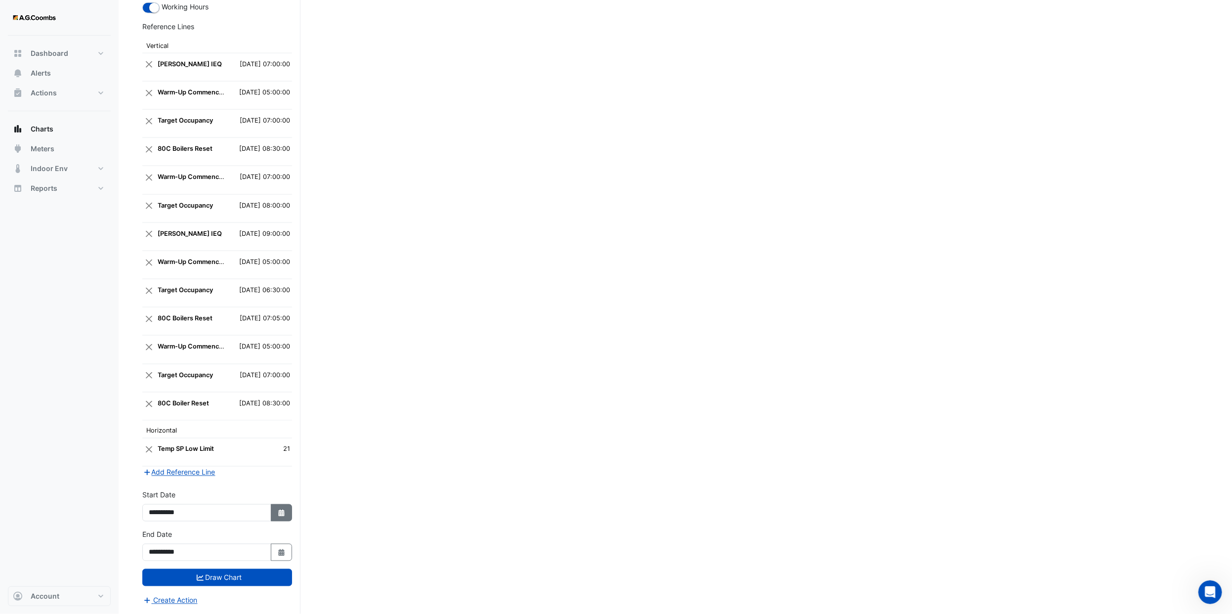
click at [286, 253] on button "Select Date" at bounding box center [282, 512] width 22 height 17
select select "*"
select select "****"
click at [186, 253] on select "*** *** *** *** *** *** ***" at bounding box center [187, 388] width 38 height 15
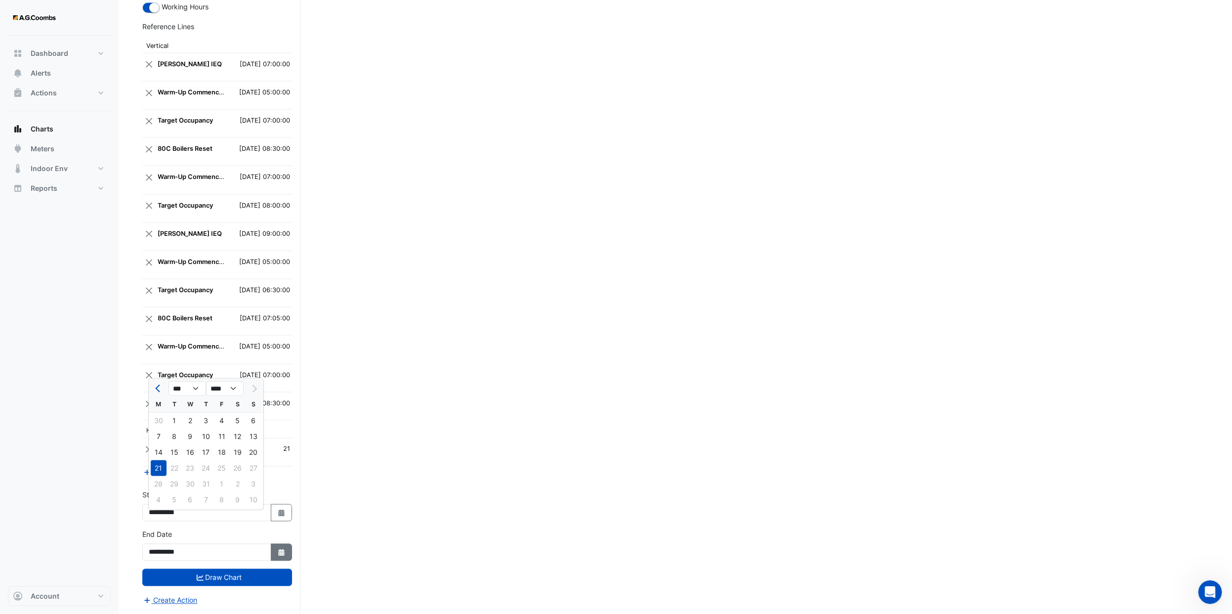
click at [278, 253] on icon "Select Date" at bounding box center [281, 552] width 9 height 7
click at [162, 253] on div "28" at bounding box center [159, 523] width 16 height 16
type input "**********"
click at [286, 253] on button "Select Date" at bounding box center [282, 512] width 22 height 17
select select "*"
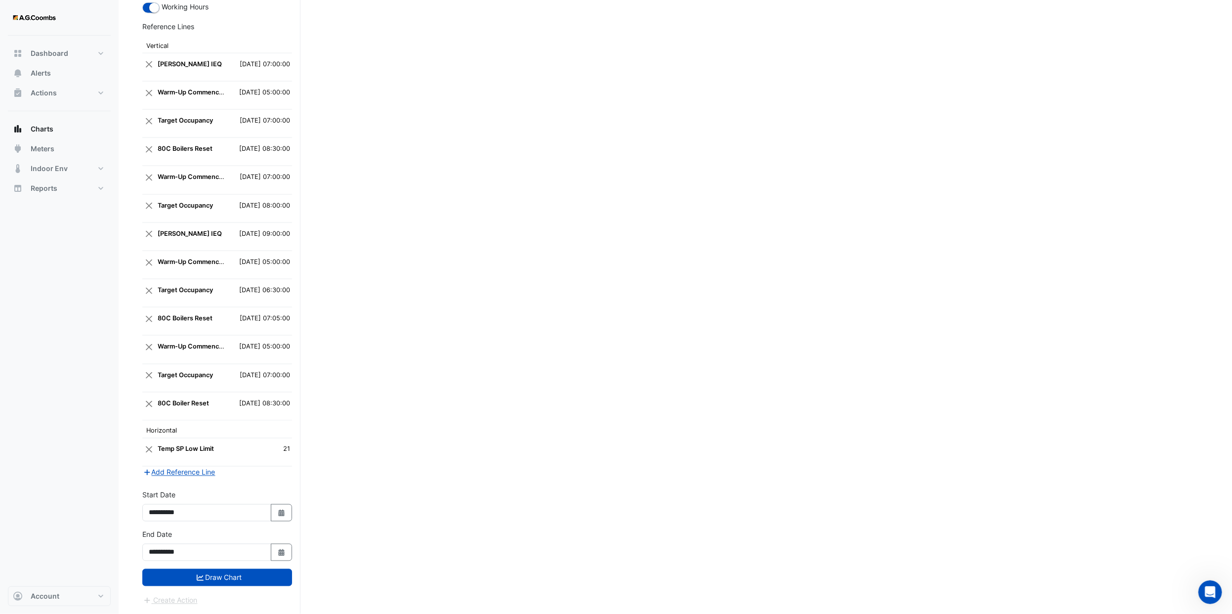
select select "****"
click at [157, 253] on div "28" at bounding box center [159, 484] width 16 height 16
type input "**********"
click at [240, 253] on button "Draw Chart" at bounding box center [217, 577] width 150 height 17
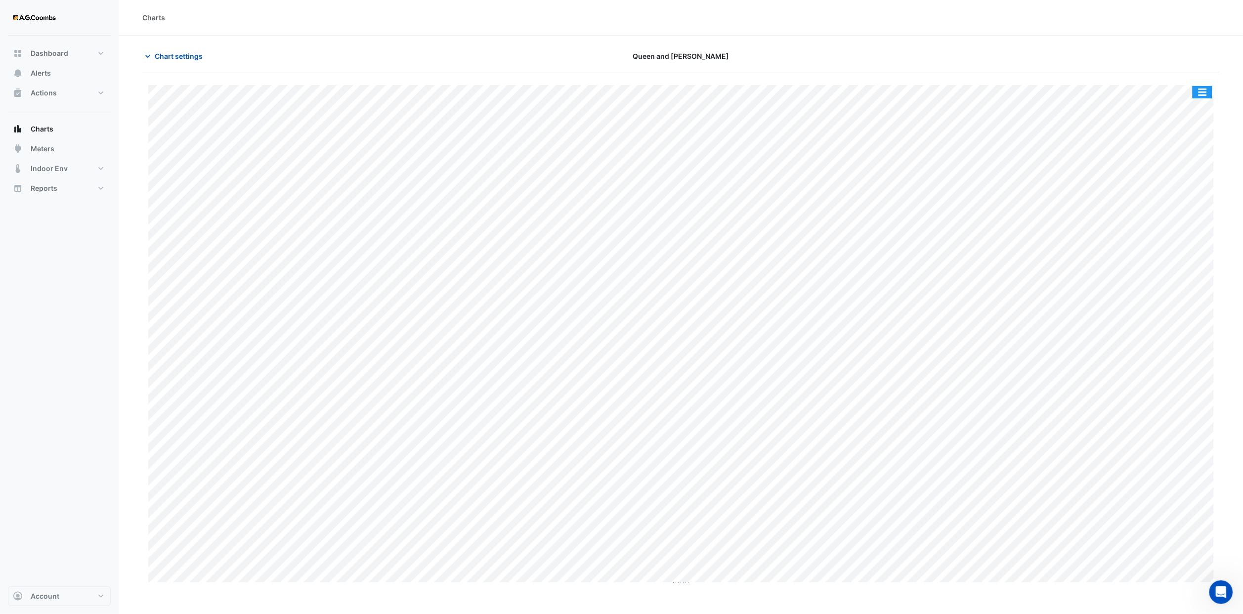
click at [550, 87] on button "button" at bounding box center [1202, 92] width 20 height 12
click at [550, 164] on div "Save as JPEG" at bounding box center [1182, 161] width 59 height 17
click at [194, 49] on button "Chart settings" at bounding box center [175, 55] width 67 height 17
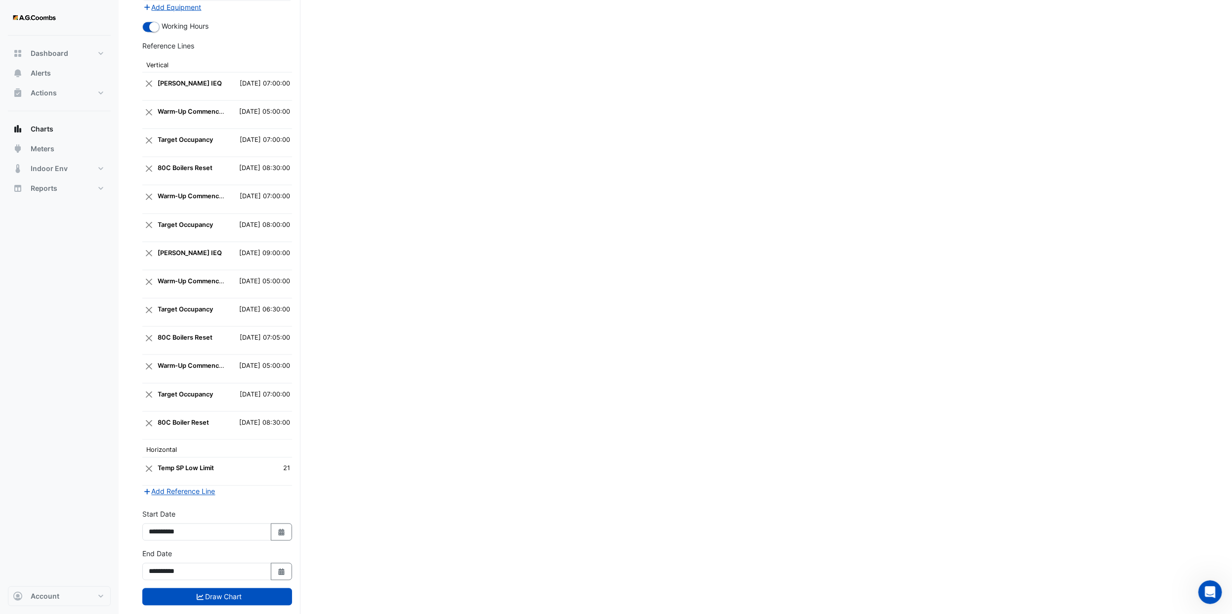
scroll to position [1054, 0]
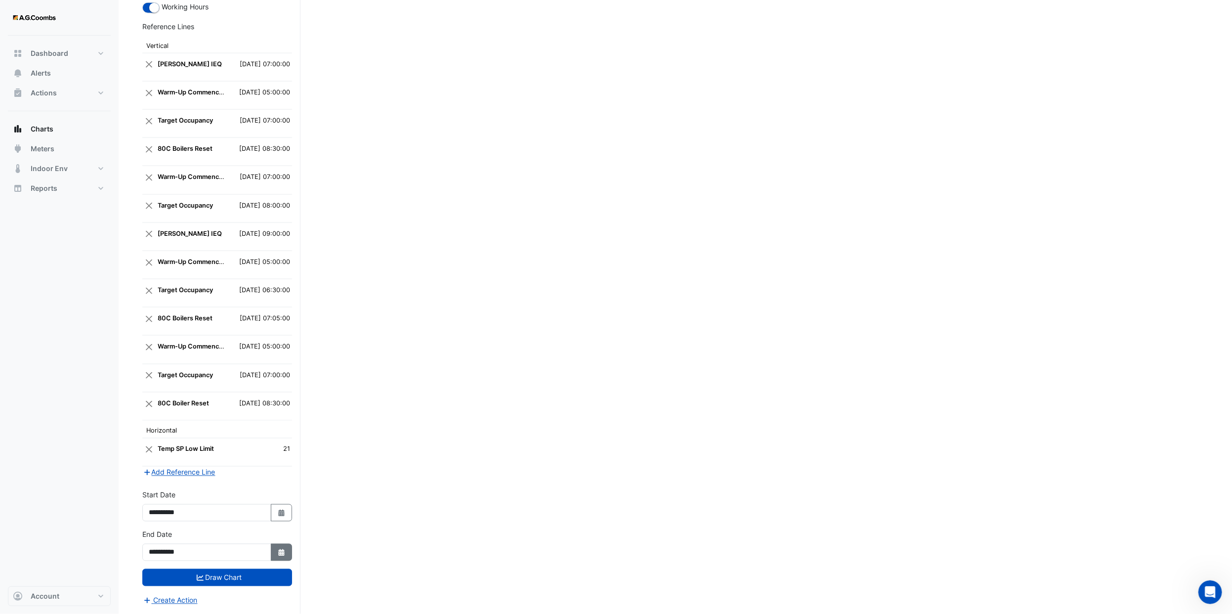
click at [278, 253] on icon "Select Date" at bounding box center [281, 552] width 9 height 7
click at [199, 253] on select "*** *** *** *** *** ***" at bounding box center [187, 428] width 38 height 15
select select "*"
click at [168, 253] on select "*** *** *** *** *** ***" at bounding box center [187, 428] width 38 height 15
click at [159, 253] on div "4" at bounding box center [159, 476] width 16 height 16
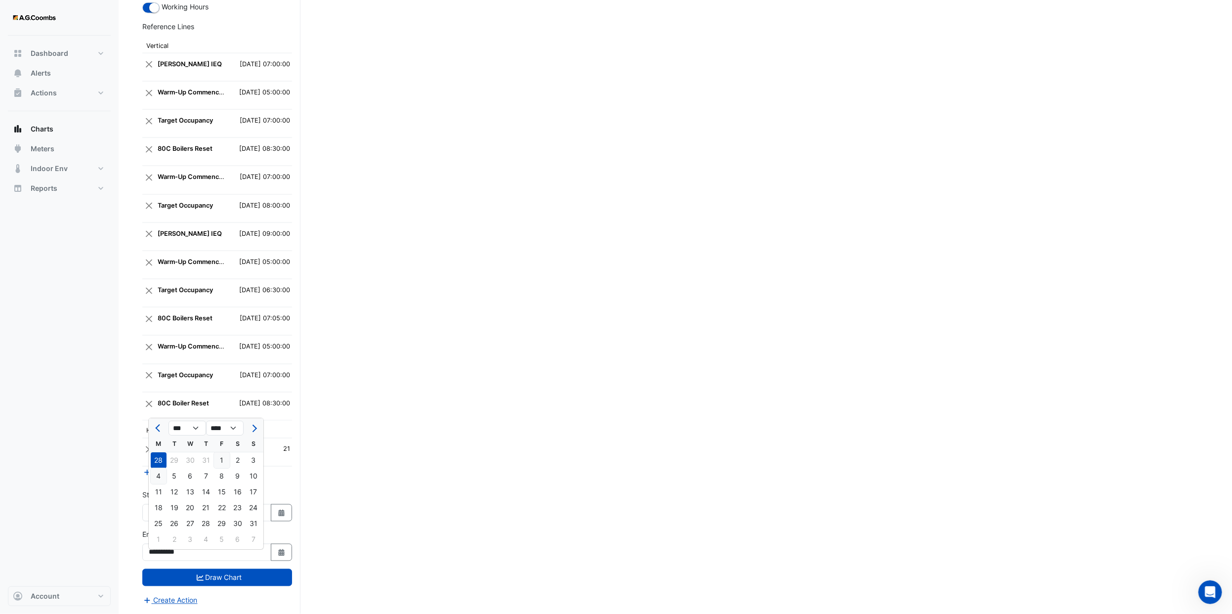
type input "**********"
click at [272, 253] on button "Select Date" at bounding box center [282, 512] width 22 height 17
select select "*"
select select "****"
click at [188, 253] on select "*** *** *** *** *** *** *** ***" at bounding box center [187, 388] width 38 height 15
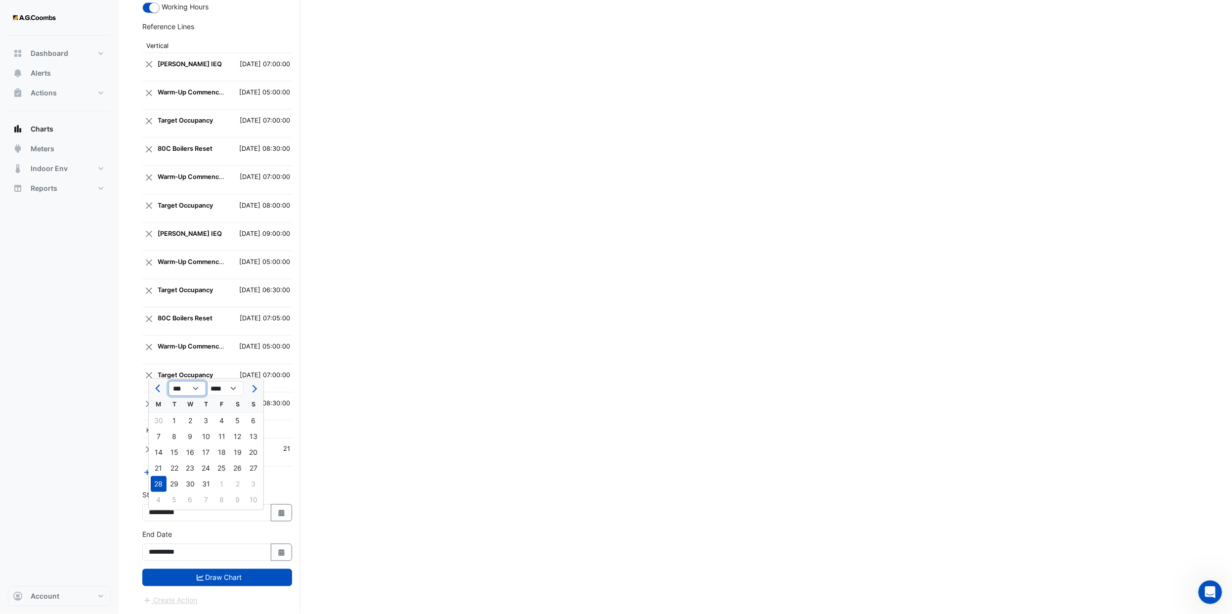
select select "*"
click at [168, 253] on select "*** *** *** *** *** *** *** ***" at bounding box center [187, 388] width 38 height 15
click at [160, 253] on div "4" at bounding box center [159, 436] width 16 height 16
type input "**********"
click at [228, 253] on button "Draw Chart" at bounding box center [217, 577] width 150 height 17
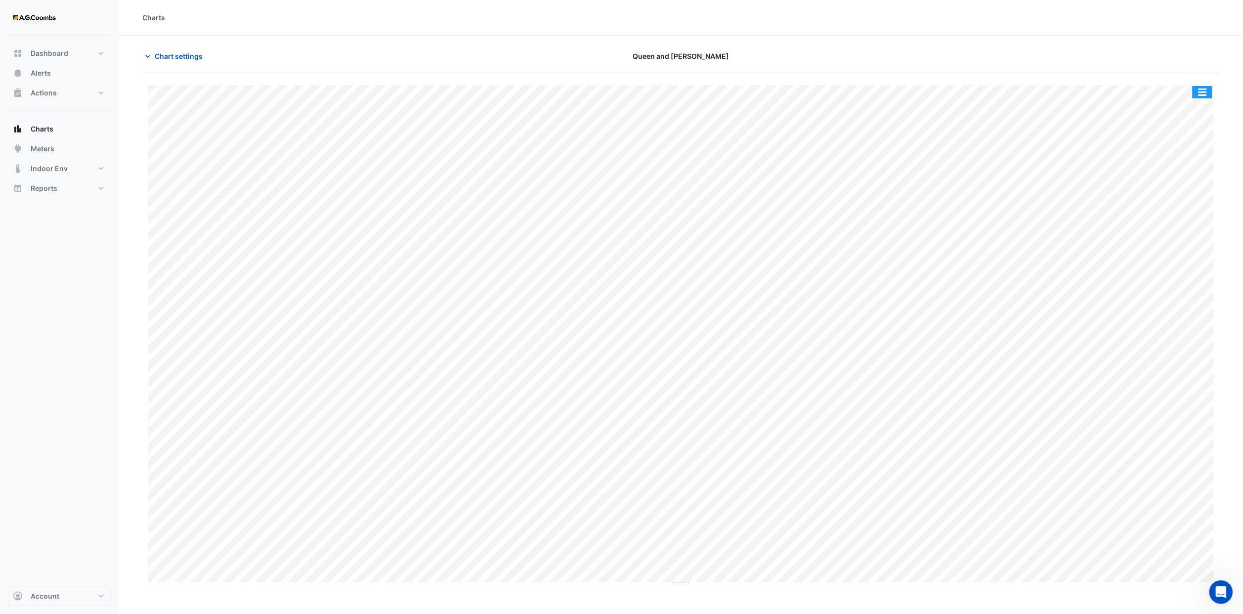
click at [550, 95] on button "button" at bounding box center [1202, 92] width 20 height 12
click at [550, 161] on div "Save as JPEG" at bounding box center [1182, 161] width 59 height 17
click at [189, 51] on span "Chart settings" at bounding box center [179, 56] width 48 height 10
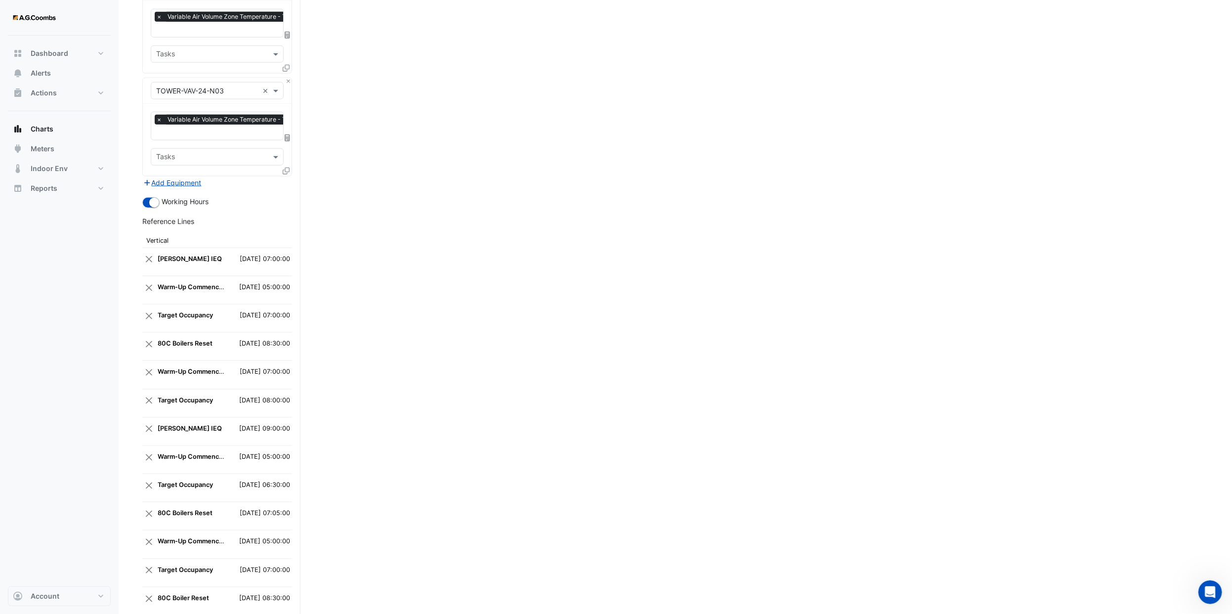
scroll to position [1038, 0]
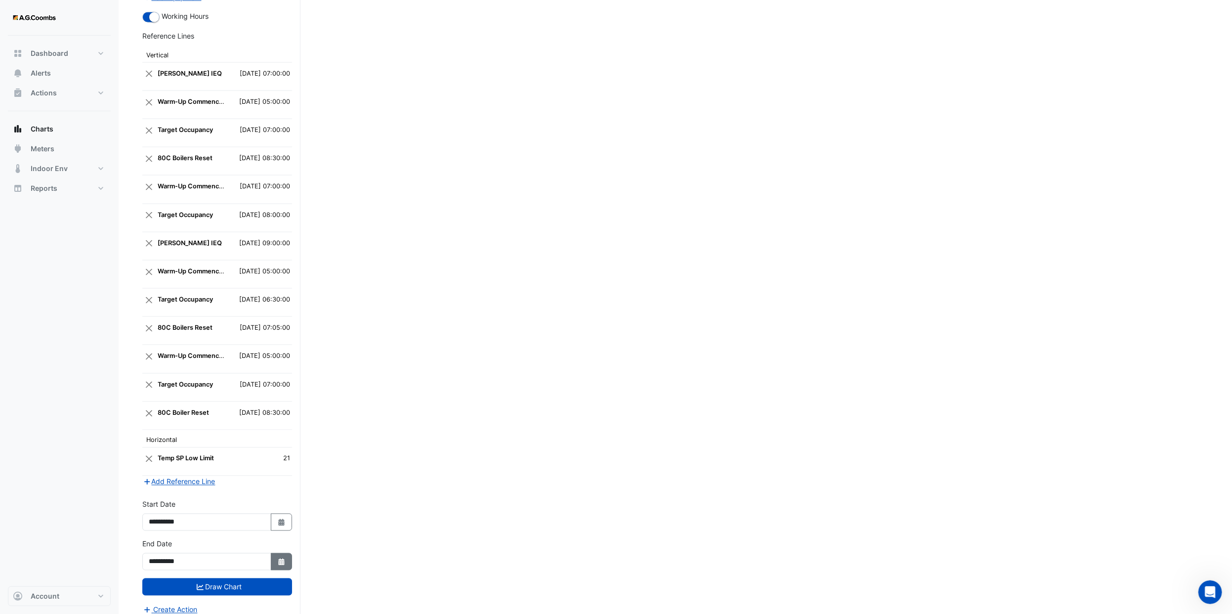
click at [281, 253] on icon "Select Date" at bounding box center [281, 561] width 9 height 7
click at [160, 253] on div "11" at bounding box center [159, 501] width 16 height 16
type input "**********"
click at [278, 253] on fa-icon "Select Date" at bounding box center [281, 522] width 9 height 8
select select "*"
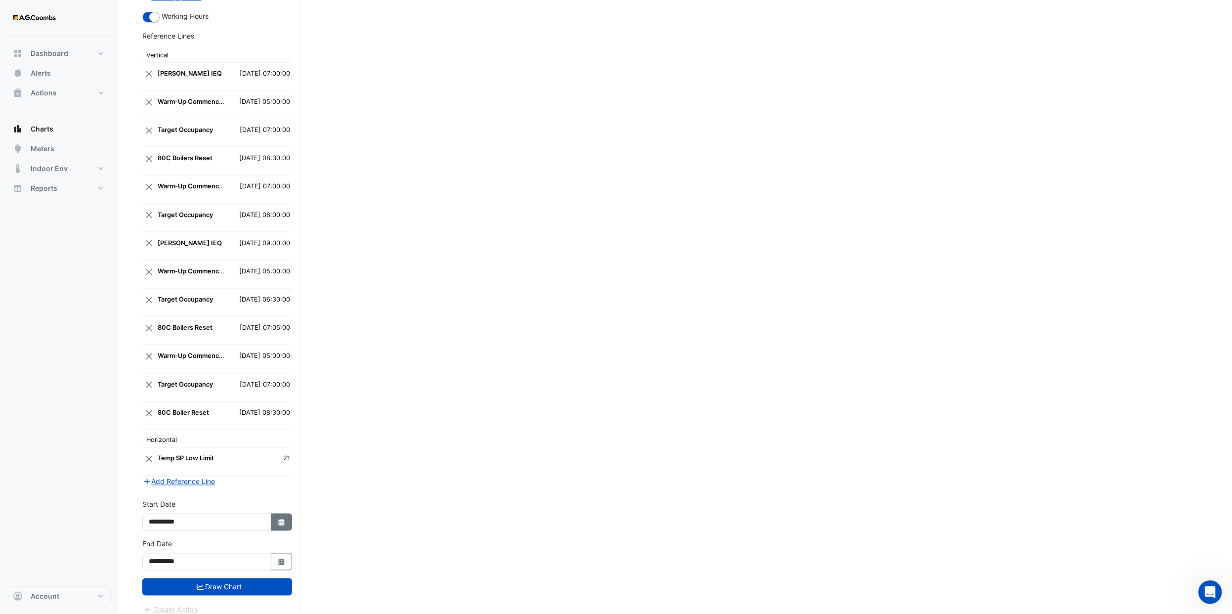
select select "****"
click at [160, 253] on div "11" at bounding box center [159, 462] width 16 height 16
type input "**********"
click at [232, 253] on button "Draw Chart" at bounding box center [217, 586] width 150 height 17
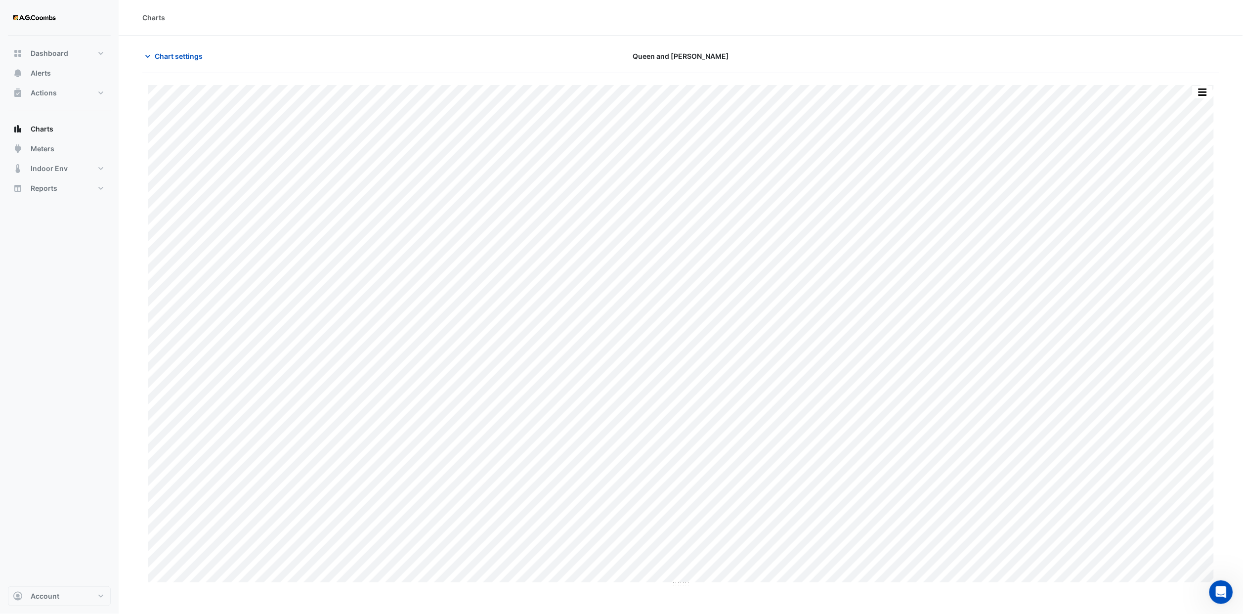
click at [550, 88] on div "Split by Equip Split All Print Save as JPEG Save as PNG Pivot Data Table Export…" at bounding box center [680, 336] width 1077 height 502
click at [550, 90] on button "button" at bounding box center [1202, 92] width 20 height 12
click at [550, 165] on div "Save as JPEG" at bounding box center [1182, 161] width 59 height 17
click at [274, 24] on div "Charts" at bounding box center [681, 18] width 1124 height 36
click at [193, 56] on span "Chart settings" at bounding box center [179, 56] width 48 height 10
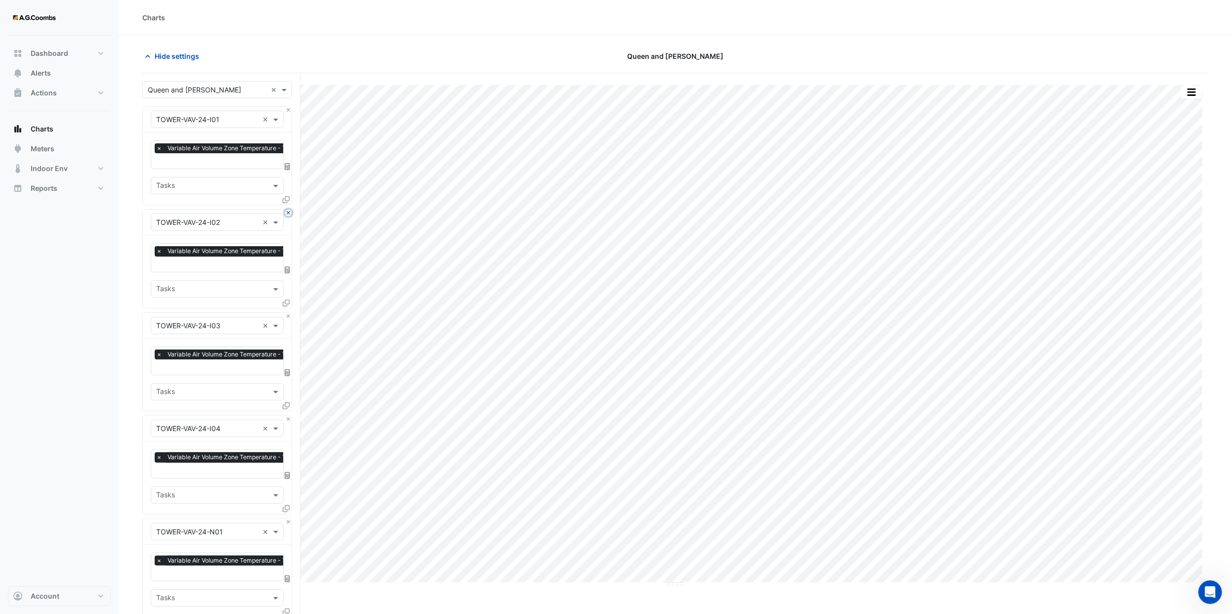
click at [290, 211] on button "Close" at bounding box center [288, 213] width 6 height 6
click at [290, 253] on button "Close" at bounding box center [288, 316] width 6 height 6
click at [290, 211] on button "Close" at bounding box center [288, 213] width 6 height 6
click at [290, 253] on button "Close" at bounding box center [288, 316] width 6 height 6
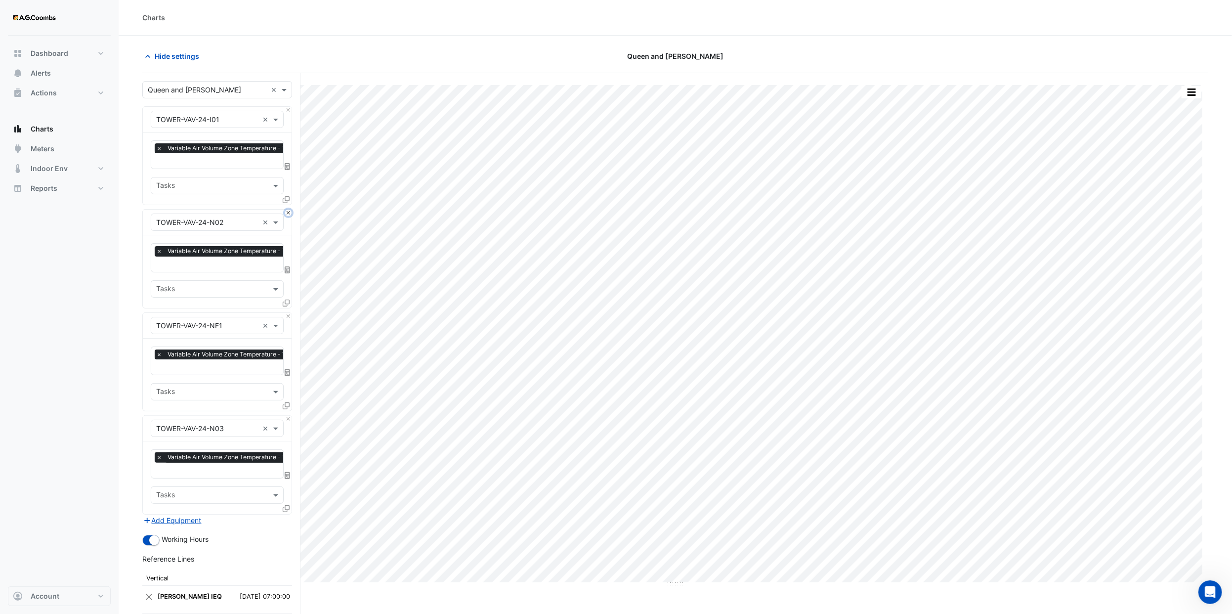
click at [290, 211] on button "Close" at bounding box center [288, 213] width 6 height 6
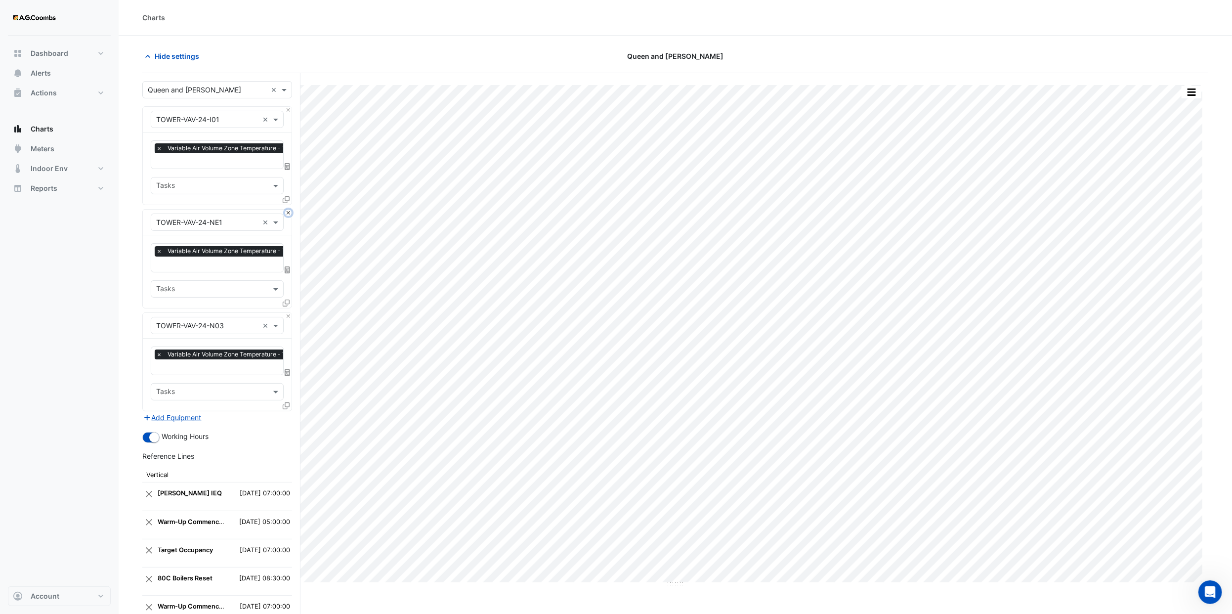
click at [290, 211] on button "Close" at bounding box center [288, 213] width 6 height 6
click at [290, 253] on button "Close" at bounding box center [288, 316] width 6 height 6
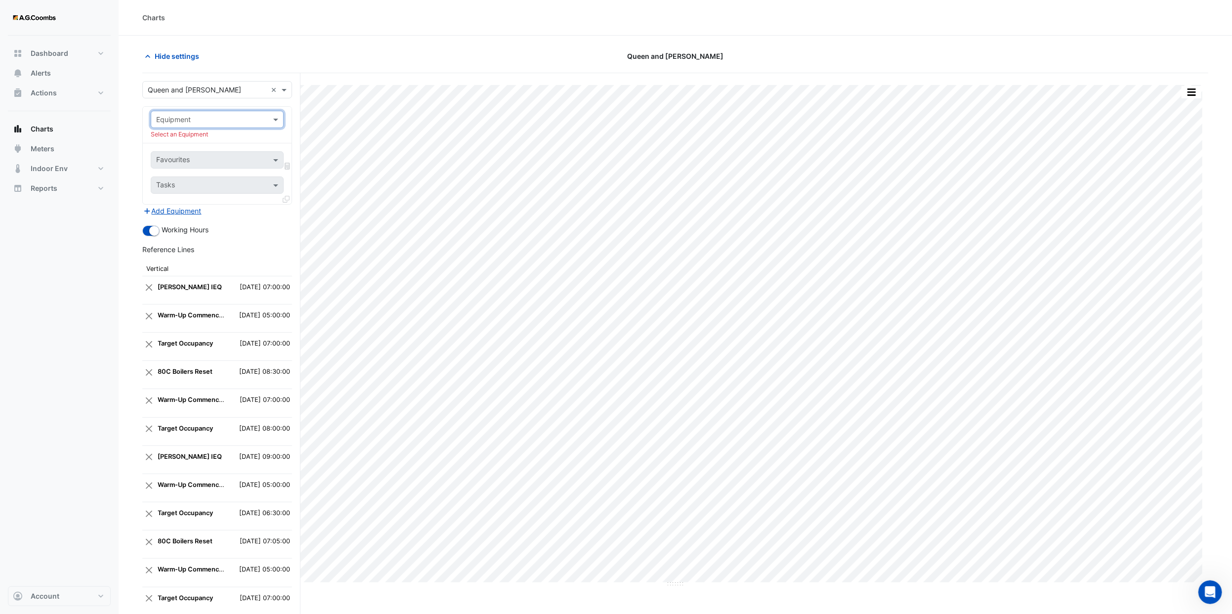
click at [228, 120] on input "text" at bounding box center [207, 120] width 102 height 10
type input "**********"
click at [236, 138] on div "TOWER-VAV-29-I01" at bounding box center [216, 141] width 131 height 14
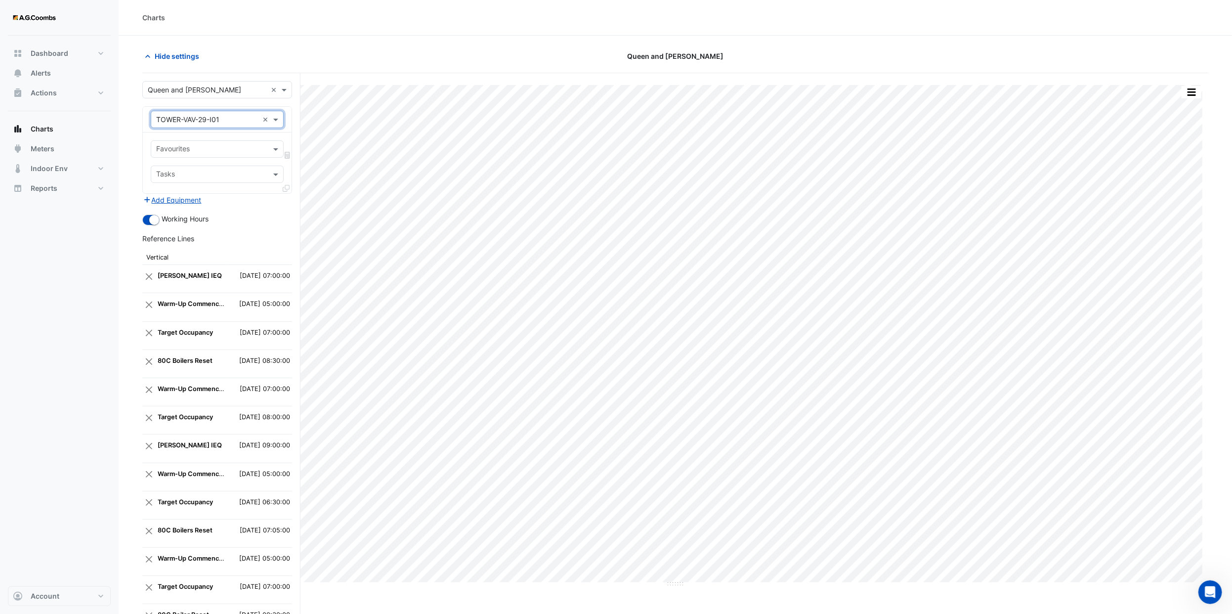
click at [222, 149] on input "text" at bounding box center [211, 150] width 111 height 10
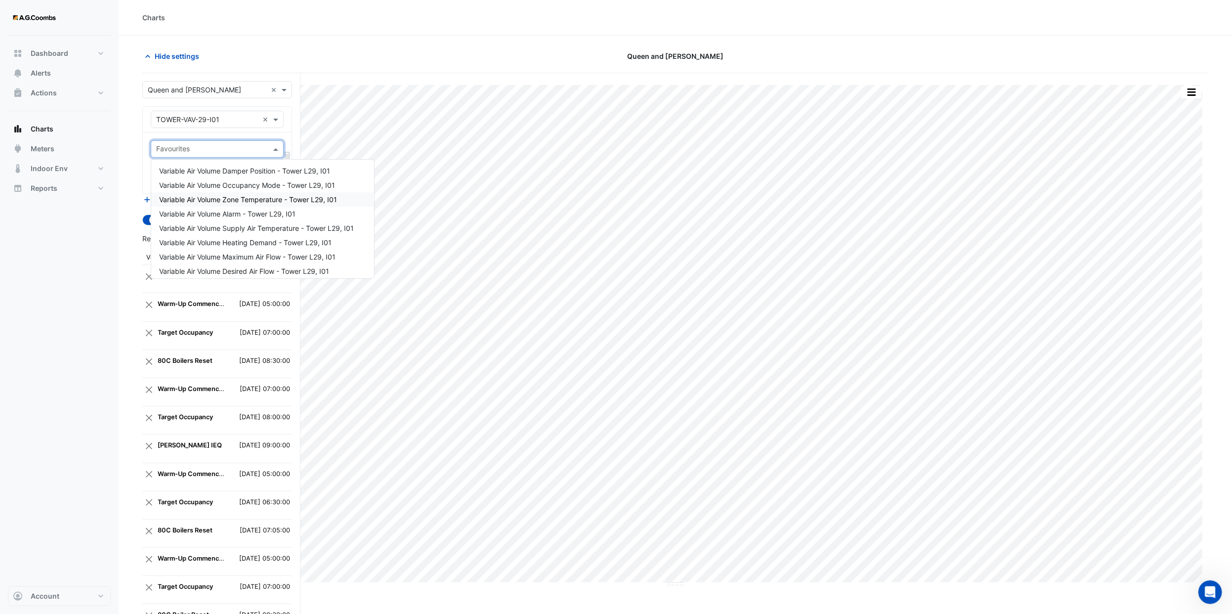
click at [299, 199] on span "Variable Air Volume Zone Temperature - Tower L29, I01" at bounding box center [248, 199] width 178 height 8
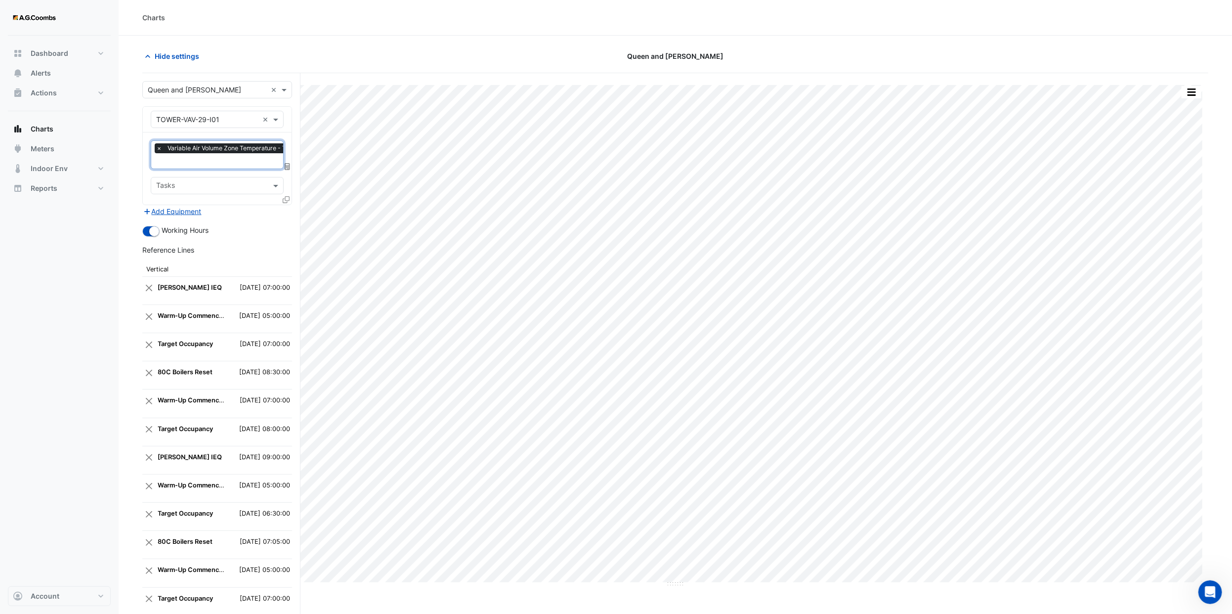
click at [286, 200] on icon at bounding box center [286, 199] width 7 height 7
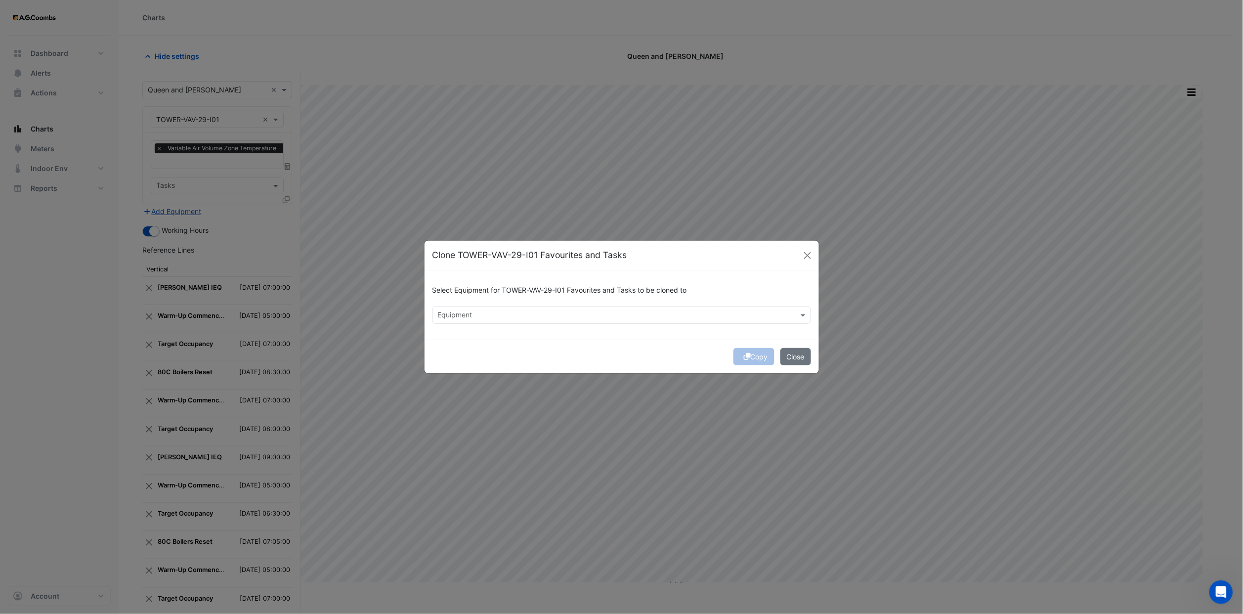
click at [451, 253] on div "Equipment" at bounding box center [454, 315] width 36 height 13
type input "*"
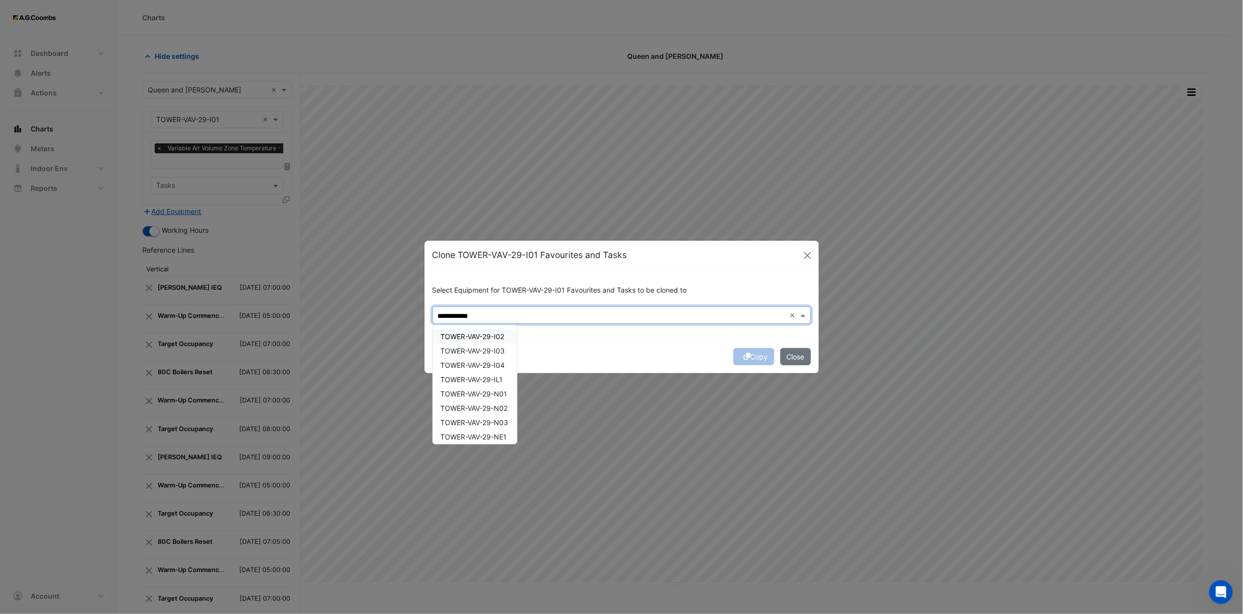
click at [502, 253] on span "TOWER-VAV-29-I02" at bounding box center [473, 336] width 64 height 8
click at [497, 253] on div "TOWER-VAV-29-I03" at bounding box center [475, 350] width 84 height 14
click at [496, 253] on span "TOWER-VAV-29-I04" at bounding box center [473, 365] width 64 height 8
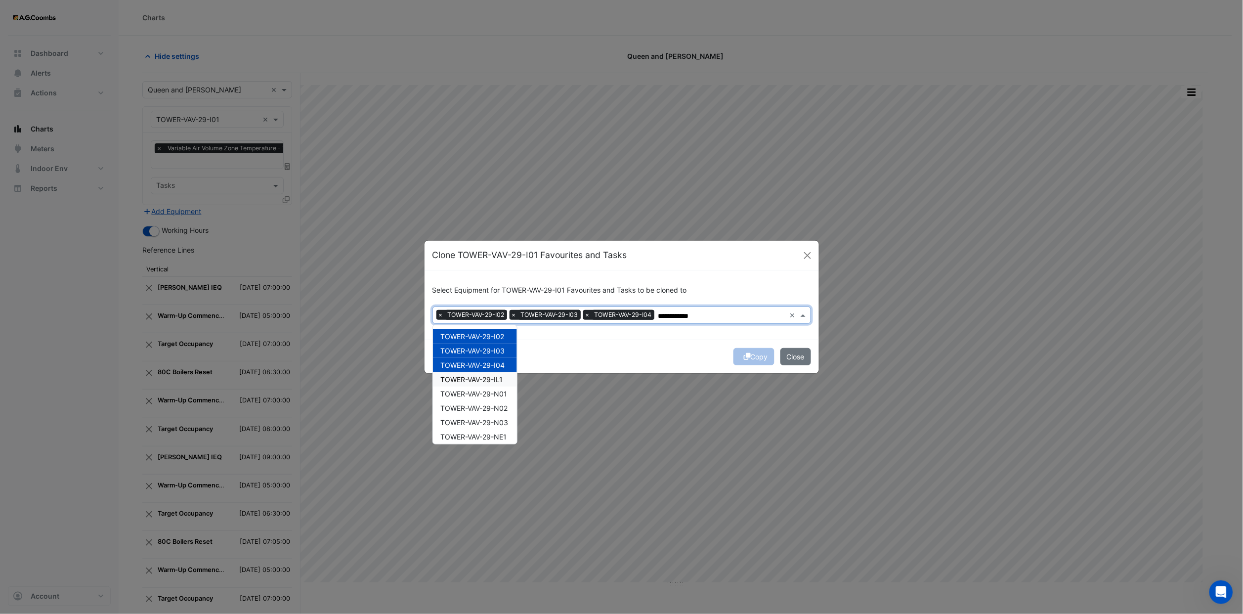
click at [494, 253] on span "TOWER-VAV-29-IL1" at bounding box center [472, 379] width 62 height 8
click at [494, 253] on span "TOWER-VAV-29-N01" at bounding box center [474, 393] width 67 height 8
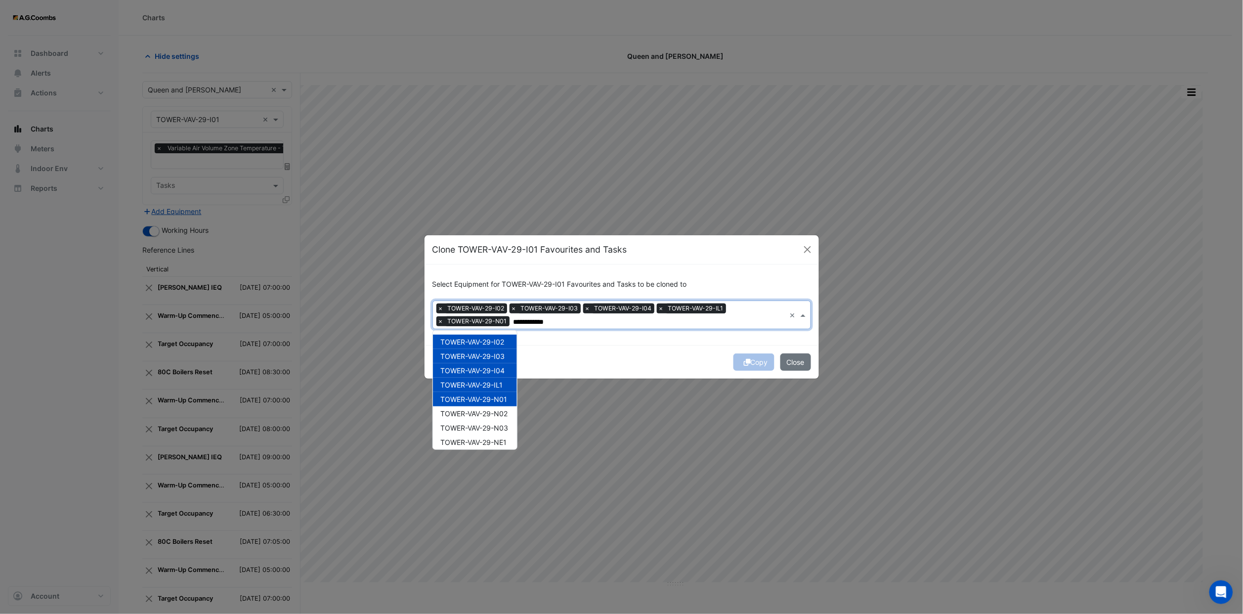
click at [497, 253] on span "TOWER-VAV-29-N02" at bounding box center [474, 413] width 67 height 8
click at [498, 253] on span "TOWER-VAV-29-N03" at bounding box center [475, 427] width 68 height 8
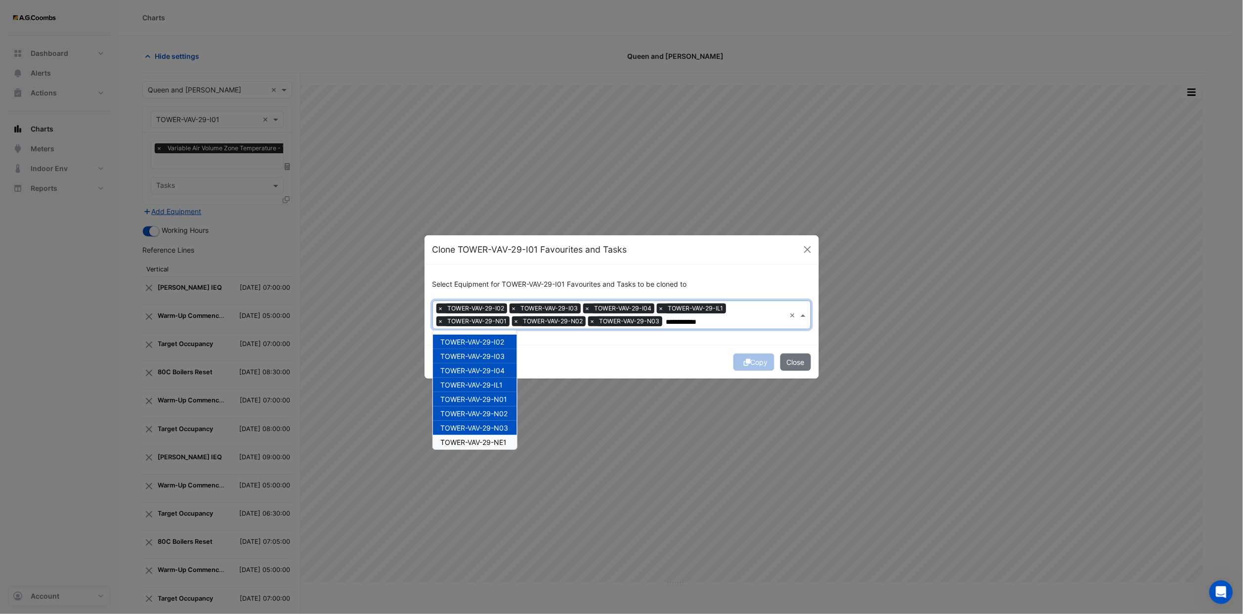
click at [500, 253] on span "TOWER-VAV-29-NE1" at bounding box center [474, 442] width 66 height 8
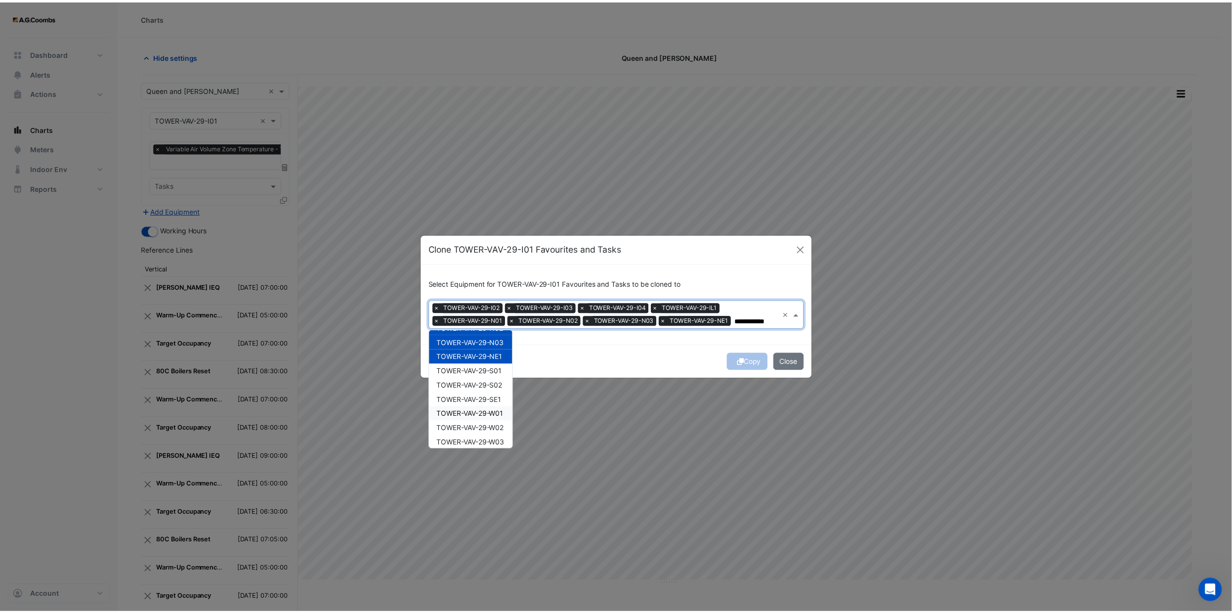
scroll to position [89, 0]
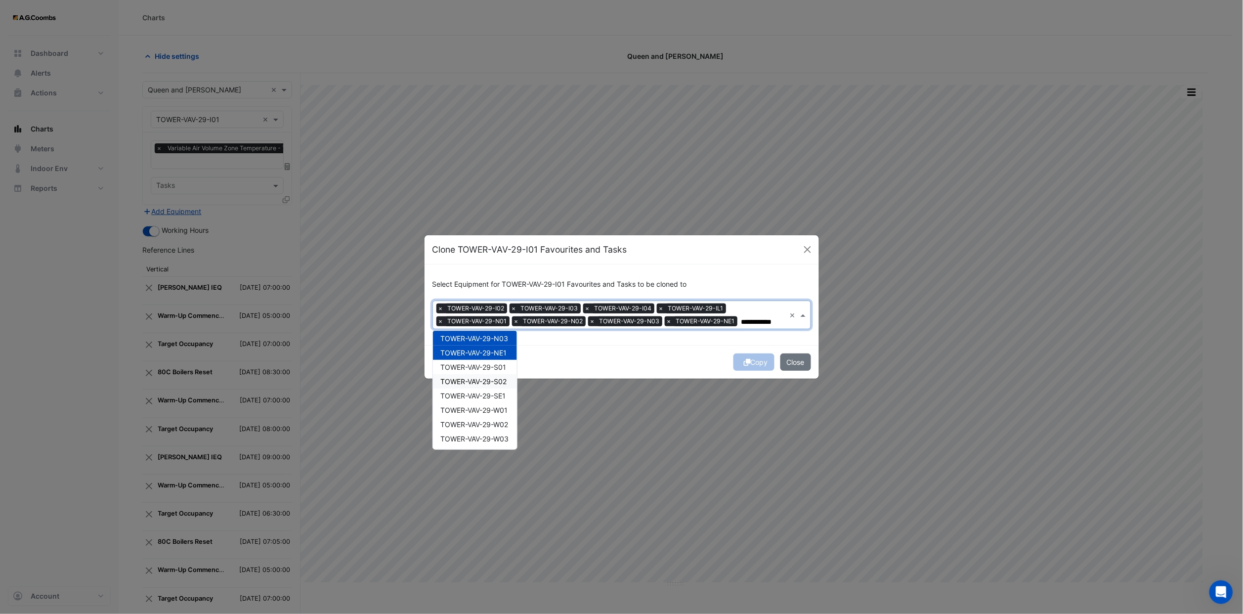
click at [498, 253] on span "TOWER-VAV-29-S01" at bounding box center [474, 367] width 66 height 8
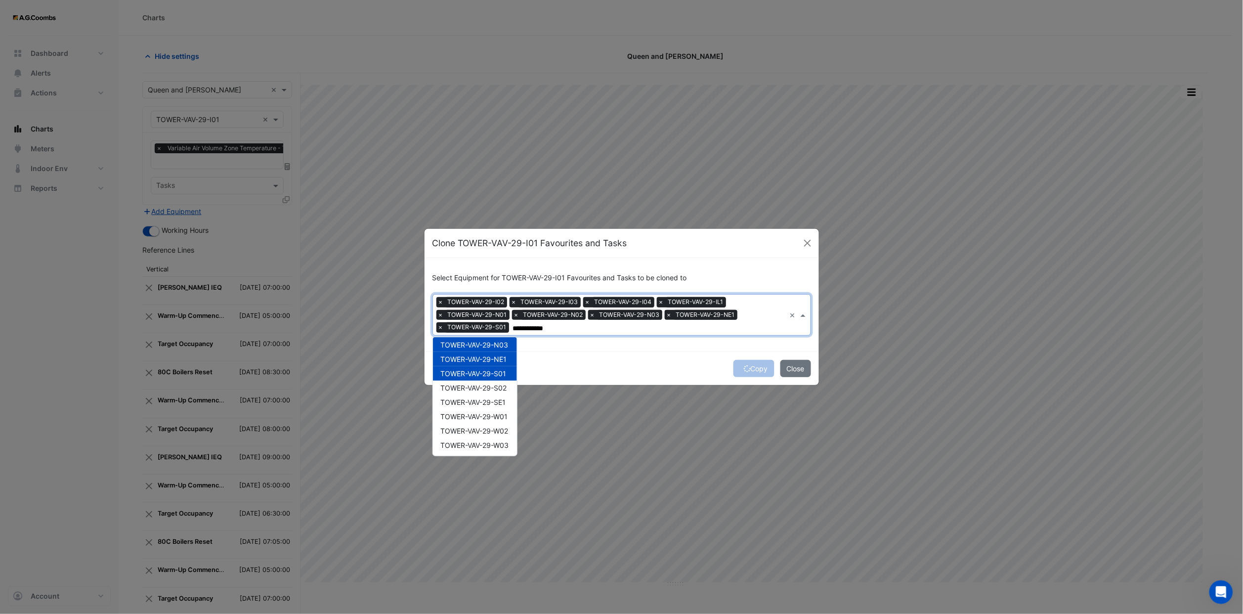
click at [498, 253] on div "TOWER-VAV-29-S02" at bounding box center [475, 387] width 84 height 14
click at [498, 253] on span "TOWER-VAV-29-SE1" at bounding box center [473, 402] width 65 height 8
click at [498, 253] on span "TOWER-VAV-29-W01" at bounding box center [474, 416] width 67 height 8
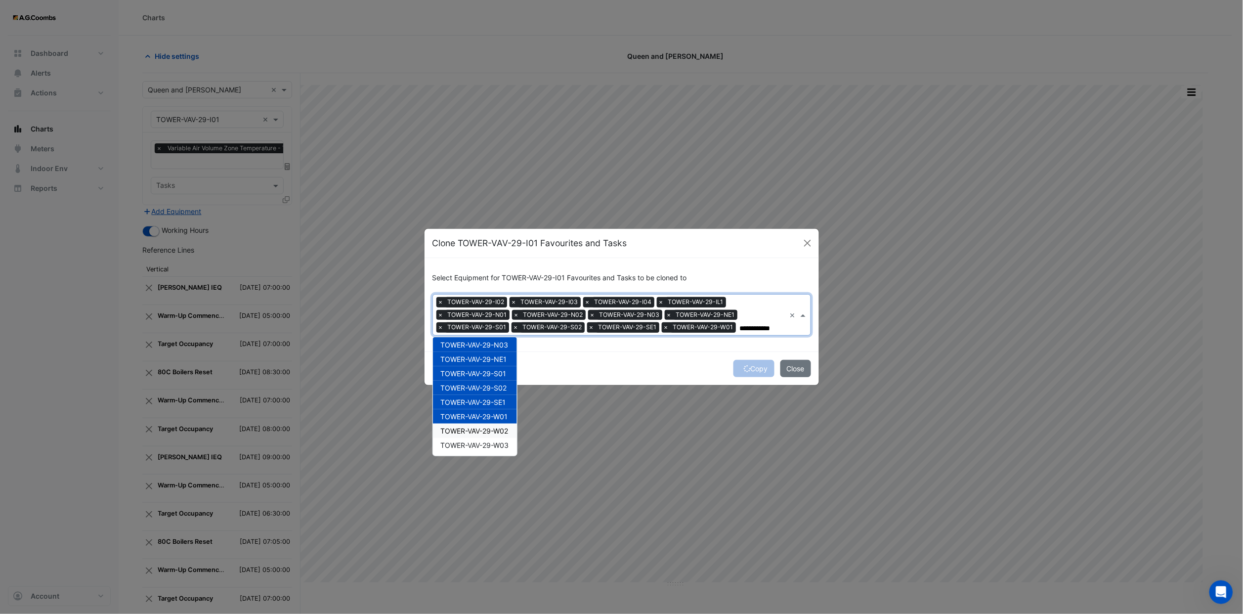
drag, startPoint x: 500, startPoint y: 430, endPoint x: 500, endPoint y: 439, distance: 8.9
click at [500, 253] on span "TOWER-VAV-29-W02" at bounding box center [475, 430] width 68 height 8
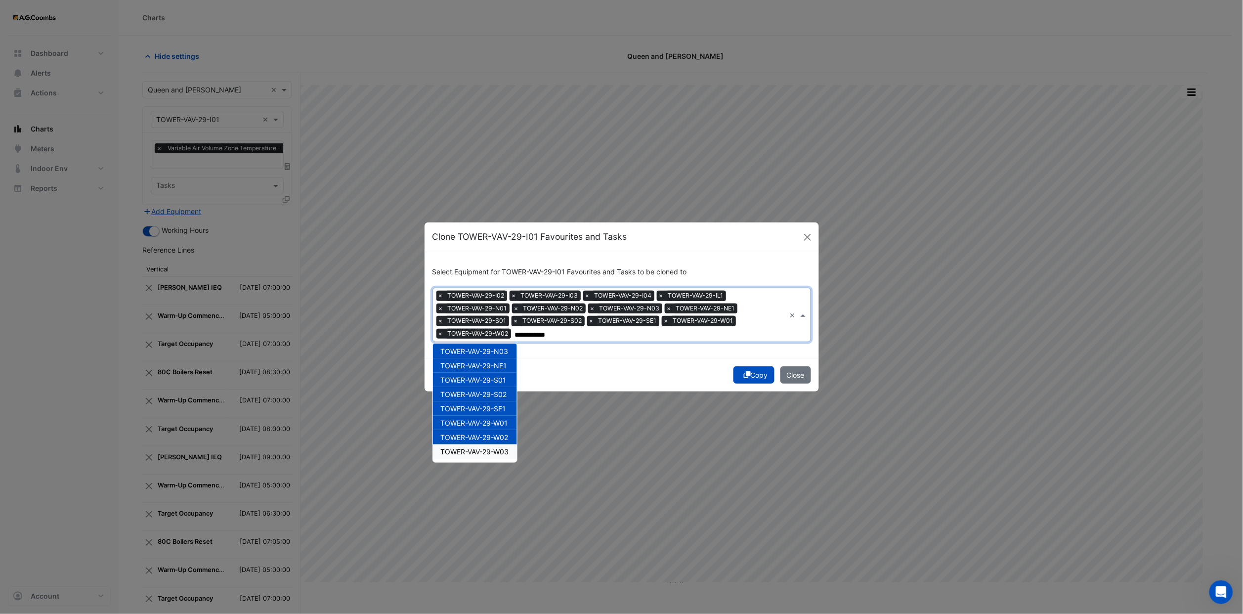
click at [498, 253] on span "TOWER-VAV-29-W03" at bounding box center [475, 451] width 68 height 8
type input "**********"
click at [550, 253] on div "Copy Close" at bounding box center [621, 375] width 394 height 34
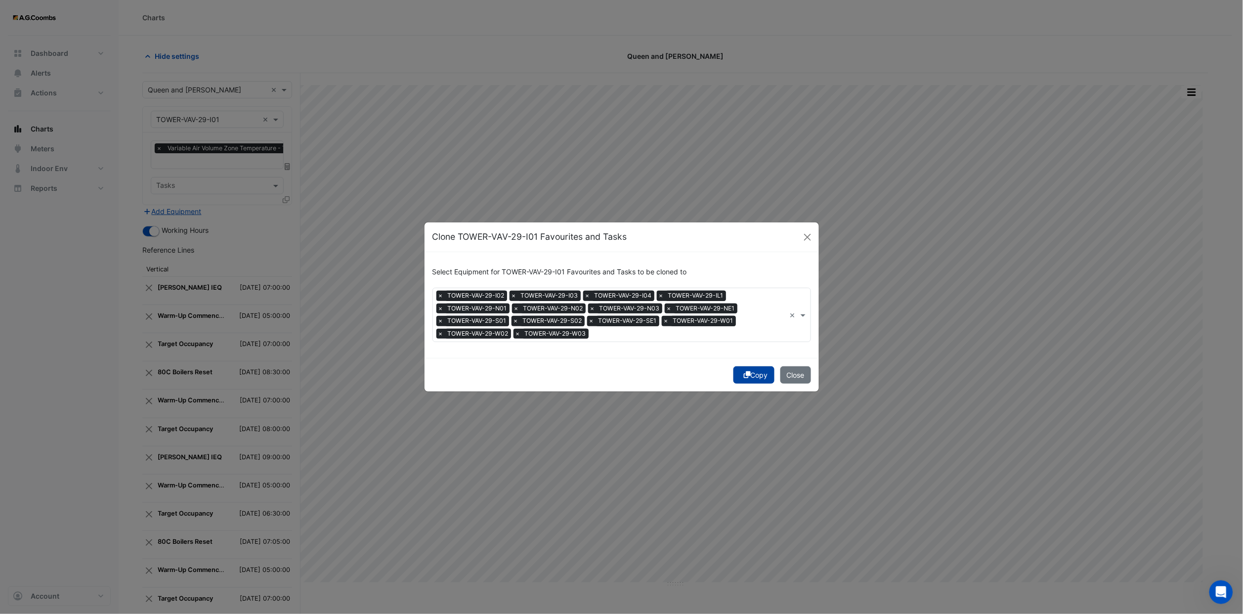
click at [550, 253] on button "Copy" at bounding box center [753, 374] width 41 height 17
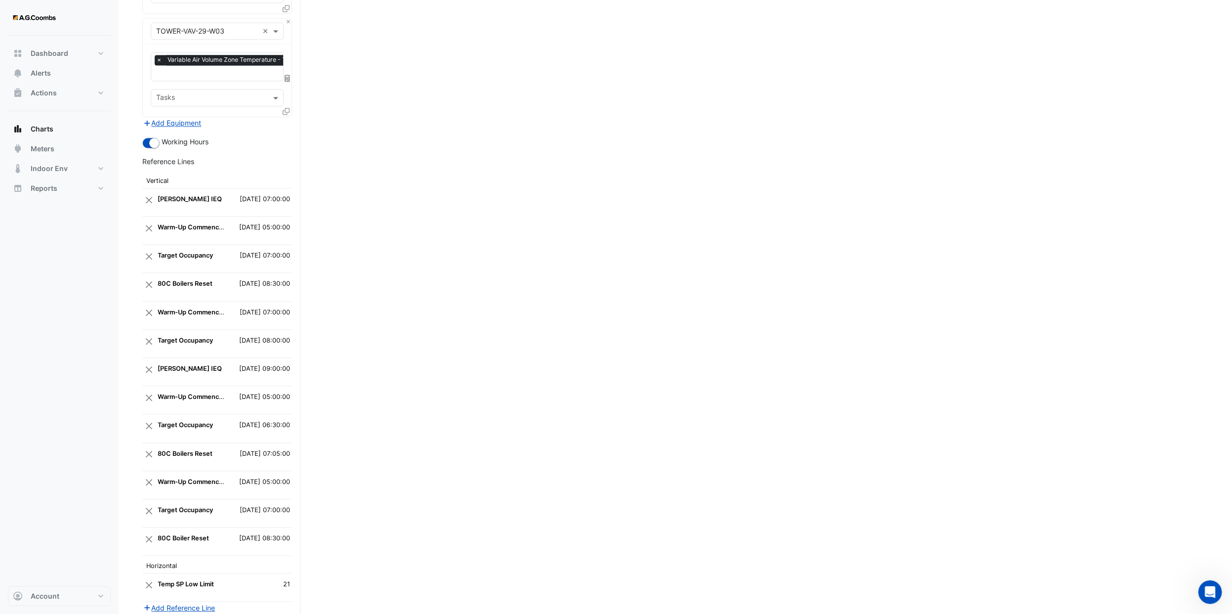
scroll to position [1671, 0]
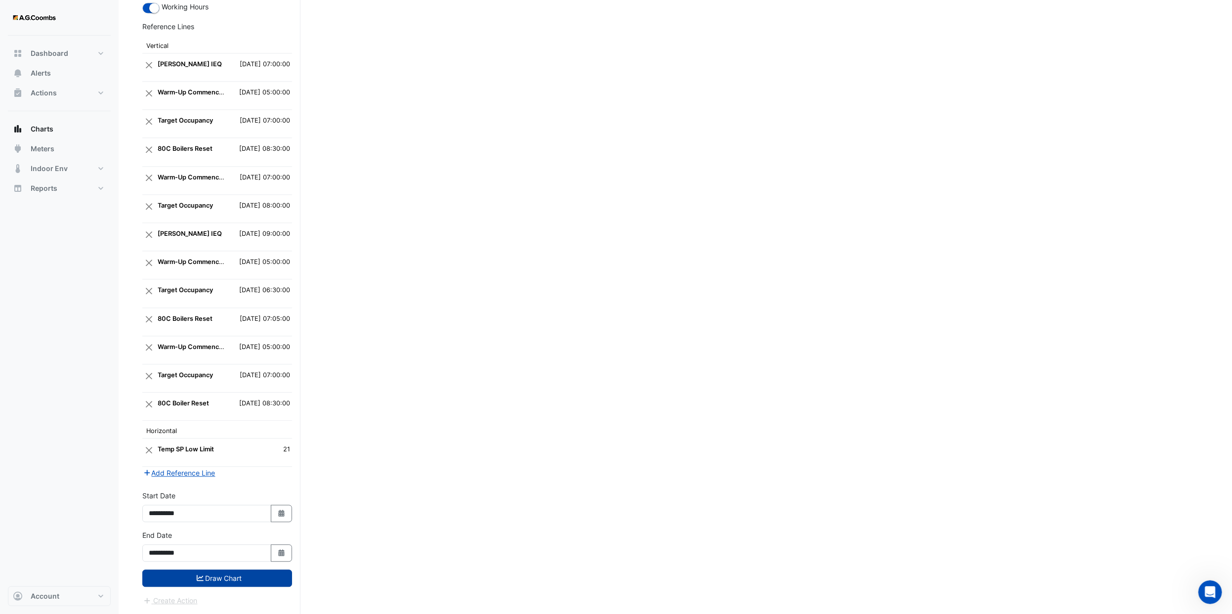
click at [226, 253] on button "Draw Chart" at bounding box center [217, 577] width 150 height 17
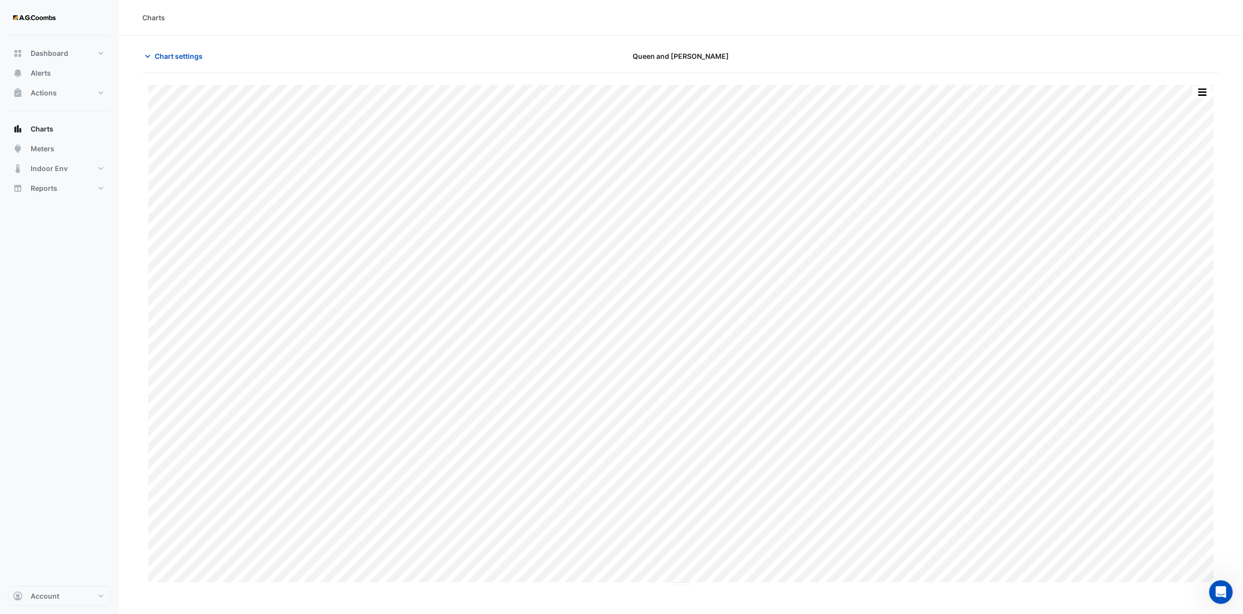
click at [550, 92] on button "button" at bounding box center [1202, 92] width 20 height 12
click at [550, 160] on div "Save as JPEG" at bounding box center [1182, 161] width 59 height 17
click at [169, 56] on span "Chart settings" at bounding box center [179, 56] width 48 height 10
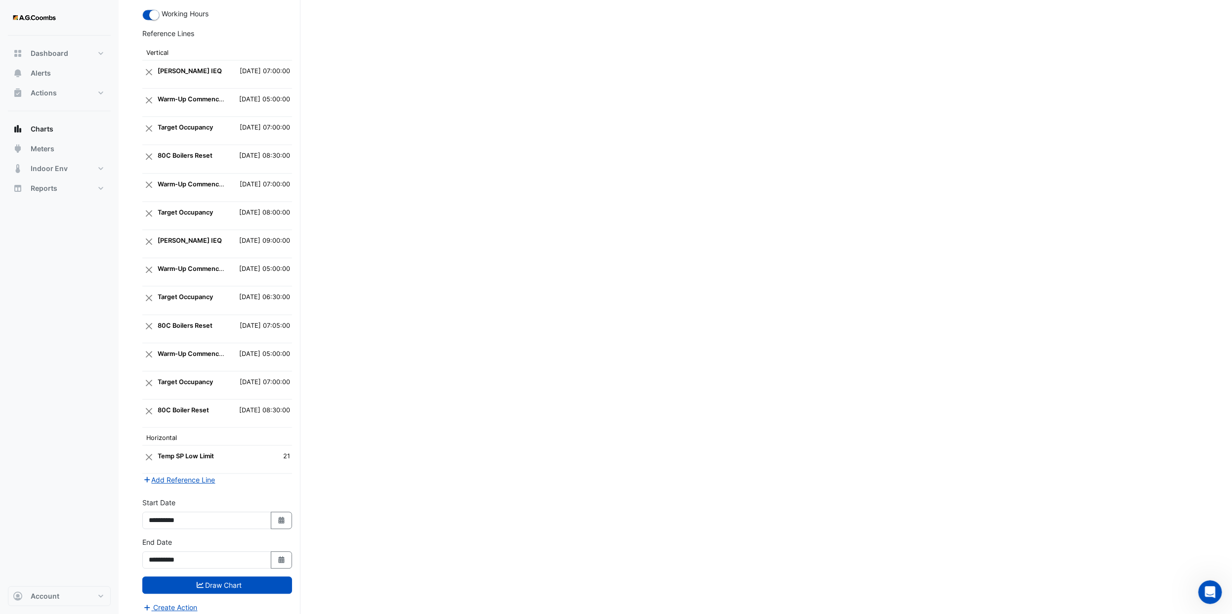
scroll to position [1671, 0]
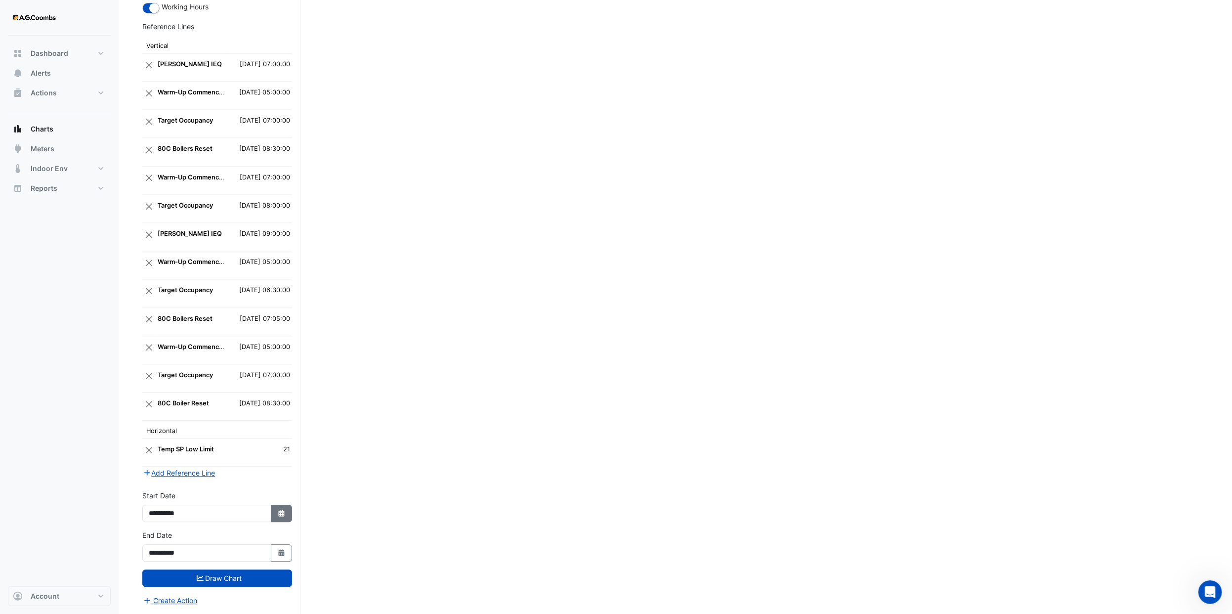
click at [277, 253] on icon "Select Date" at bounding box center [281, 512] width 9 height 7
select select "*"
select select "****"
click at [154, 253] on div "4" at bounding box center [159, 434] width 16 height 16
type input "**********"
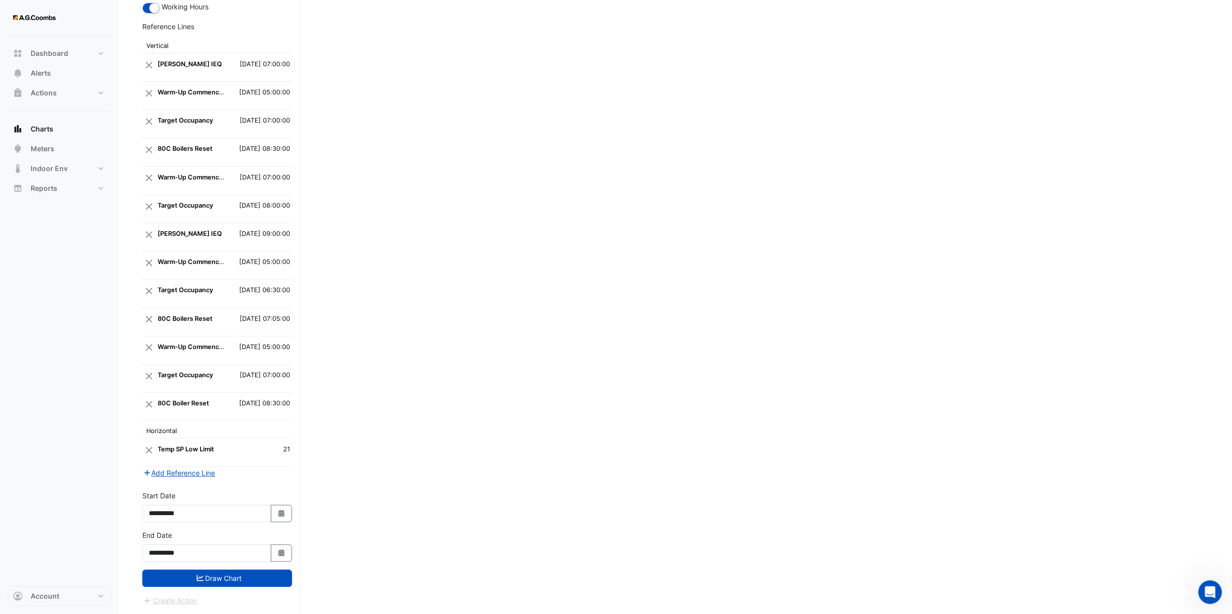
click at [282, 253] on div "**********" at bounding box center [217, 546] width 150 height 32
click at [278, 253] on icon "Select Date" at bounding box center [281, 552] width 9 height 7
click at [163, 253] on div "4" at bounding box center [159, 475] width 16 height 16
type input "**********"
click at [243, 253] on button "Draw Chart" at bounding box center [217, 577] width 150 height 17
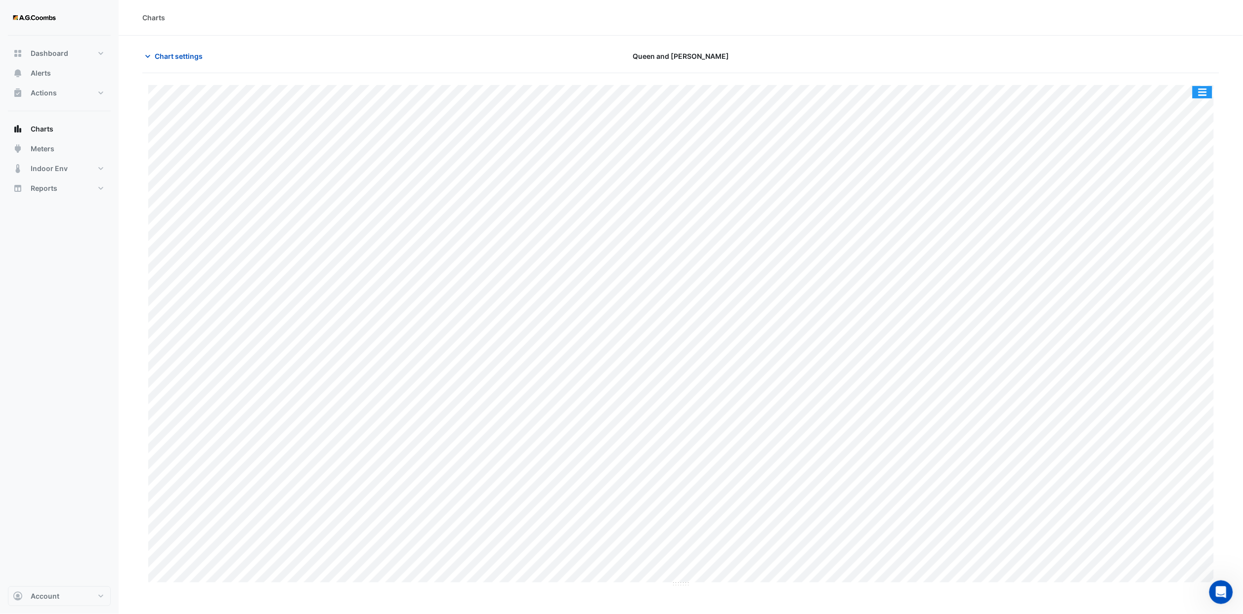
click at [550, 88] on button "button" at bounding box center [1202, 92] width 20 height 12
click at [550, 162] on div "Save as JPEG" at bounding box center [1182, 161] width 59 height 17
click at [193, 53] on span "Chart settings" at bounding box center [179, 56] width 48 height 10
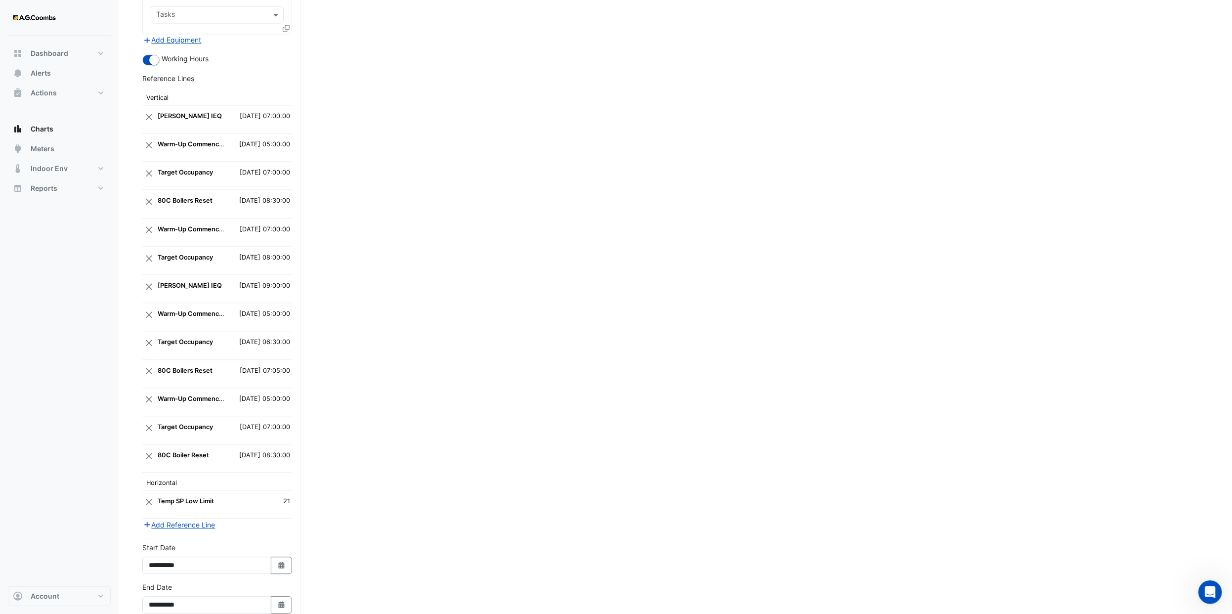
scroll to position [1671, 0]
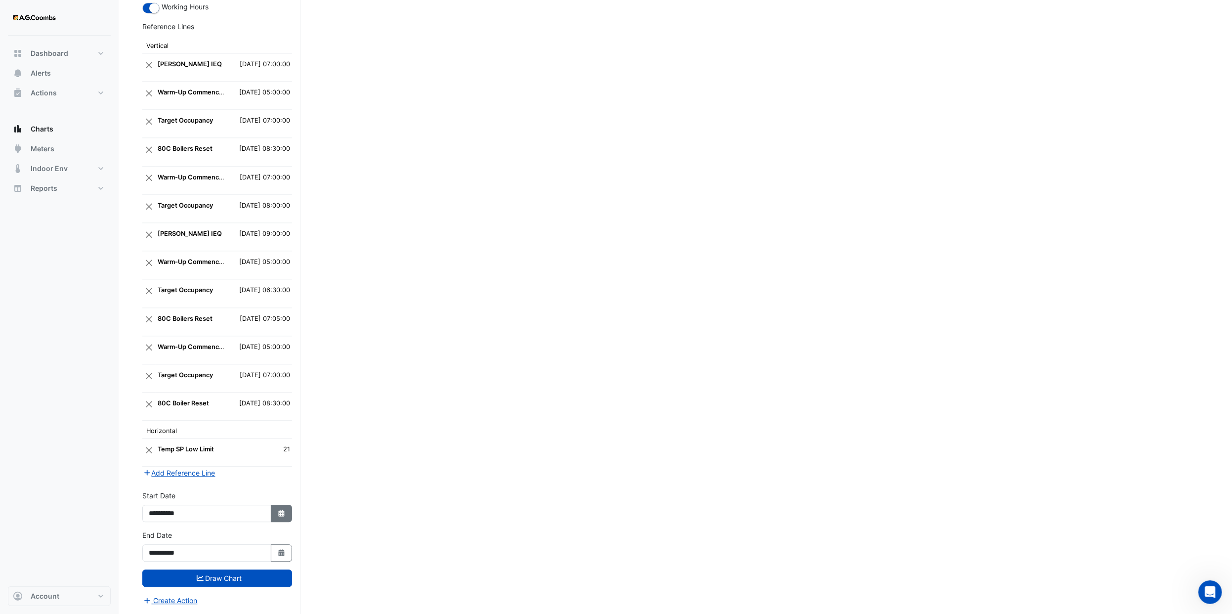
click at [286, 253] on button "Select Date" at bounding box center [282, 513] width 22 height 17
select select "*"
select select "****"
click at [196, 253] on select "*** *** *** *** *** *** *** ***" at bounding box center [187, 386] width 38 height 15
select select "*"
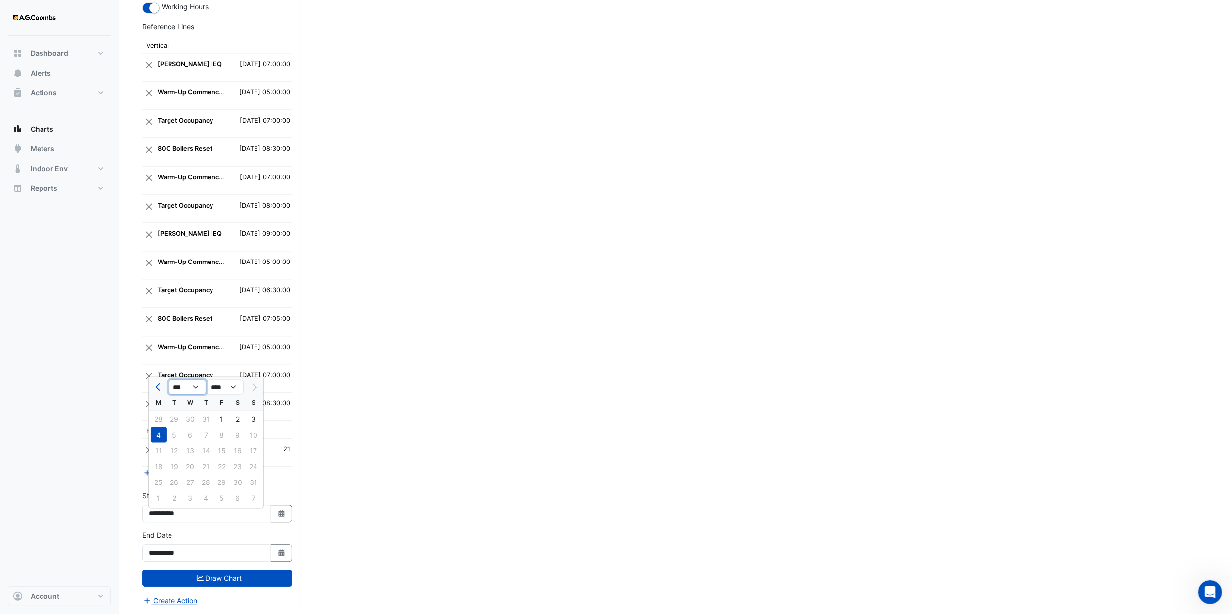
click at [168, 253] on select "*** *** *** *** *** *** *** ***" at bounding box center [187, 386] width 38 height 15
click at [164, 253] on div "28" at bounding box center [159, 482] width 16 height 16
type input "**********"
click at [274, 253] on button "Select Date" at bounding box center [282, 552] width 22 height 17
click at [196, 253] on select "*** *** *** *** *** ***" at bounding box center [187, 427] width 38 height 15
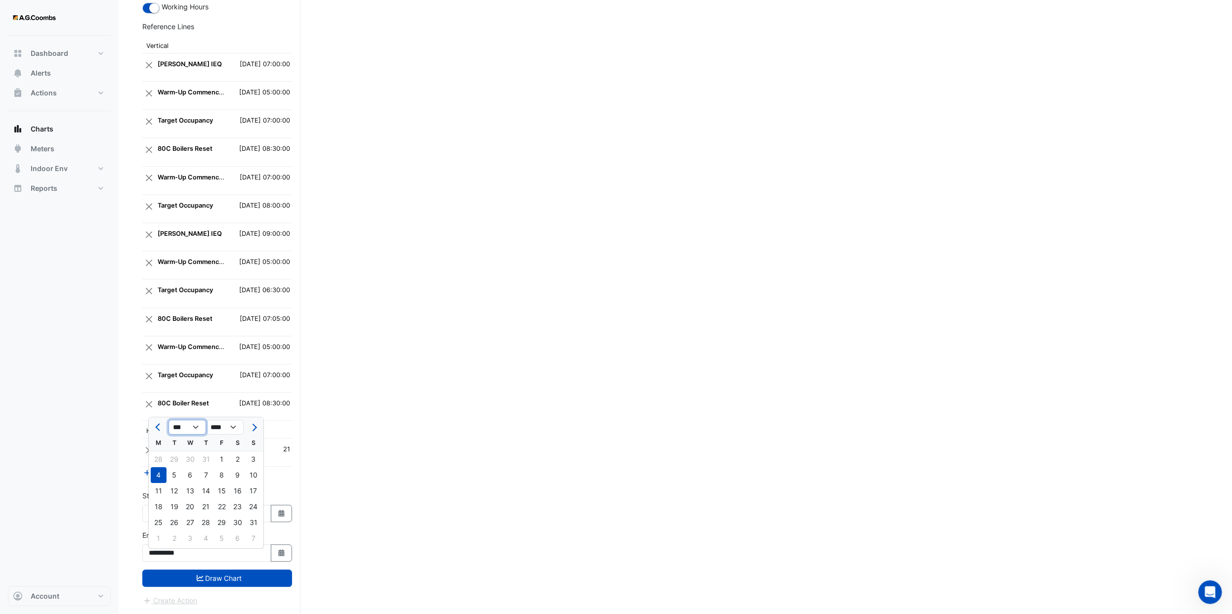
select select "*"
click at [168, 253] on select "*** *** *** *** *** ***" at bounding box center [187, 427] width 38 height 15
click at [164, 253] on div "28" at bounding box center [159, 522] width 16 height 16
type input "**********"
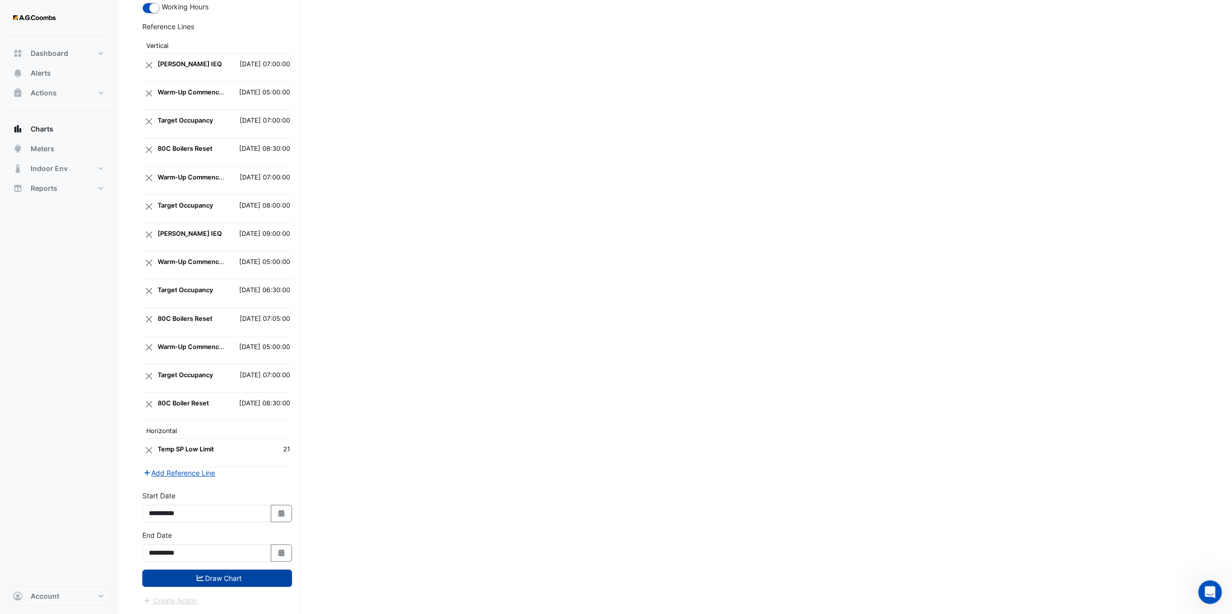
click at [235, 253] on button "Draw Chart" at bounding box center [217, 577] width 150 height 17
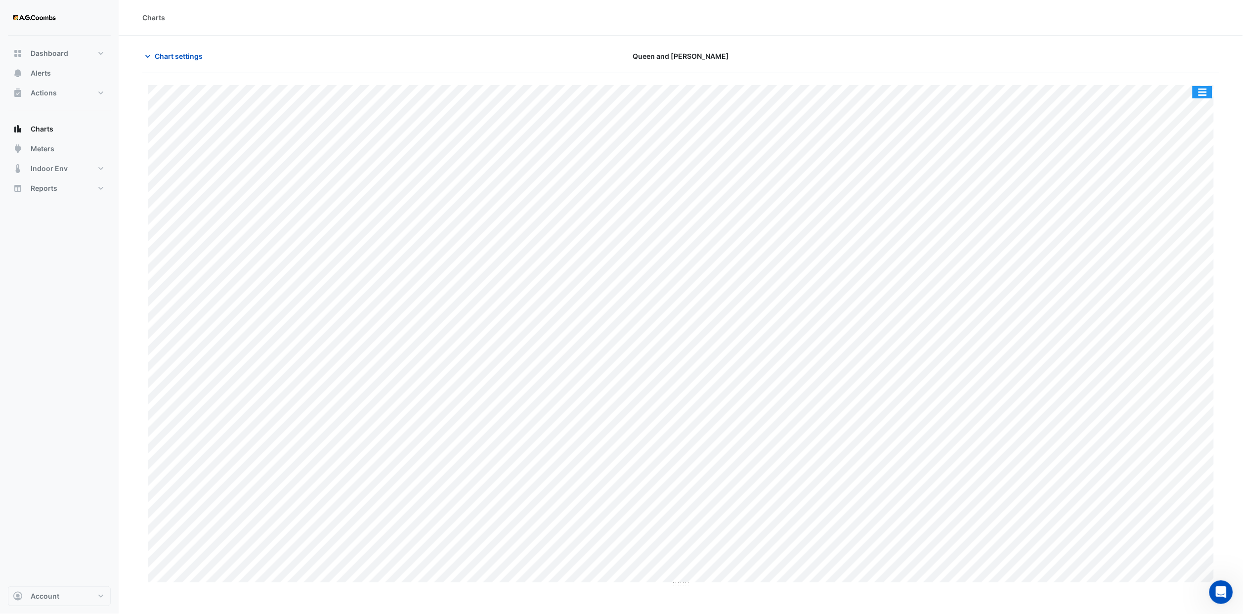
click at [550, 97] on button "button" at bounding box center [1202, 92] width 20 height 12
click at [550, 165] on div "Save as JPEG" at bounding box center [1182, 161] width 59 height 17
click at [173, 58] on span "Chart settings" at bounding box center [179, 56] width 48 height 10
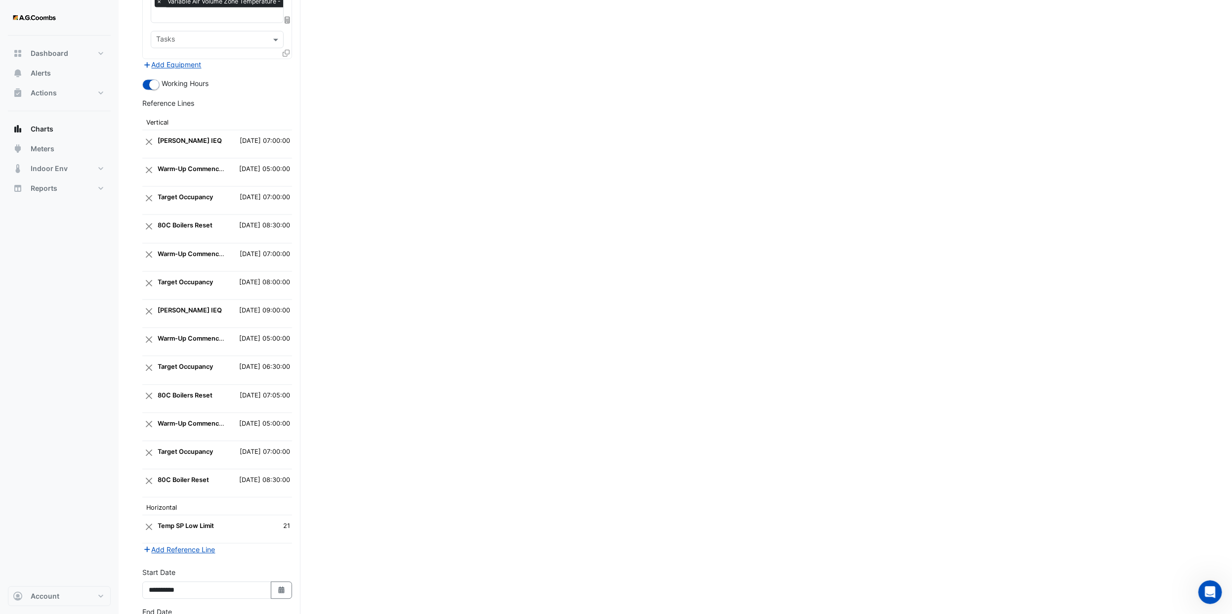
scroll to position [1671, 0]
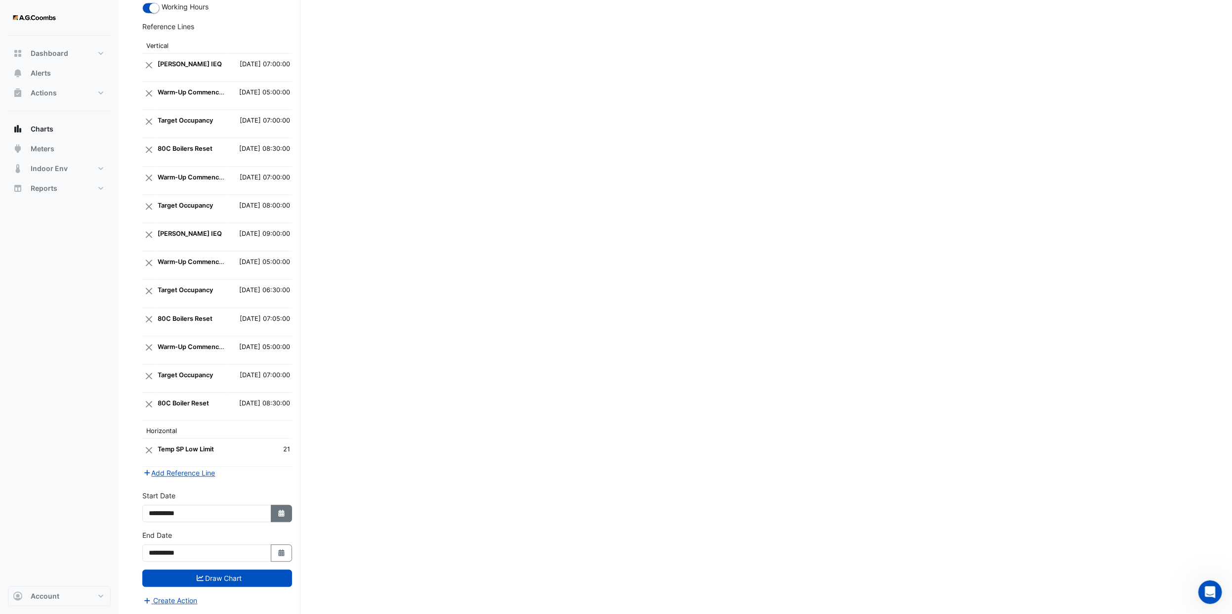
click at [288, 253] on button "Select Date" at bounding box center [282, 513] width 22 height 17
select select "*"
select select "****"
click at [154, 253] on div "21" at bounding box center [159, 466] width 16 height 16
type input "**********"
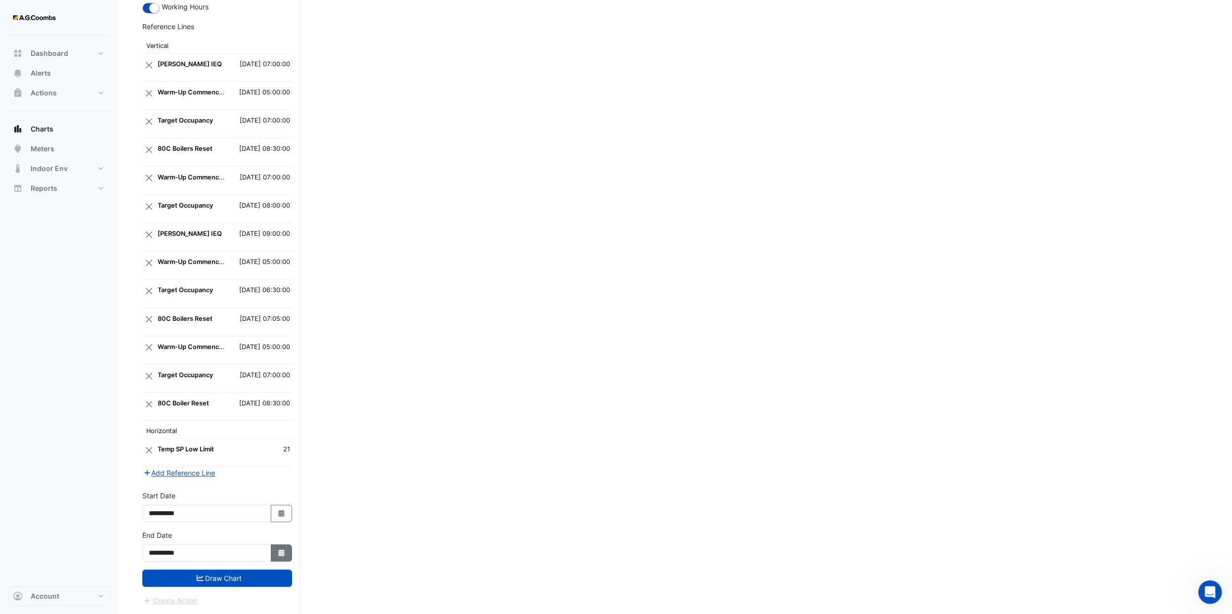
click at [271, 253] on button "Select Date" at bounding box center [282, 552] width 22 height 17
click at [159, 253] on div "21" at bounding box center [159, 507] width 16 height 16
type input "**********"
click at [252, 253] on button "Draw Chart" at bounding box center [217, 577] width 150 height 17
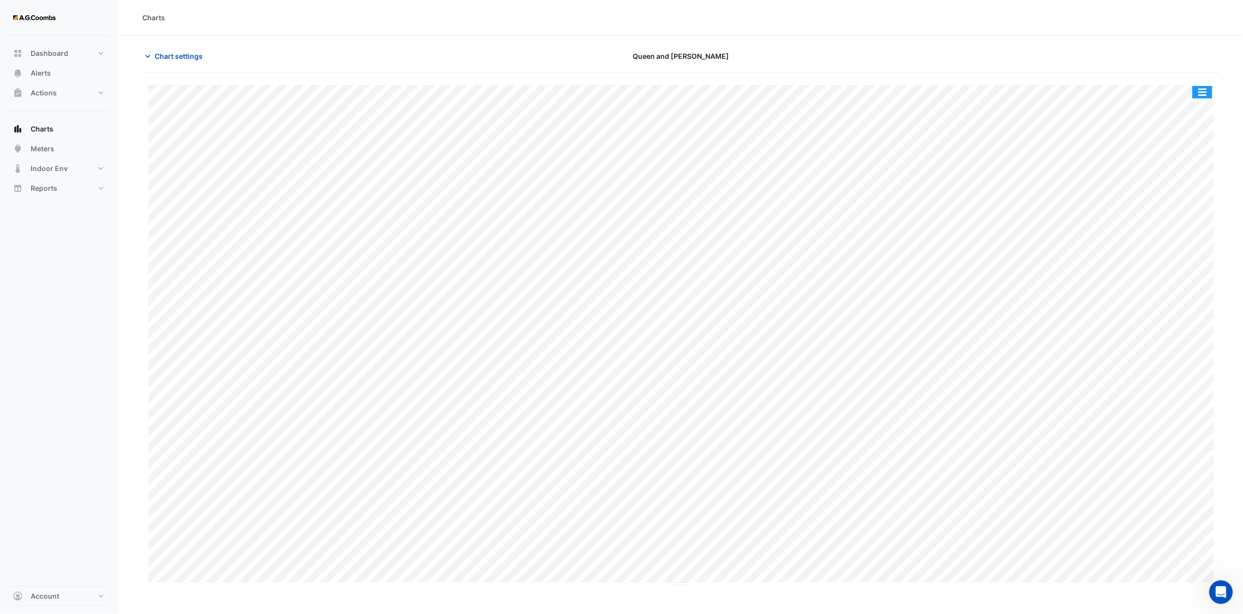
click at [550, 90] on button "button" at bounding box center [1202, 92] width 20 height 12
click at [550, 156] on div "Save as JPEG" at bounding box center [1182, 161] width 59 height 17
click at [183, 62] on button "Chart settings" at bounding box center [175, 55] width 67 height 17
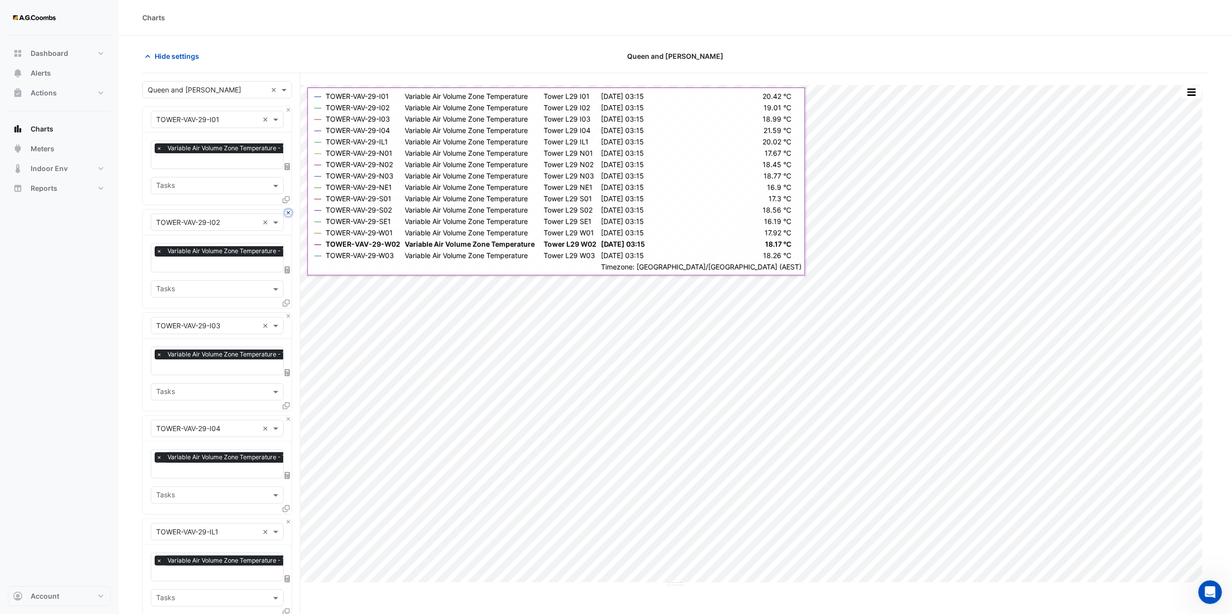
click at [288, 215] on button "Close" at bounding box center [288, 213] width 6 height 6
click at [288, 253] on button "Close" at bounding box center [288, 316] width 6 height 6
click at [288, 215] on button "Close" at bounding box center [288, 213] width 6 height 6
click at [288, 253] on button "Close" at bounding box center [288, 316] width 6 height 6
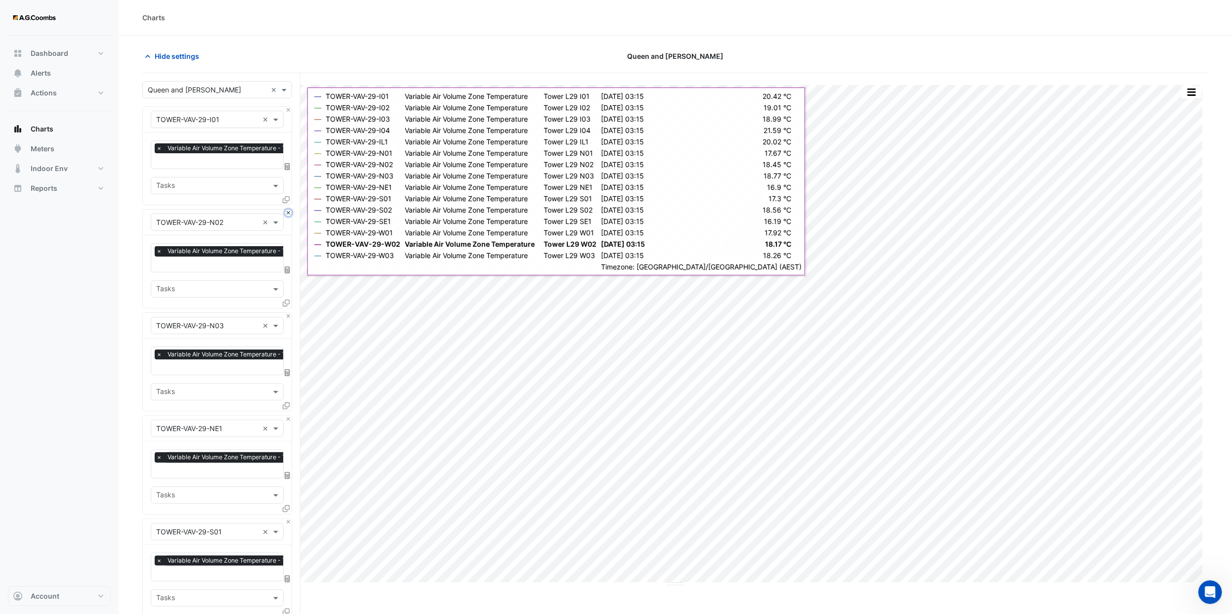
click at [288, 215] on button "Close" at bounding box center [288, 213] width 6 height 6
click at [288, 253] on button "Close" at bounding box center [288, 316] width 6 height 6
click at [288, 215] on button "Close" at bounding box center [288, 213] width 6 height 6
click at [288, 253] on button "Close" at bounding box center [288, 316] width 6 height 6
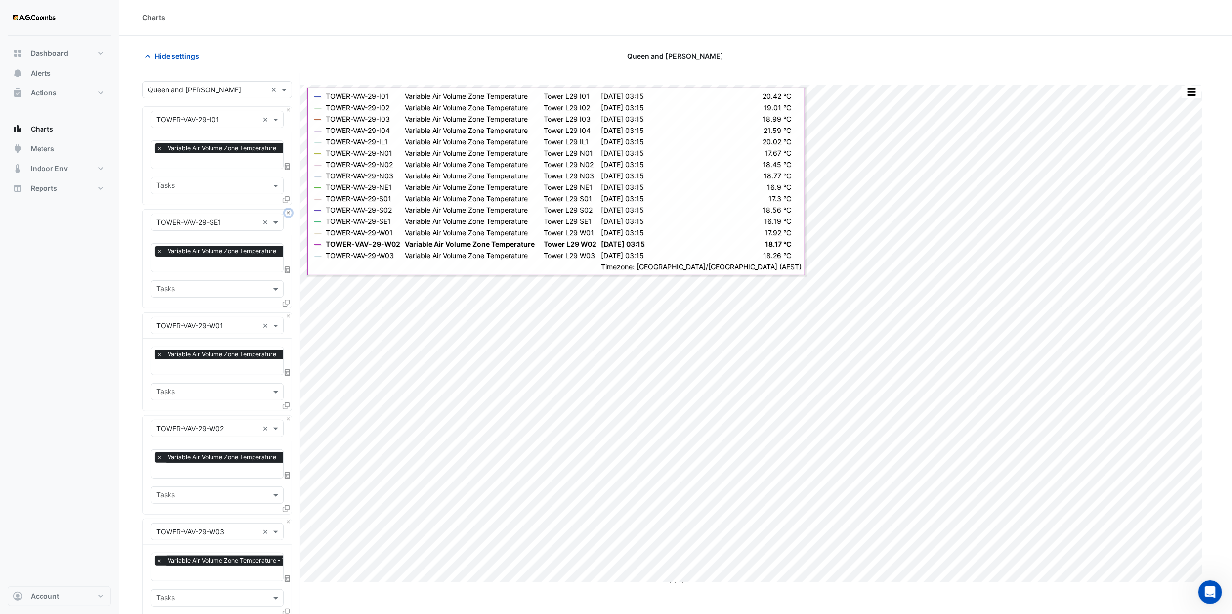
click at [288, 215] on button "Close" at bounding box center [288, 213] width 6 height 6
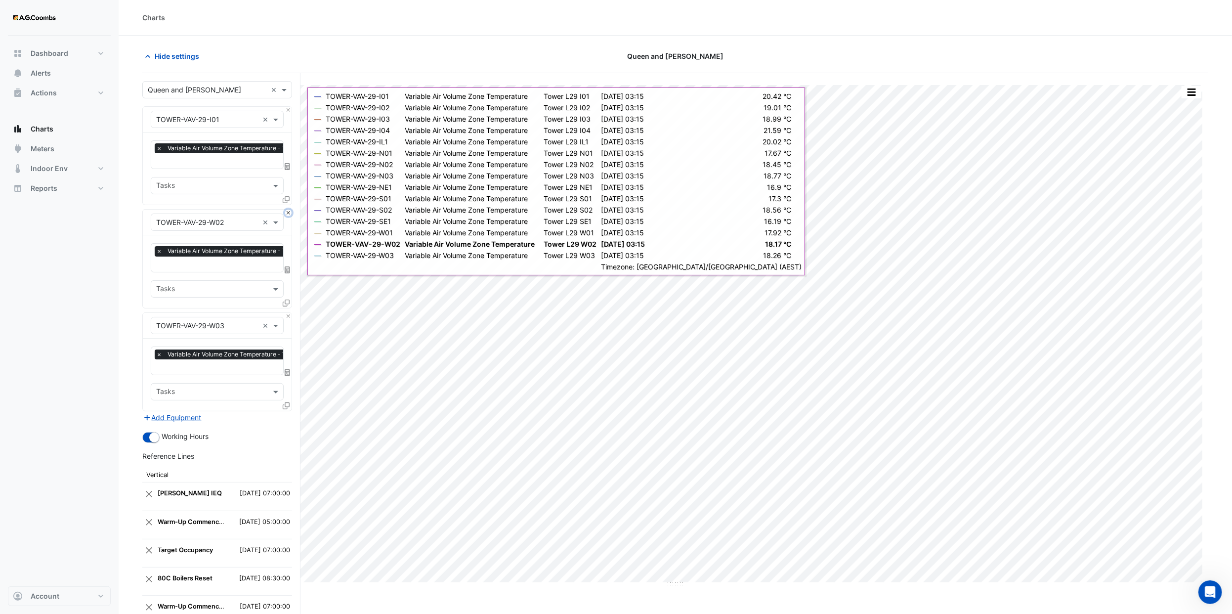
click at [288, 215] on button "Close" at bounding box center [288, 213] width 6 height 6
click at [288, 253] on button "Close" at bounding box center [288, 316] width 6 height 6
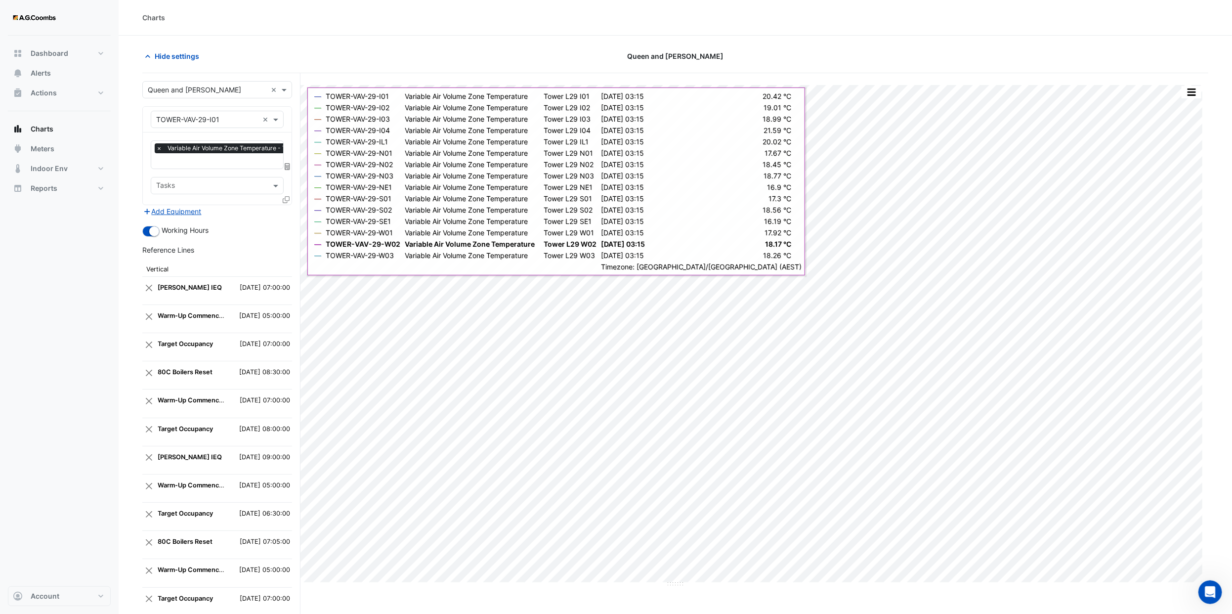
click at [288, 199] on icon at bounding box center [286, 199] width 7 height 7
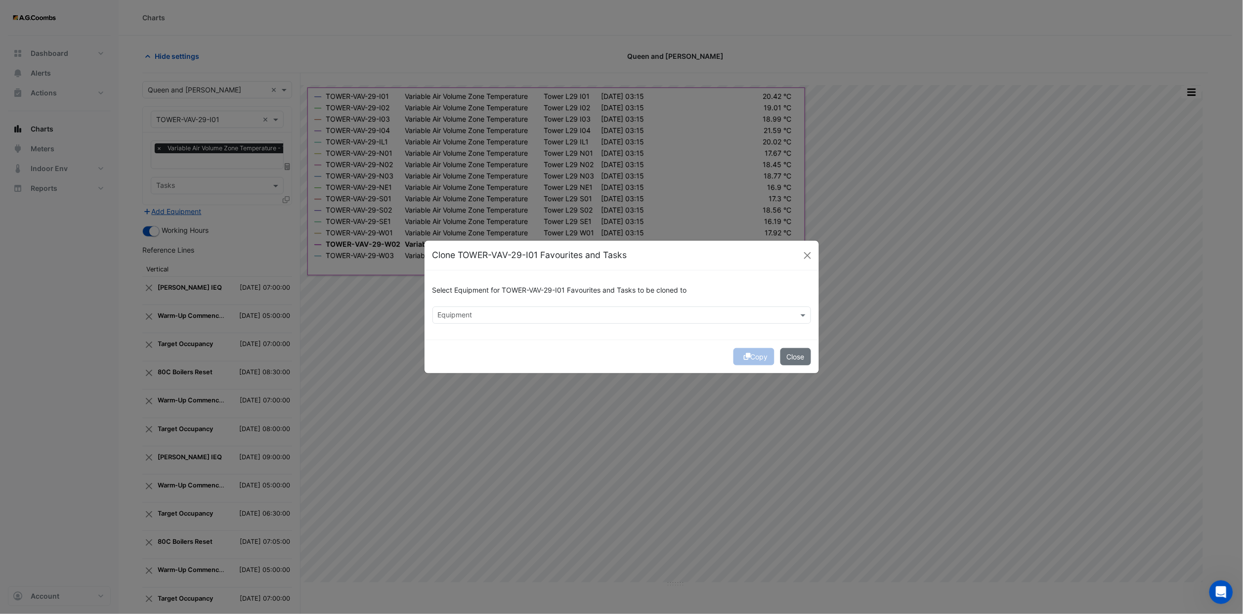
click at [506, 253] on input "text" at bounding box center [616, 316] width 356 height 10
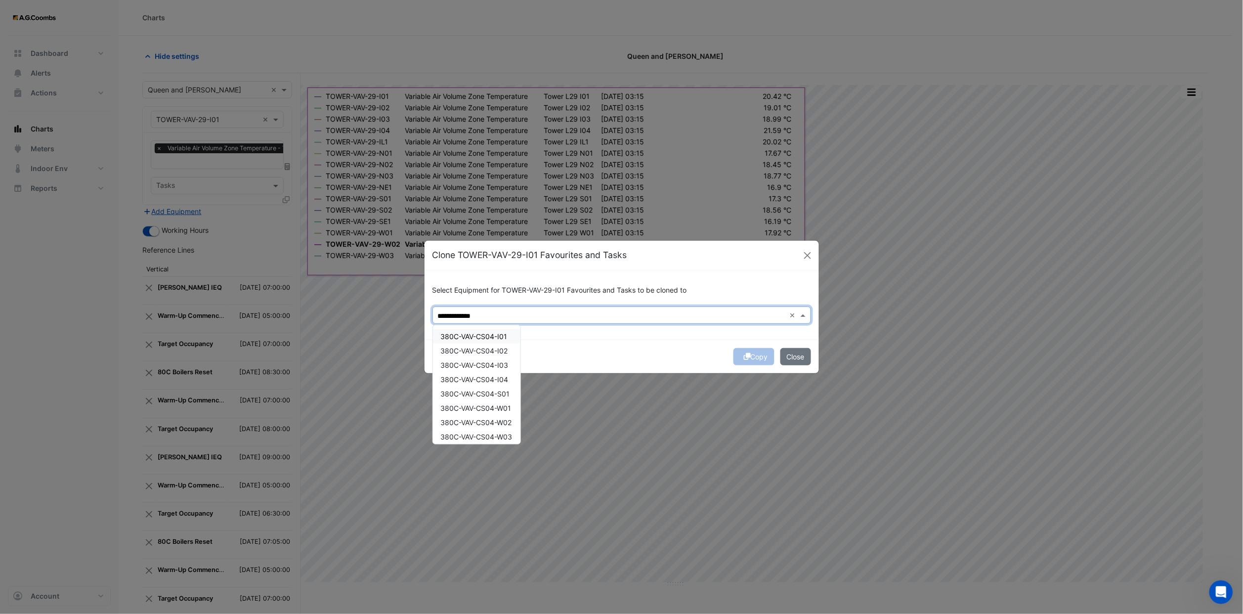
click at [498, 253] on span "380C-VAV-CS04-I01" at bounding box center [474, 336] width 67 height 8
click at [500, 253] on span "380C-VAV-CS04-I02" at bounding box center [474, 350] width 67 height 8
click at [496, 253] on div "380C-VAV-CS04-I03" at bounding box center [476, 365] width 87 height 14
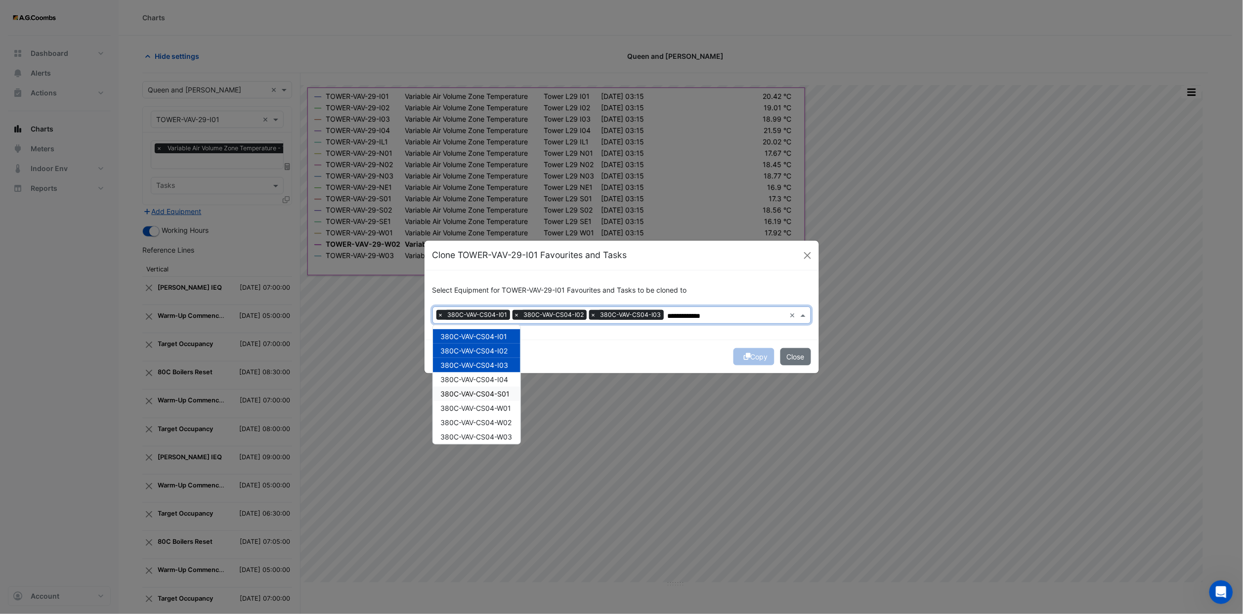
drag, startPoint x: 496, startPoint y: 386, endPoint x: 496, endPoint y: 405, distance: 18.8
click at [496, 253] on div "380C-VAV-CS04-S01" at bounding box center [476, 393] width 87 height 14
drag, startPoint x: 496, startPoint y: 405, endPoint x: 494, endPoint y: 379, distance: 25.7
click at [496, 253] on span "380C-VAV-CS04-W01" at bounding box center [476, 408] width 71 height 8
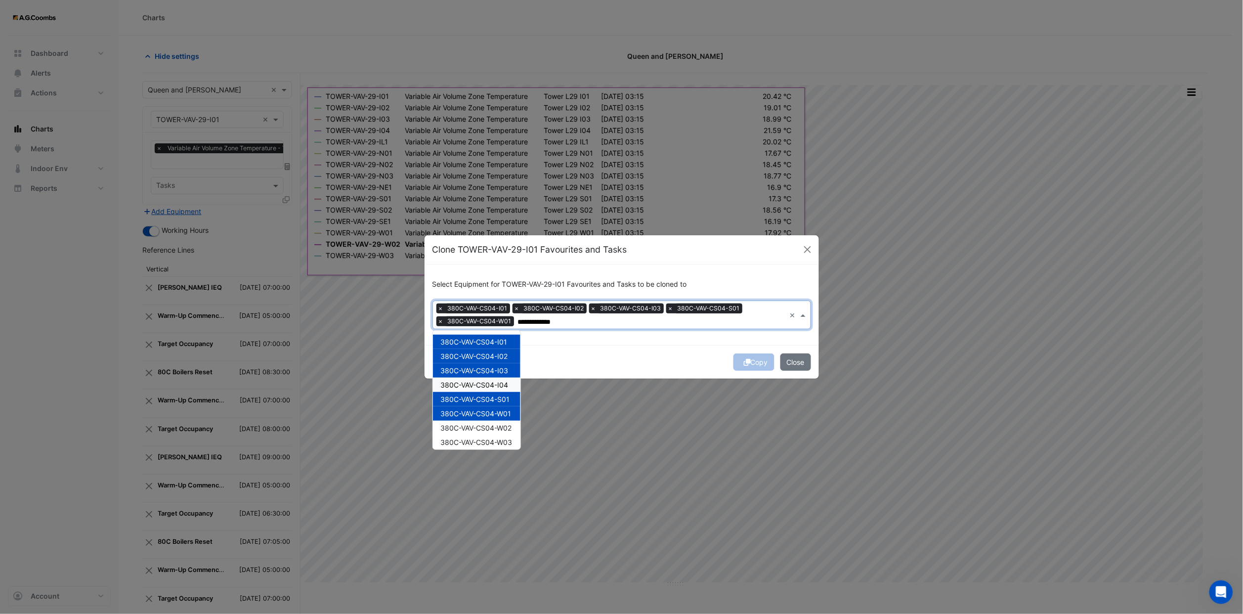
click at [497, 253] on div "380C-VAV-CS04-I04" at bounding box center [476, 385] width 87 height 14
click at [494, 253] on span "380C-VAV-CS04-W02" at bounding box center [476, 427] width 71 height 8
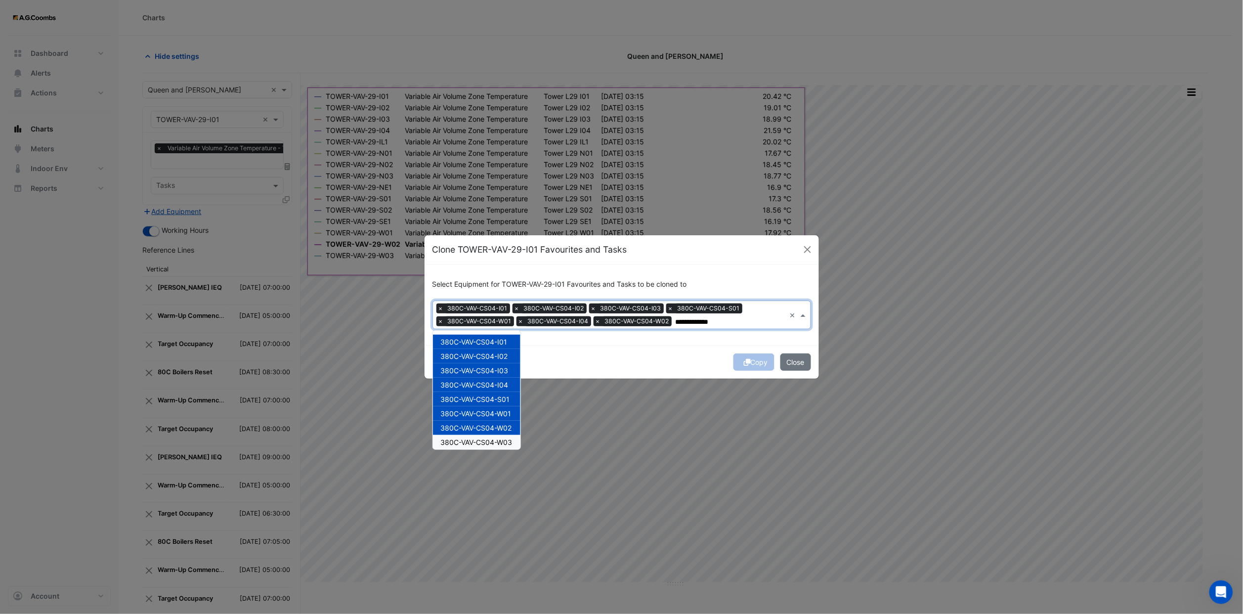
click at [499, 253] on span "380C-VAV-CS04-W03" at bounding box center [477, 442] width 72 height 8
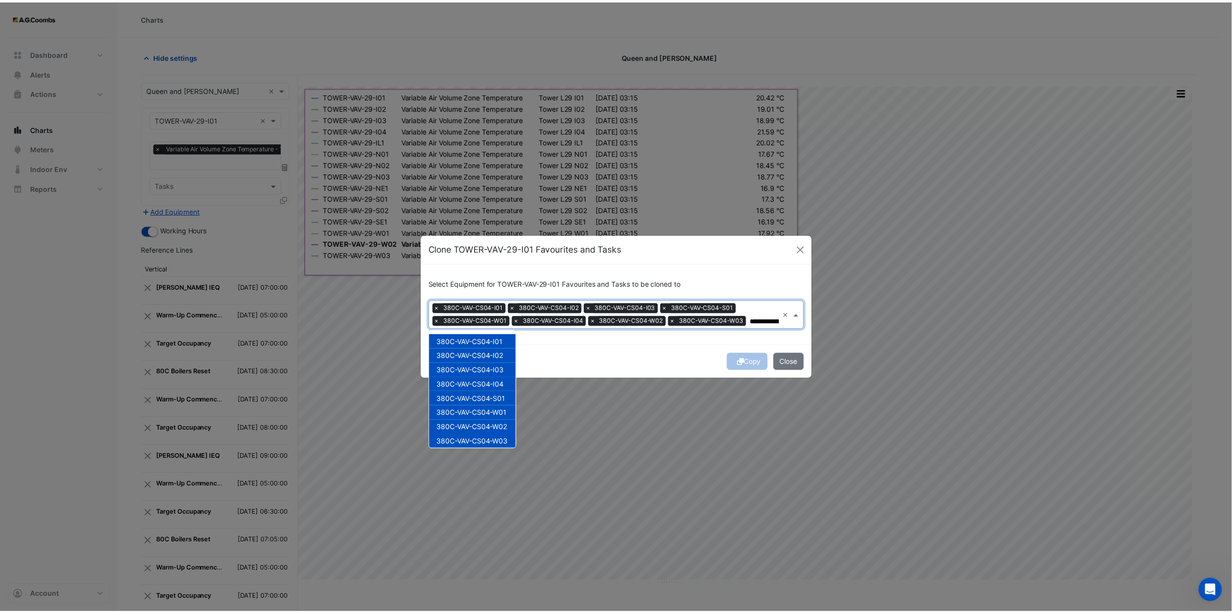
scroll to position [3, 0]
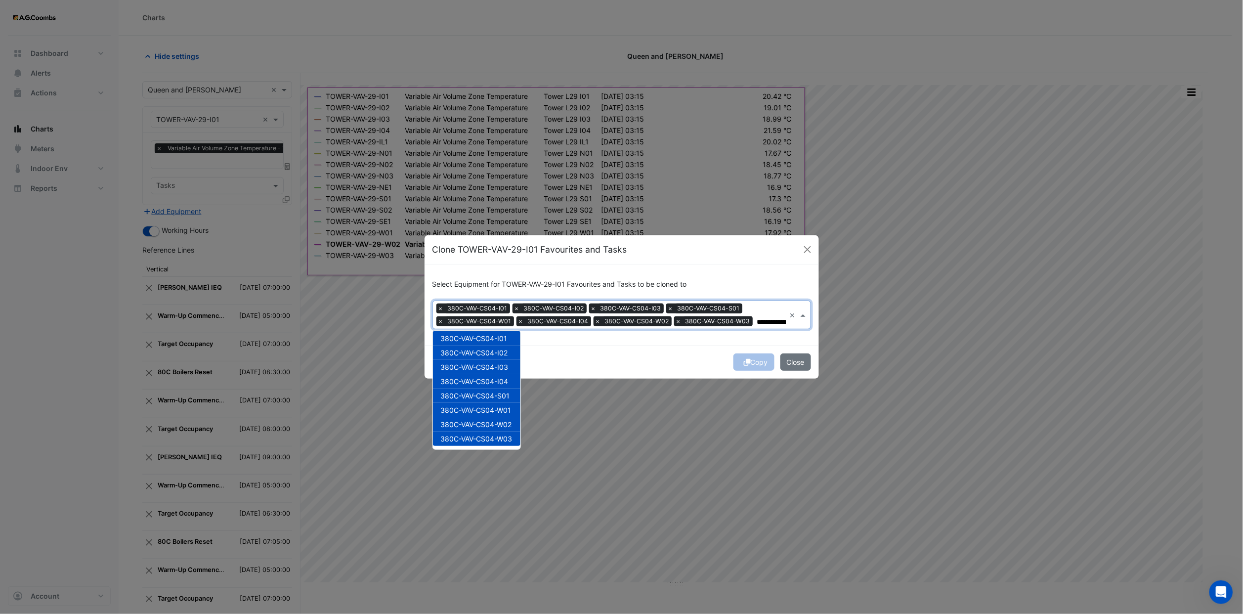
type input "**********"
click at [550, 253] on div "Copy Close" at bounding box center [621, 362] width 394 height 34
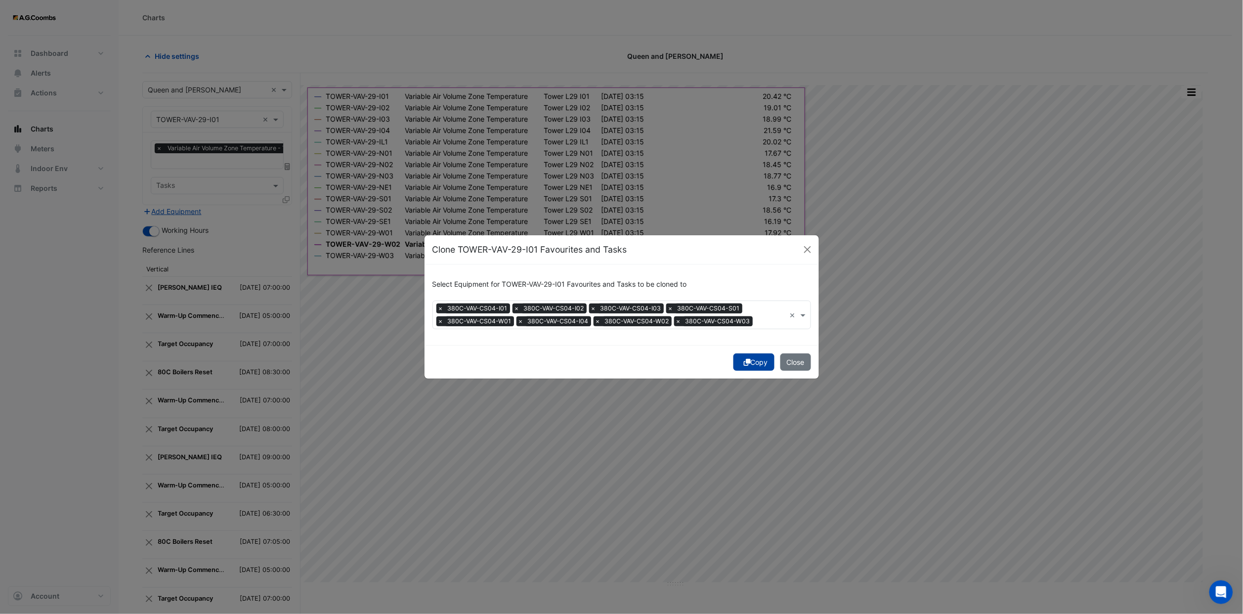
click at [550, 253] on button "Copy" at bounding box center [753, 361] width 41 height 17
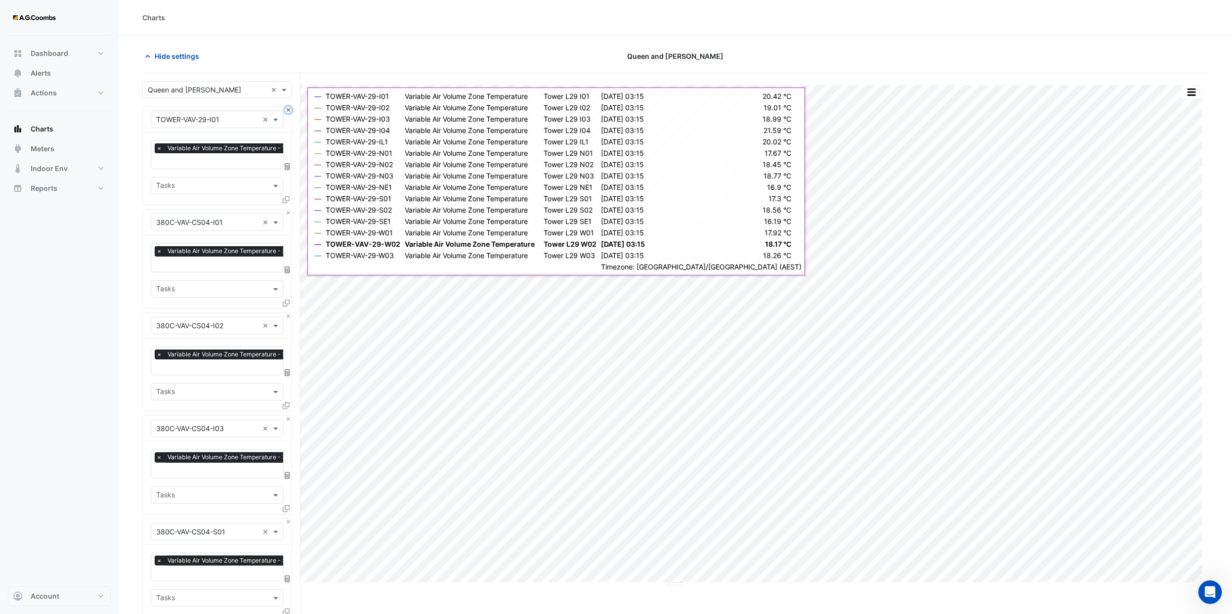
click at [289, 111] on button "Close" at bounding box center [288, 110] width 6 height 6
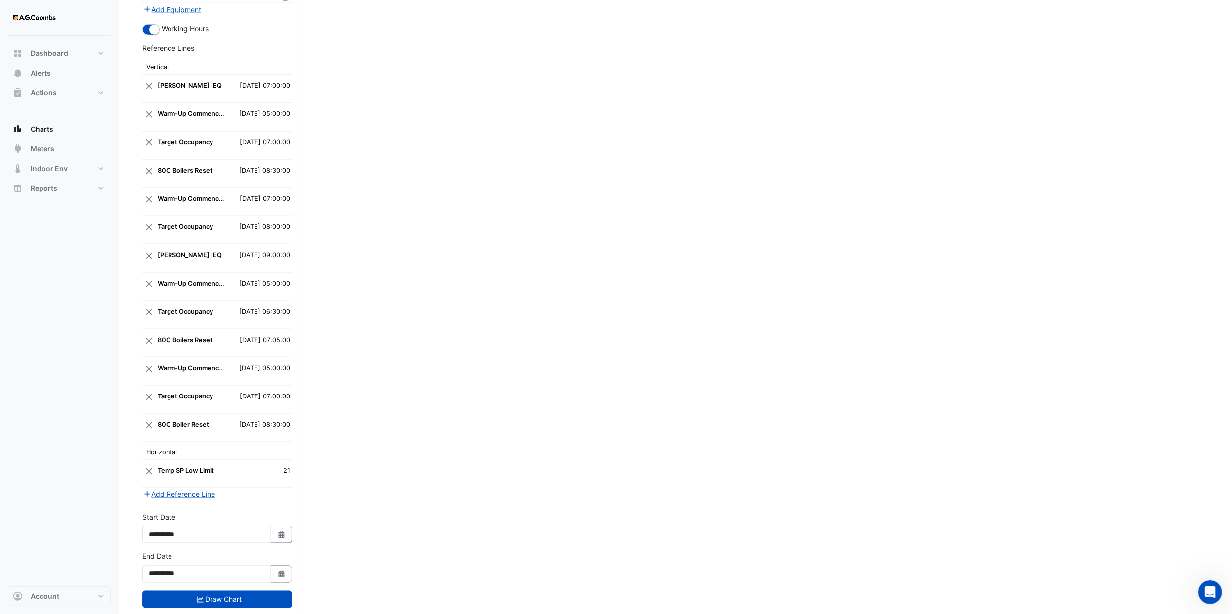
scroll to position [952, 0]
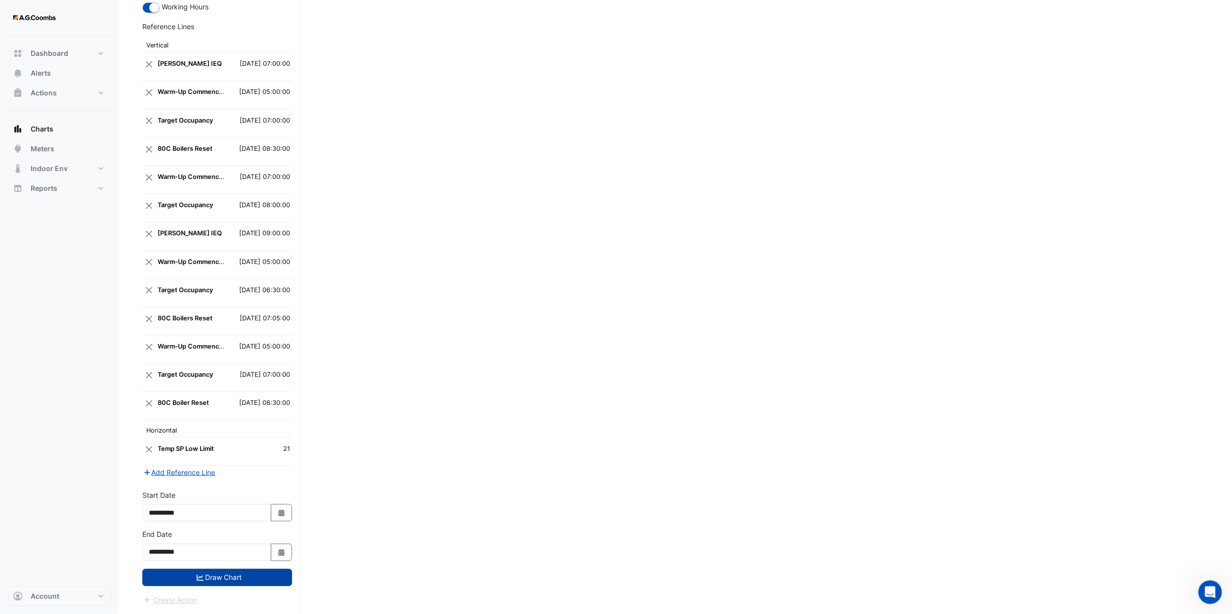
click at [239, 253] on button "Draw Chart" at bounding box center [217, 577] width 150 height 17
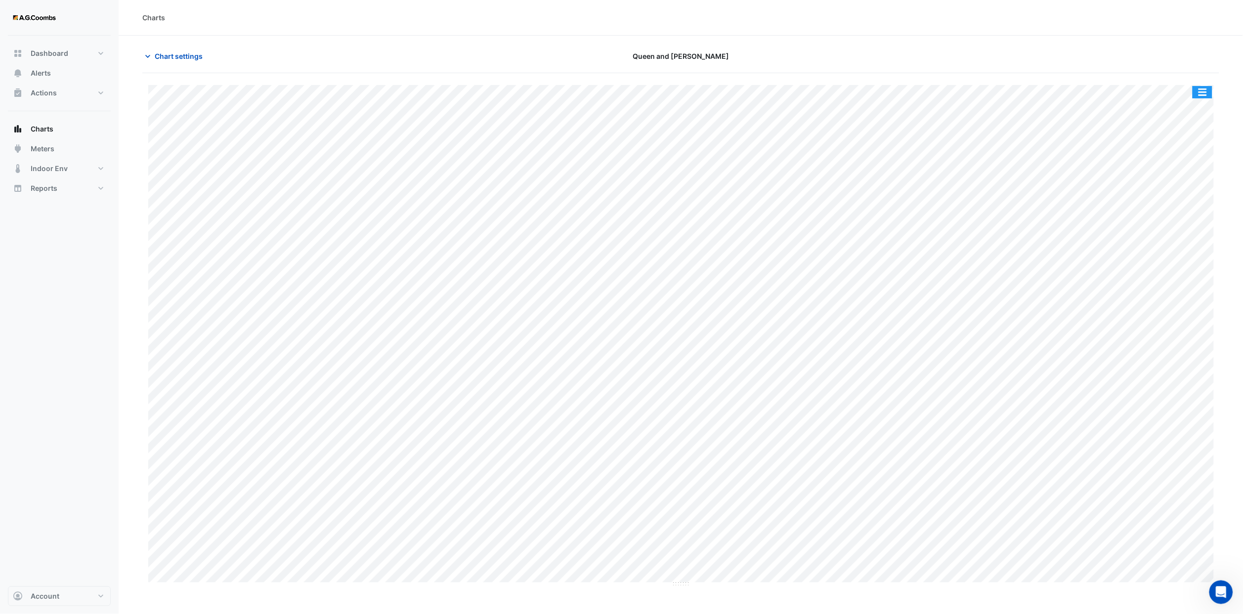
click at [550, 93] on button "button" at bounding box center [1202, 92] width 20 height 12
click at [550, 161] on div "Save as JPEG" at bounding box center [1182, 161] width 59 height 17
click at [179, 51] on span "Chart settings" at bounding box center [179, 56] width 48 height 10
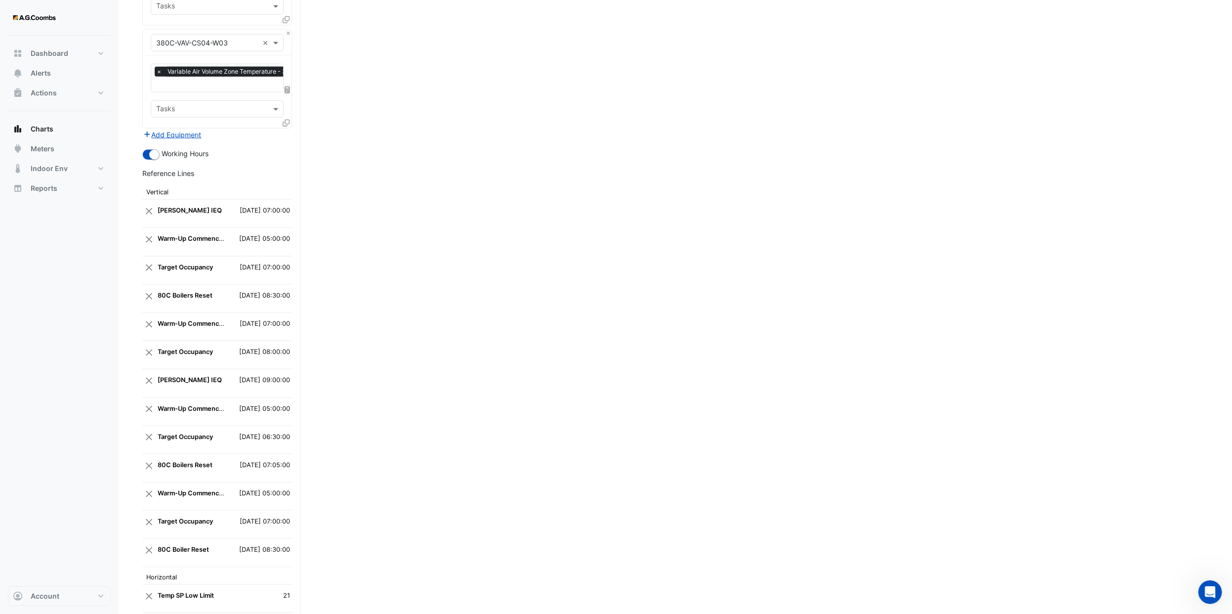
scroll to position [952, 0]
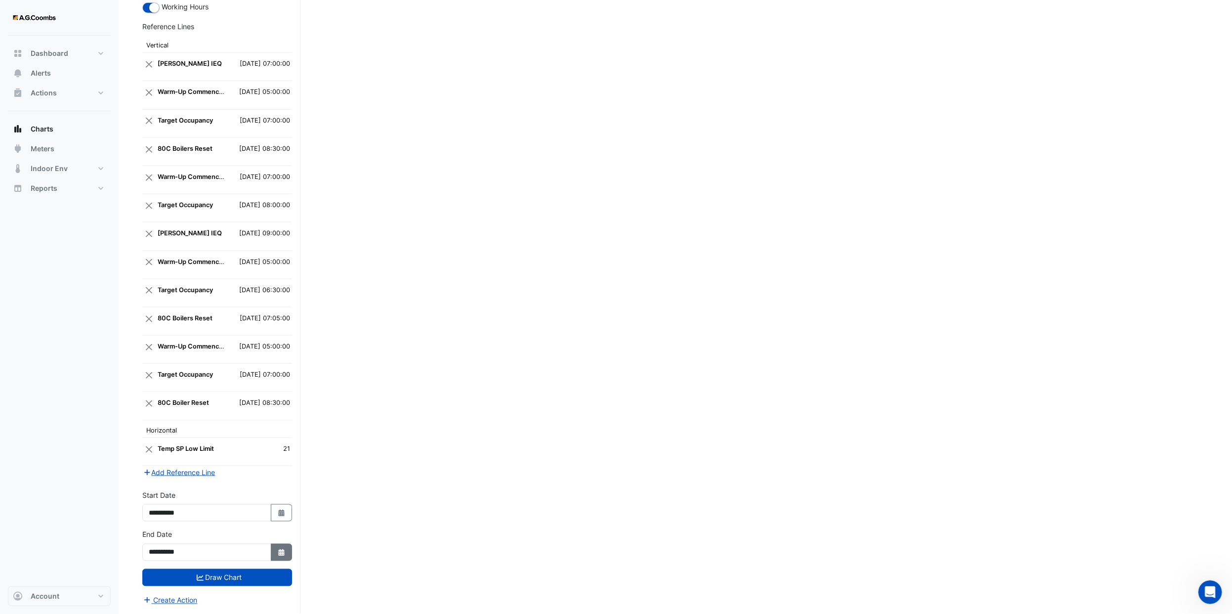
click at [285, 253] on icon "Select Date" at bounding box center [281, 552] width 9 height 7
click at [158, 253] on div "28" at bounding box center [159, 524] width 16 height 16
type input "**********"
click at [280, 253] on fa-icon "Select Date" at bounding box center [281, 512] width 9 height 8
select select "*"
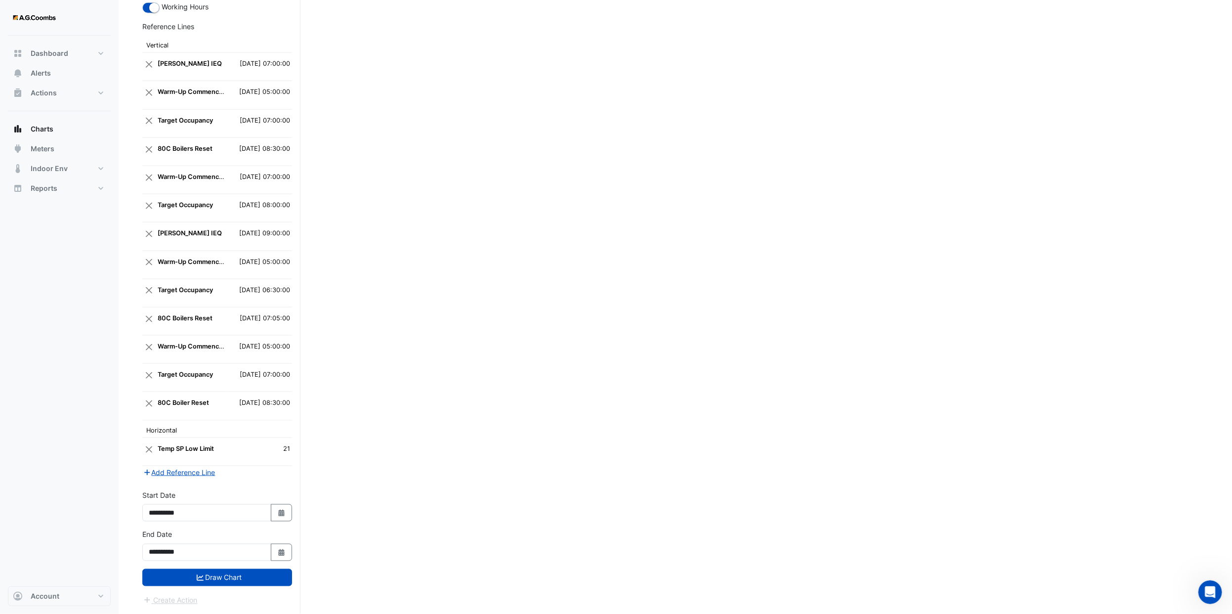
select select "****"
click at [161, 253] on div "28" at bounding box center [159, 484] width 16 height 16
type input "**********"
click at [254, 253] on button "Draw Chart" at bounding box center [217, 577] width 150 height 17
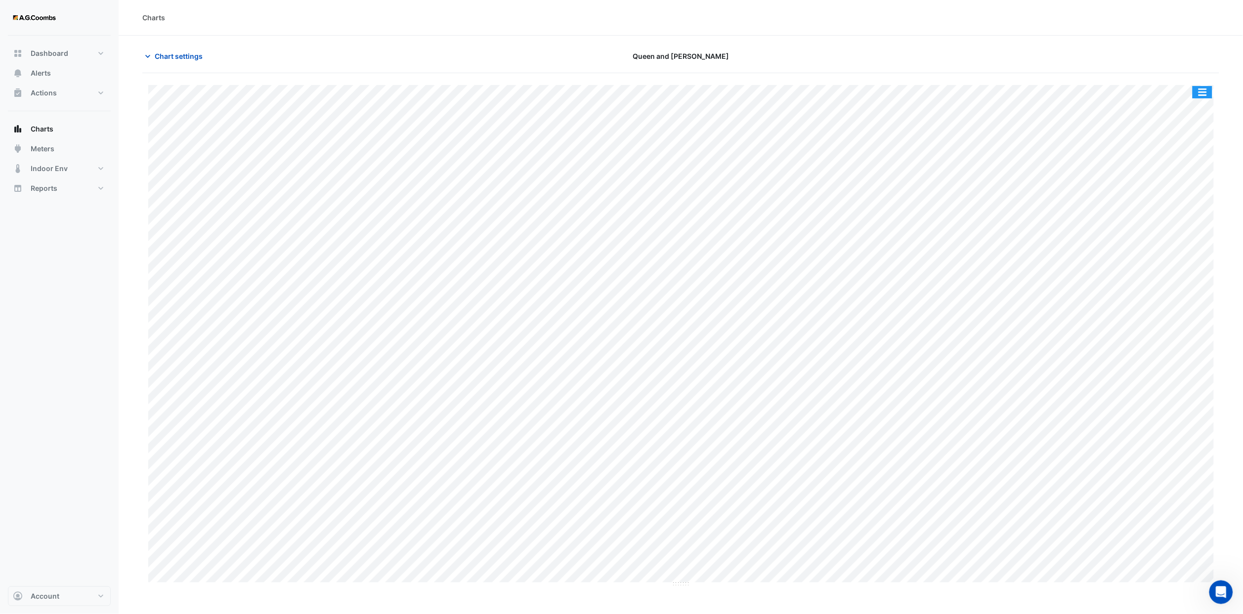
click at [550, 94] on button "button" at bounding box center [1202, 92] width 20 height 12
click at [550, 153] on div "Save as JPEG" at bounding box center [1182, 161] width 59 height 17
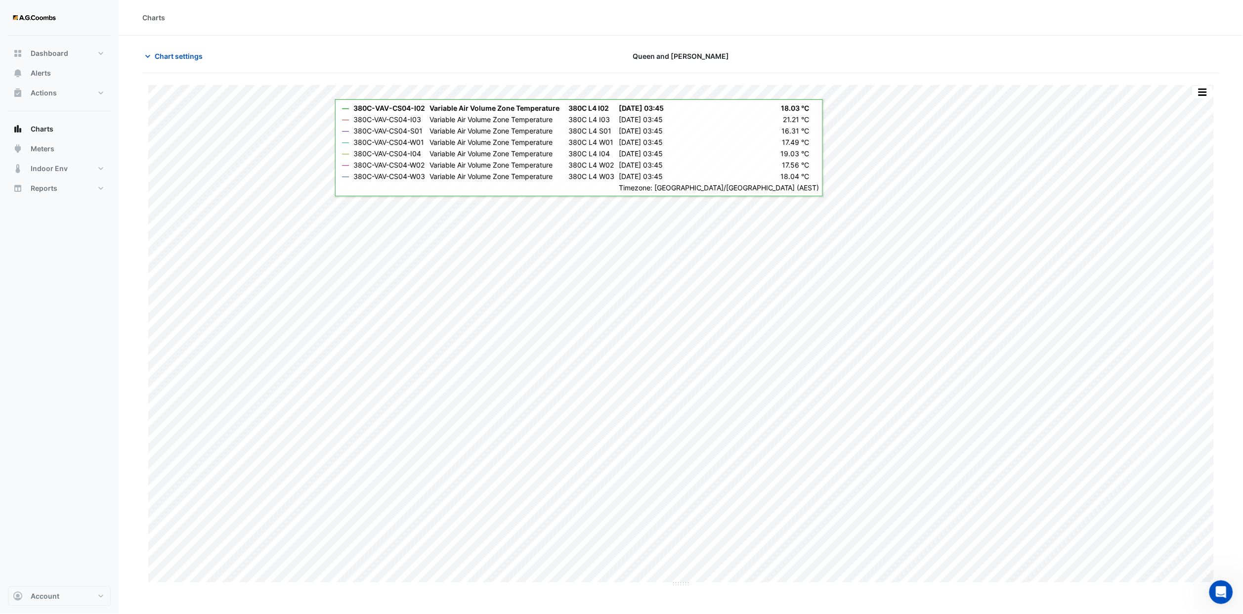
click at [62, 253] on div "Dashboard Portfolio Ratings Performance Alerts Actions Site Manager Charts" at bounding box center [59, 311] width 103 height 550
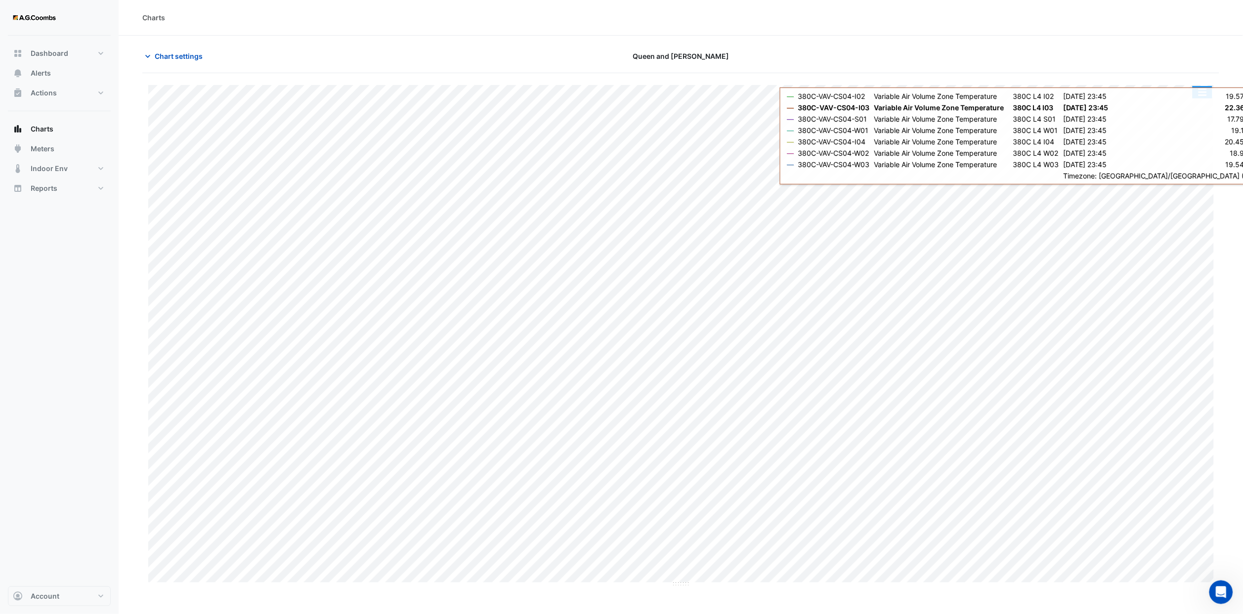
click at [550, 90] on button "button" at bounding box center [1202, 92] width 20 height 12
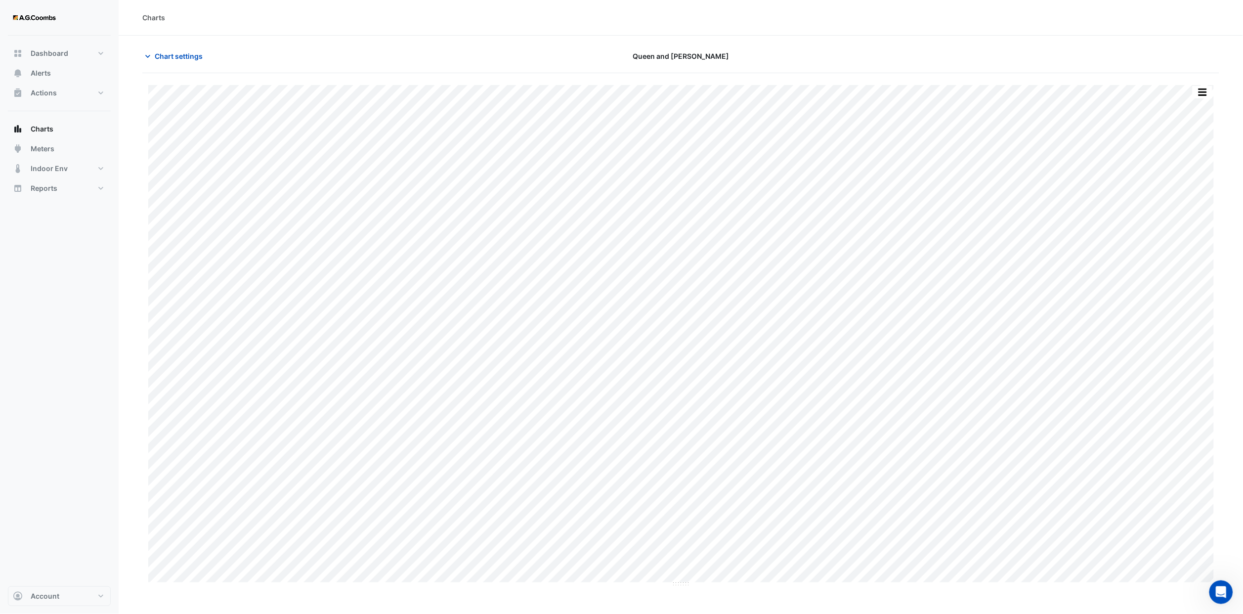
click at [185, 67] on div "Chart settings Queen and Collins" at bounding box center [680, 60] width 1077 height 26
click at [184, 53] on span "Chart settings" at bounding box center [179, 56] width 48 height 10
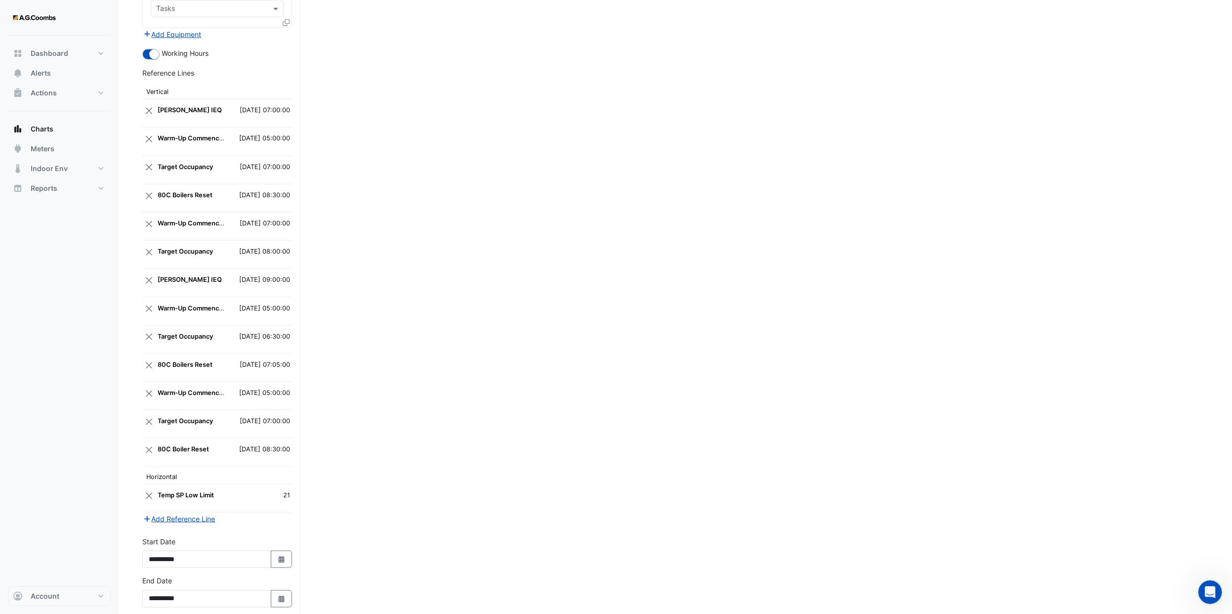
scroll to position [952, 0]
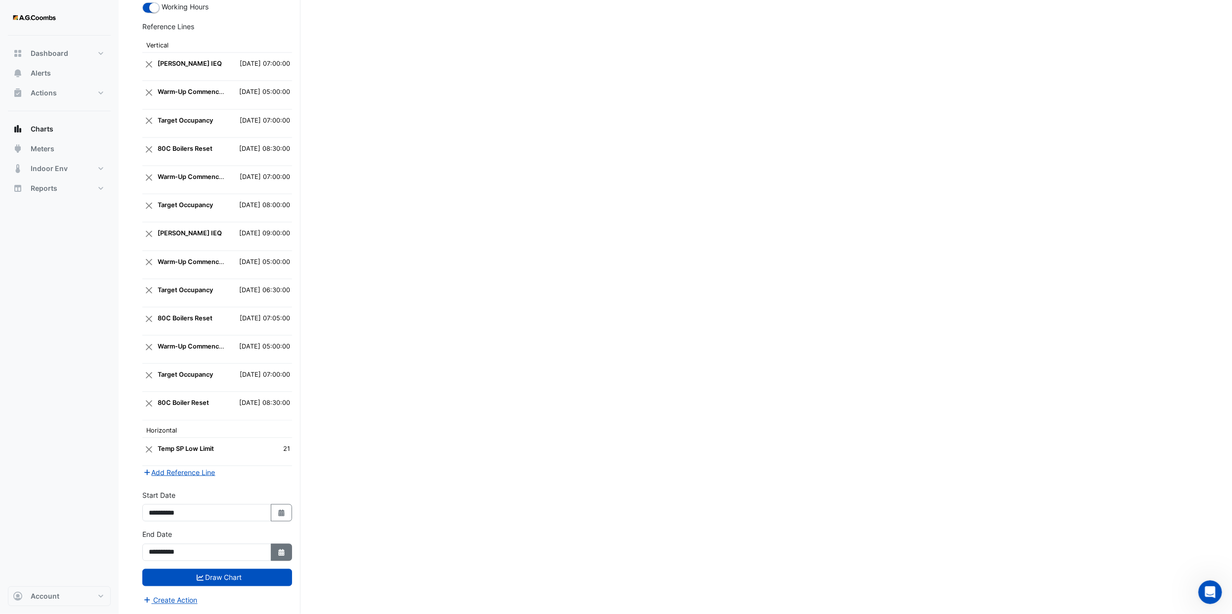
click at [280, 253] on icon "button" at bounding box center [281, 552] width 6 height 7
click at [193, 253] on select "*** *** *** *** *** ***" at bounding box center [187, 428] width 38 height 15
select select "*"
click at [168, 253] on select "*** *** *** *** *** ***" at bounding box center [187, 428] width 38 height 15
click at [159, 253] on div "4" at bounding box center [159, 476] width 16 height 16
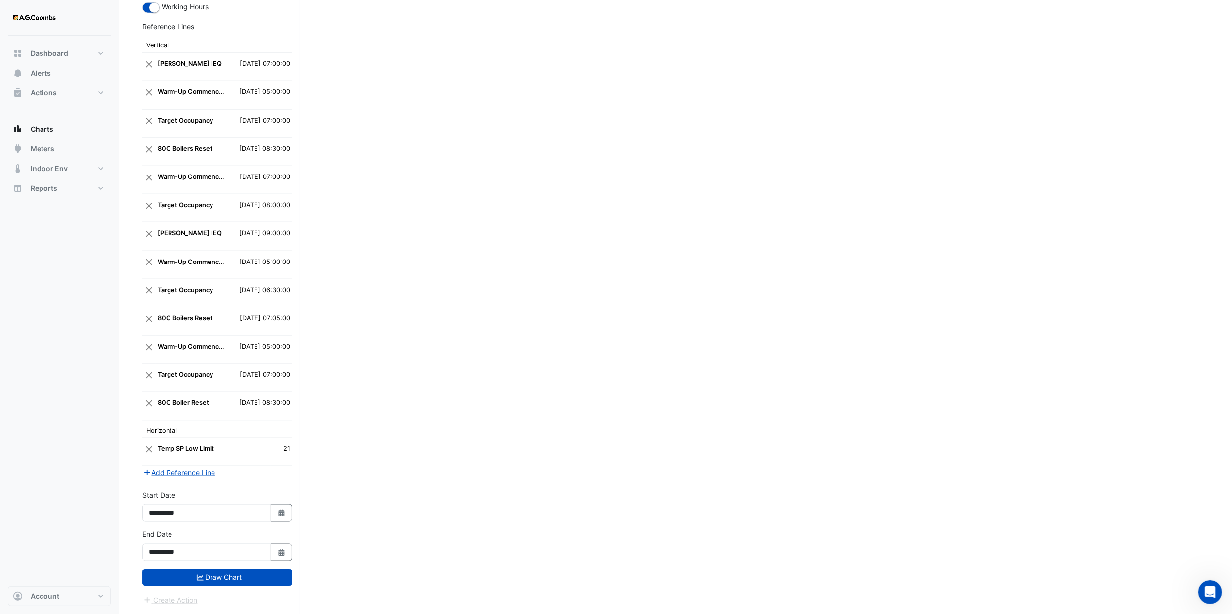
type input "**********"
click at [274, 253] on button "Select Date" at bounding box center [282, 512] width 22 height 17
select select "*"
select select "****"
click at [192, 253] on select "*** *** *** *** *** *** *** ***" at bounding box center [187, 388] width 38 height 15
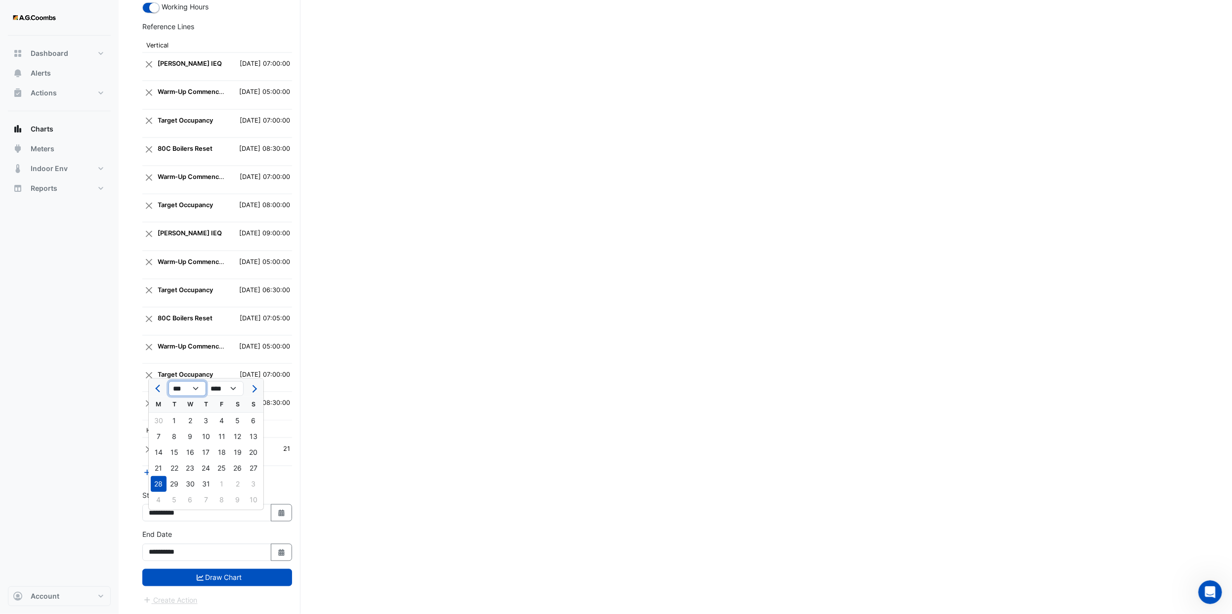
select select "*"
click at [168, 253] on select "*** *** *** *** *** *** *** ***" at bounding box center [187, 388] width 38 height 15
click at [160, 253] on div "4" at bounding box center [159, 436] width 16 height 16
type input "**********"
click at [233, 253] on button "Draw Chart" at bounding box center [217, 577] width 150 height 17
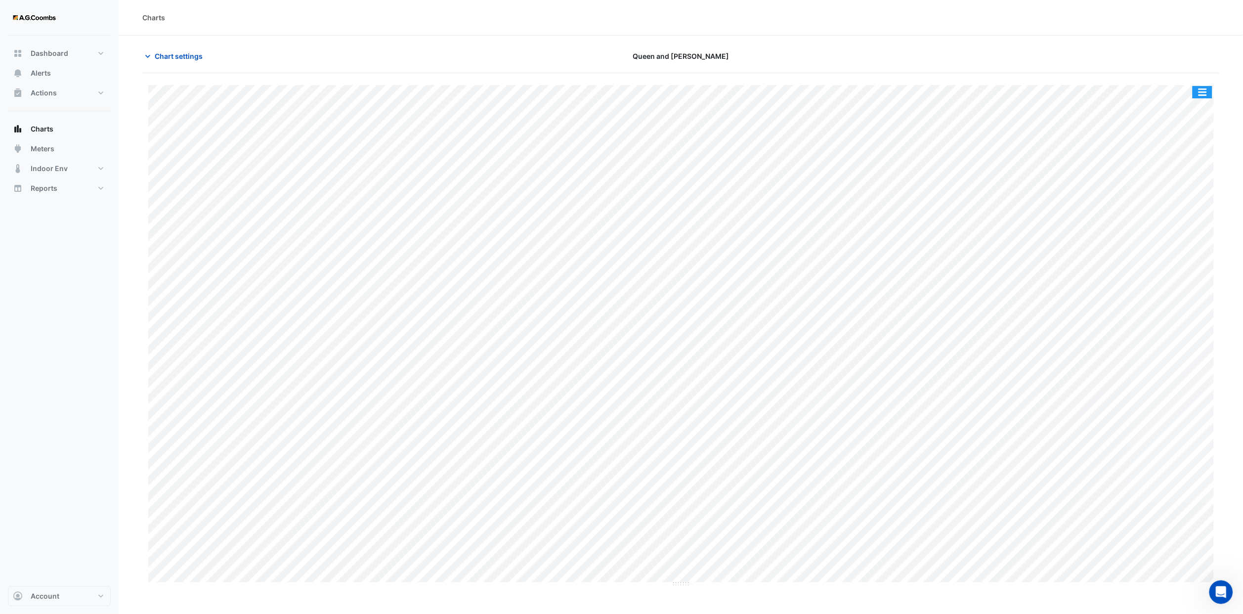
click at [550, 94] on button "button" at bounding box center [1202, 92] width 20 height 12
click at [550, 157] on div "Save as JPEG" at bounding box center [1182, 161] width 59 height 17
click at [185, 58] on span "Chart settings" at bounding box center [179, 56] width 48 height 10
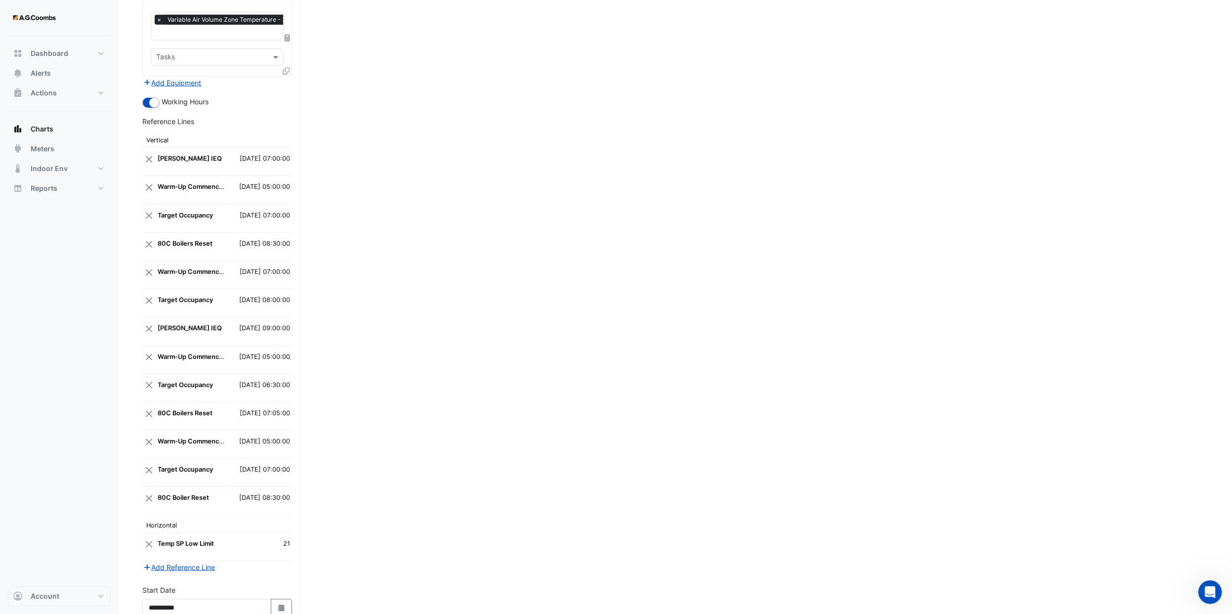
scroll to position [952, 0]
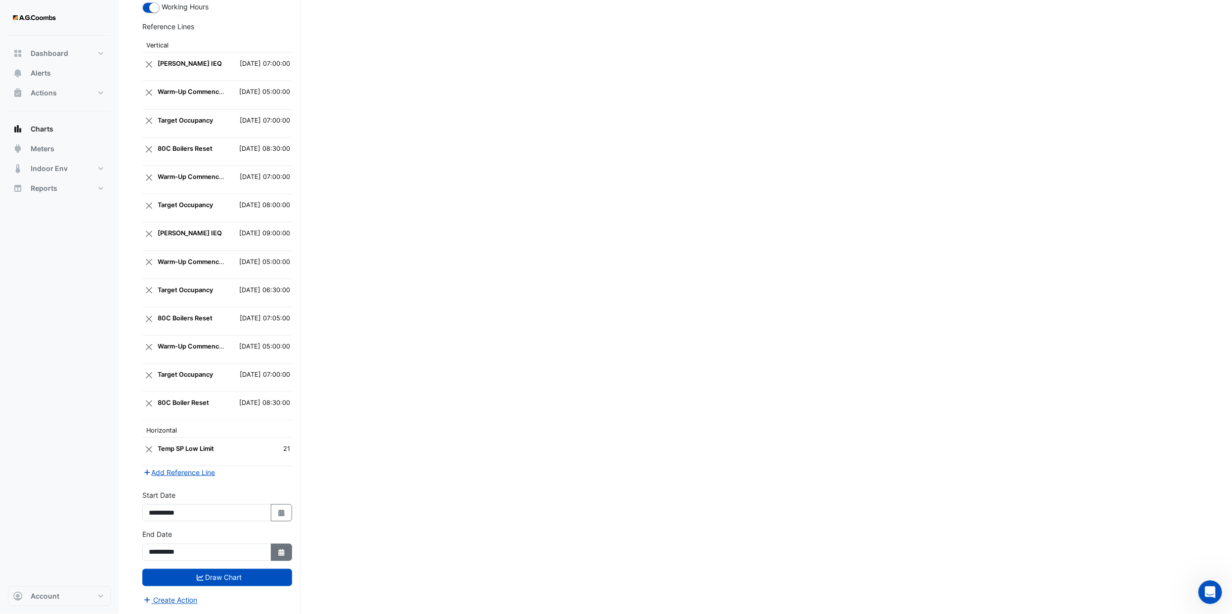
click at [280, 253] on icon "button" at bounding box center [281, 552] width 6 height 7
click at [159, 253] on div "11" at bounding box center [159, 492] width 16 height 16
type input "**********"
click at [285, 253] on button "Select Date" at bounding box center [282, 512] width 22 height 17
select select "*"
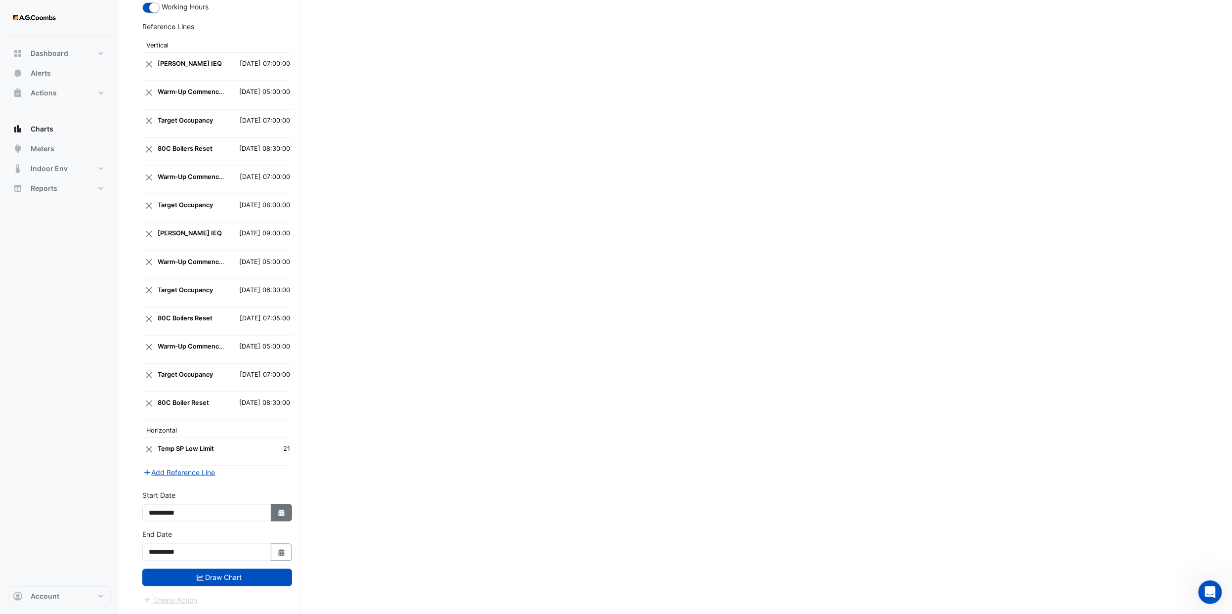
select select "****"
click at [155, 253] on div "11" at bounding box center [159, 452] width 16 height 16
type input "**********"
click at [225, 253] on div "**********" at bounding box center [217, 549] width 162 height 40
click at [227, 253] on button "Draw Chart" at bounding box center [217, 577] width 150 height 17
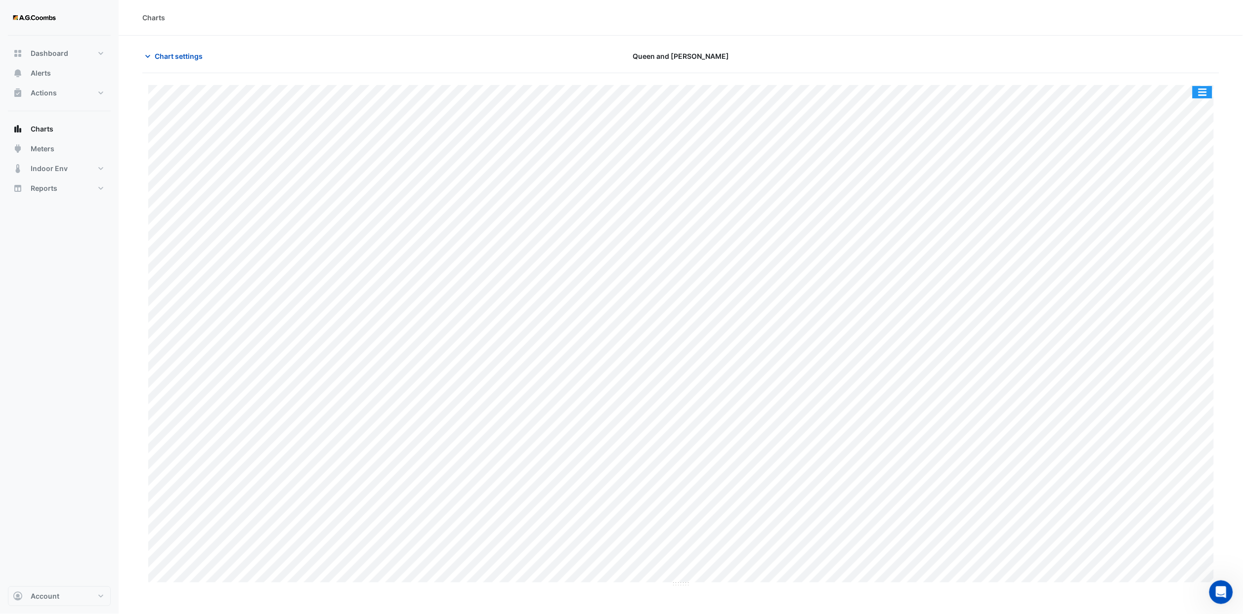
click at [550, 88] on button "button" at bounding box center [1202, 92] width 20 height 12
click at [550, 160] on div "Save as JPEG" at bounding box center [1182, 161] width 59 height 17
type input "**********"
click at [188, 56] on span "Chart settings" at bounding box center [179, 56] width 48 height 10
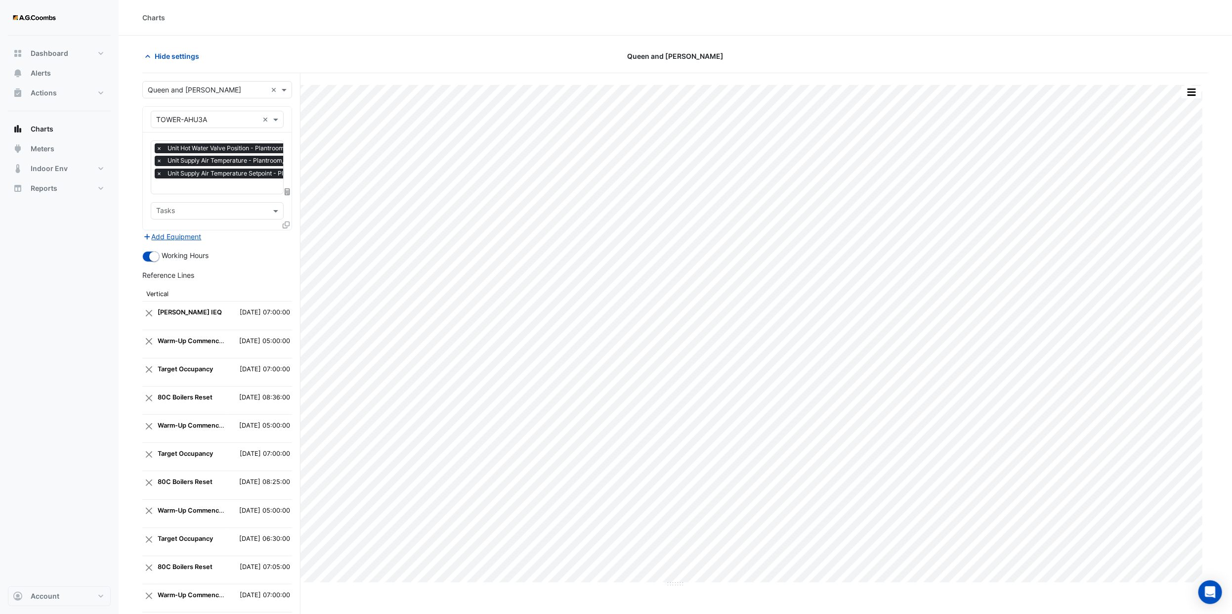
click at [286, 223] on icon at bounding box center [286, 224] width 7 height 7
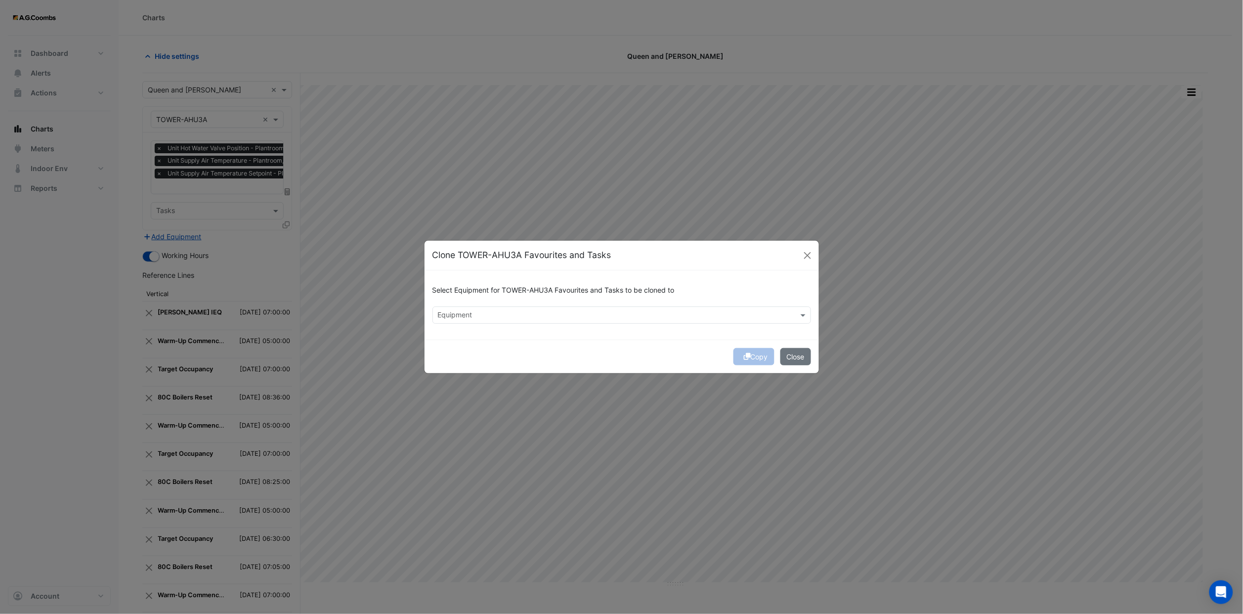
click at [531, 317] on input "text" at bounding box center [616, 316] width 356 height 10
